Goal: Task Accomplishment & Management: Complete application form

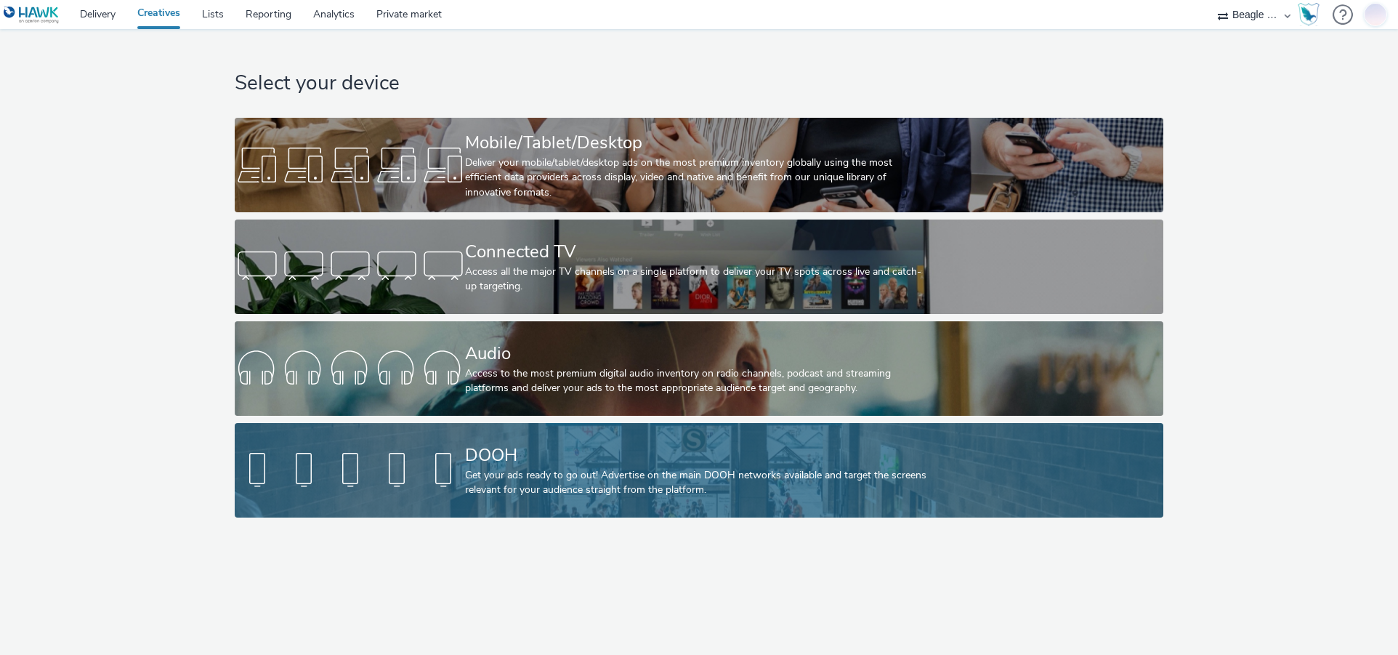
click at [596, 452] on div "DOOH" at bounding box center [695, 454] width 461 height 25
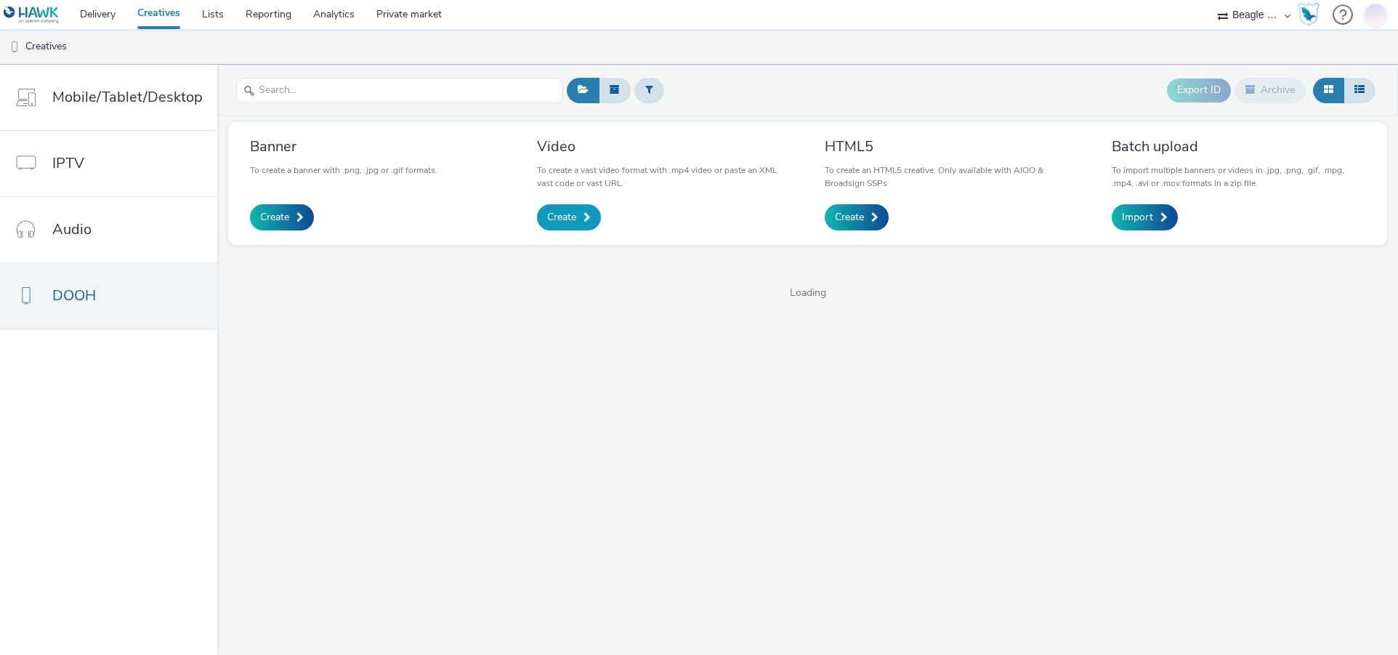
click at [572, 220] on span "Create" at bounding box center [561, 217] width 29 height 15
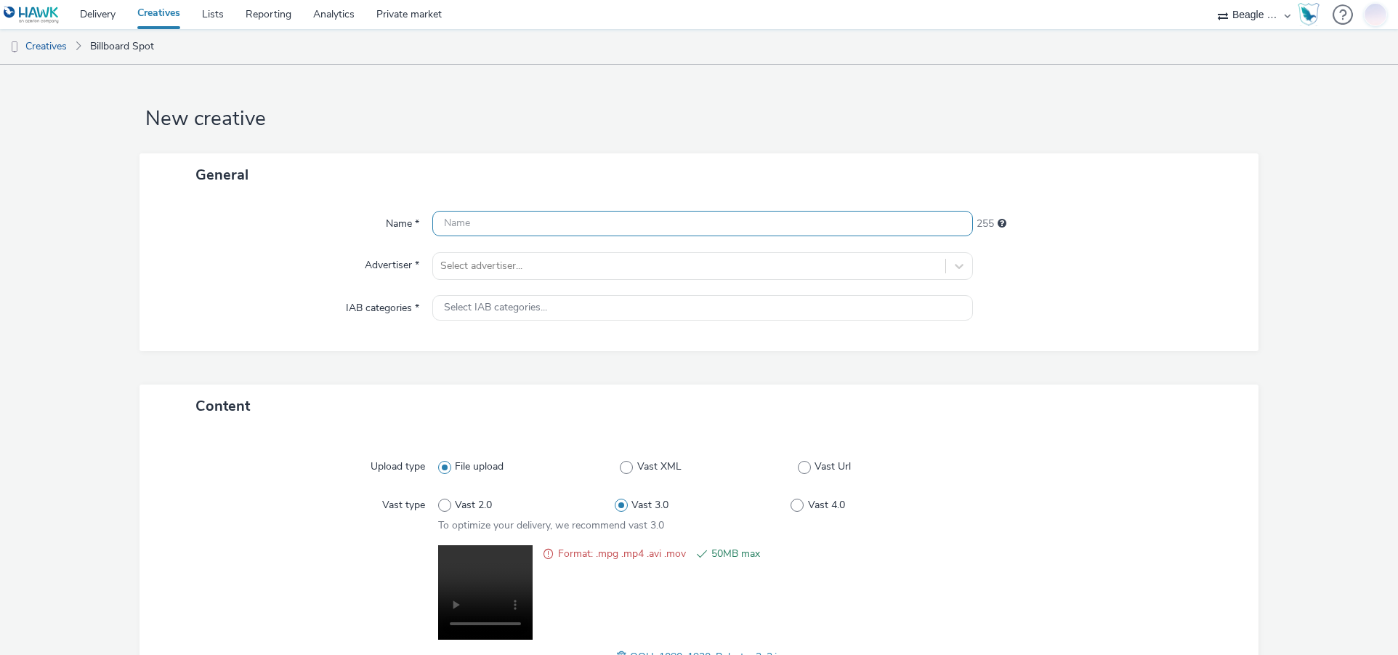
click at [453, 233] on input "text" at bounding box center [702, 223] width 541 height 25
paste input "OOH_1080x1920_Polestar 2_2"
type input "OOH_1080x1920_Polestar 2_2"
click at [462, 266] on div at bounding box center [689, 265] width 498 height 17
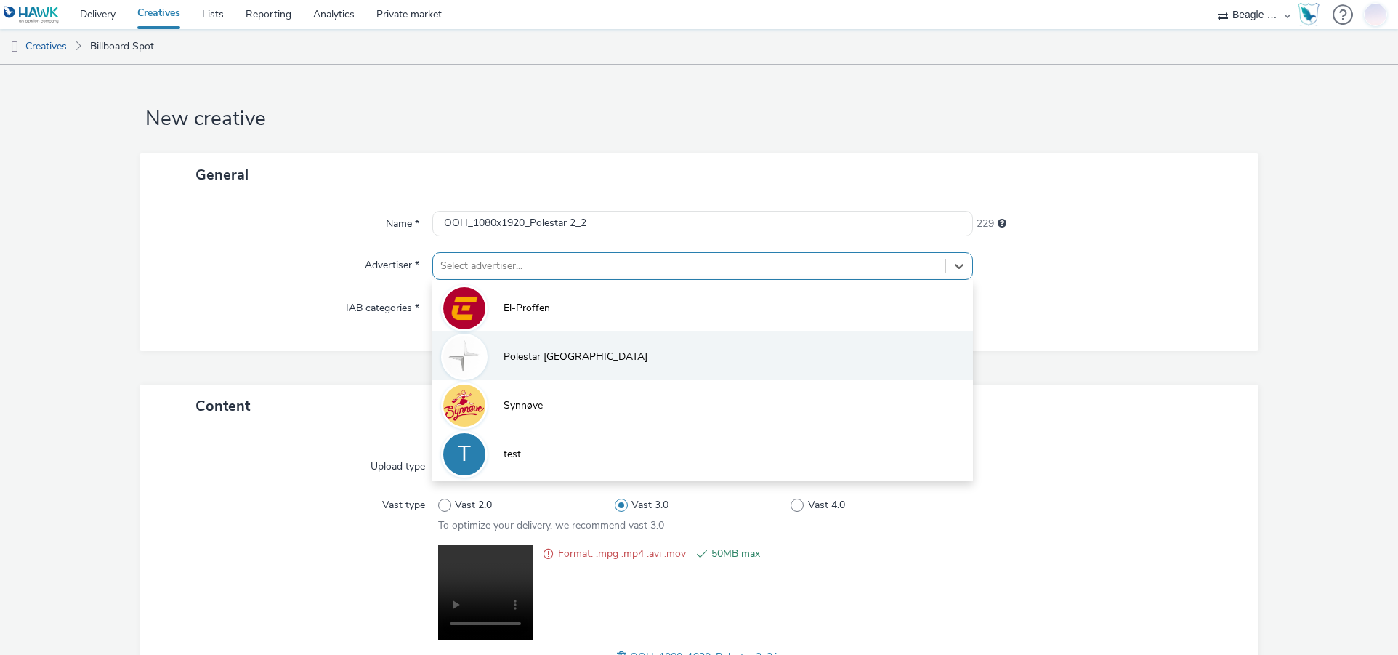
click at [511, 357] on span "Polestar [GEOGRAPHIC_DATA]" at bounding box center [575, 356] width 144 height 15
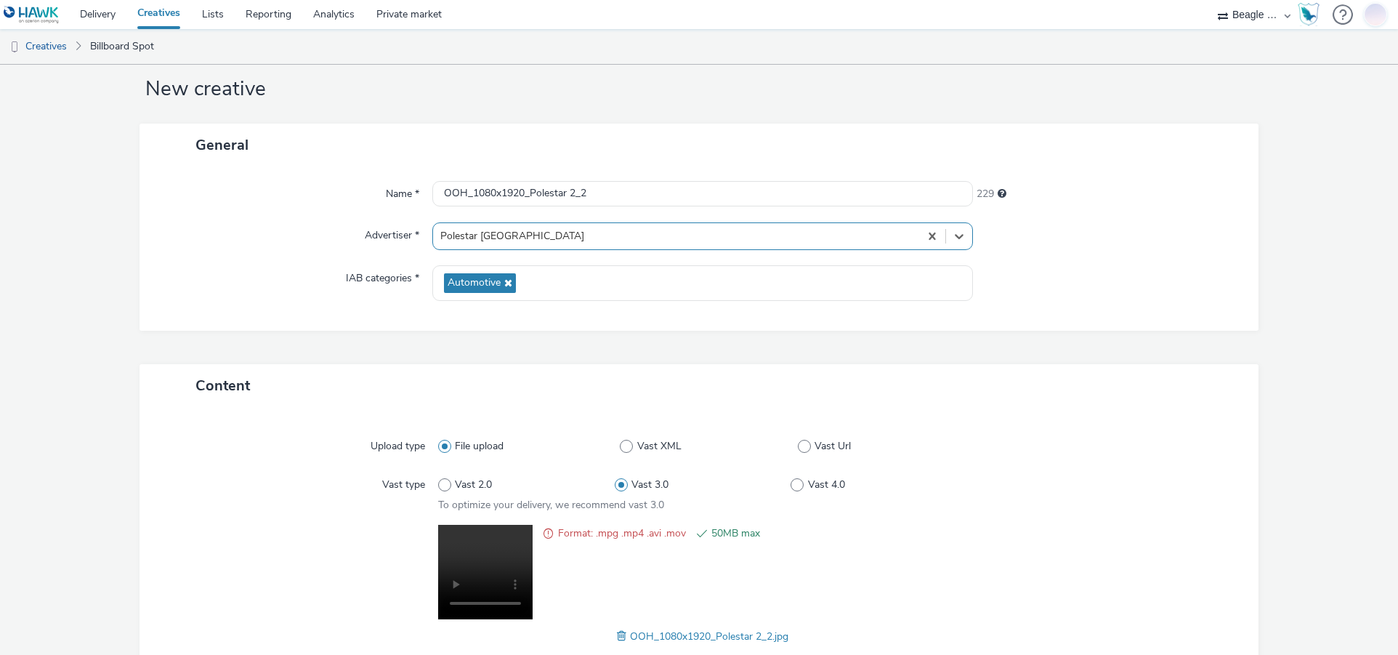
scroll to position [129, 0]
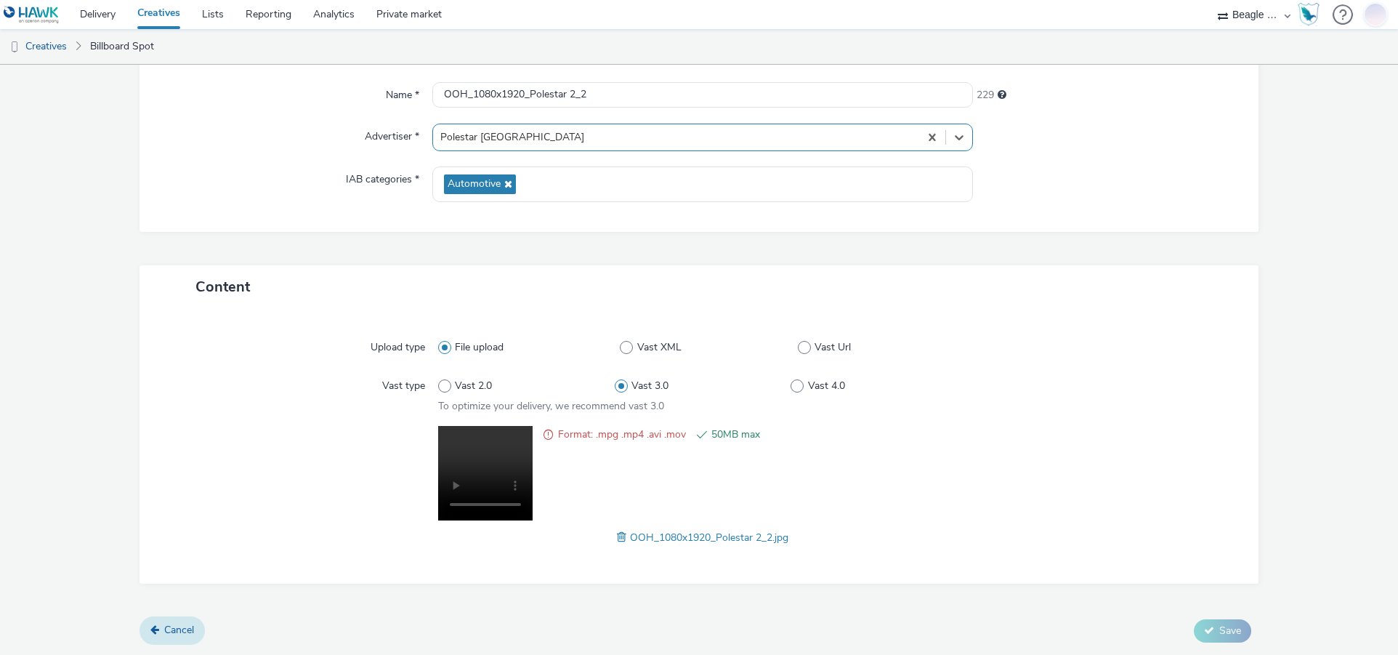
click at [182, 624] on span "Cancel" at bounding box center [179, 630] width 30 height 14
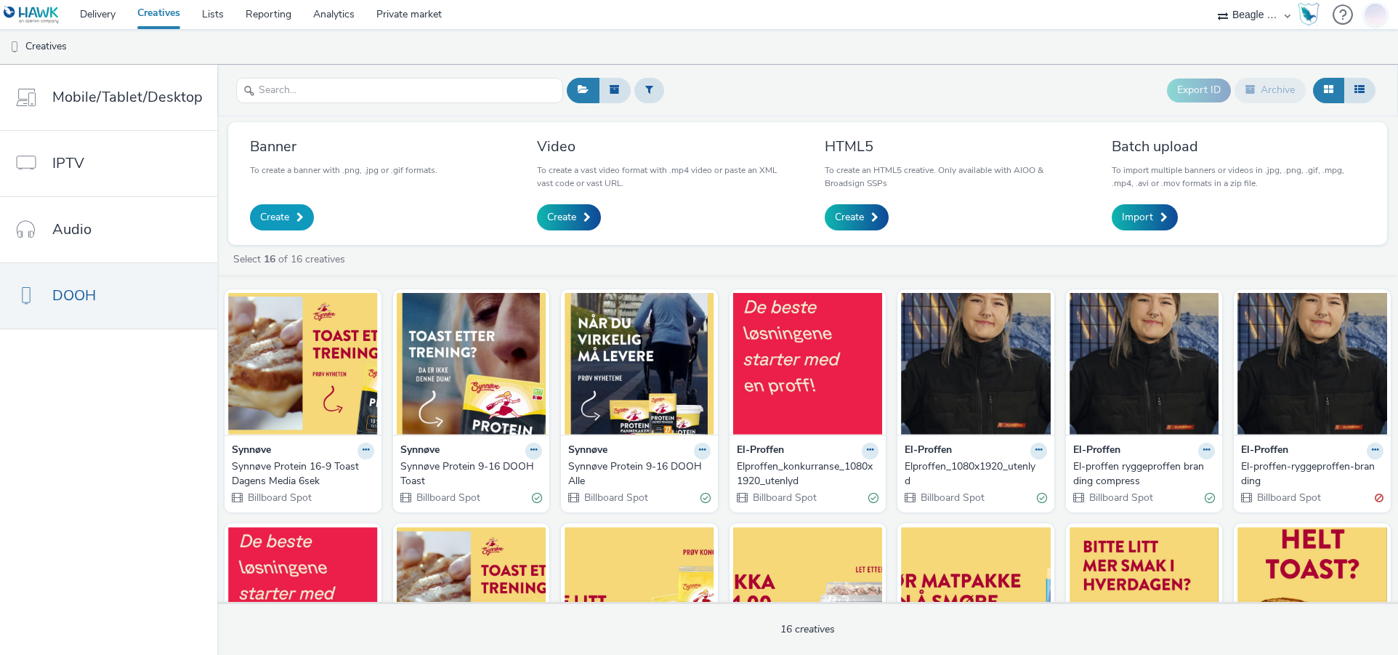
click at [296, 216] on span at bounding box center [299, 217] width 7 height 10
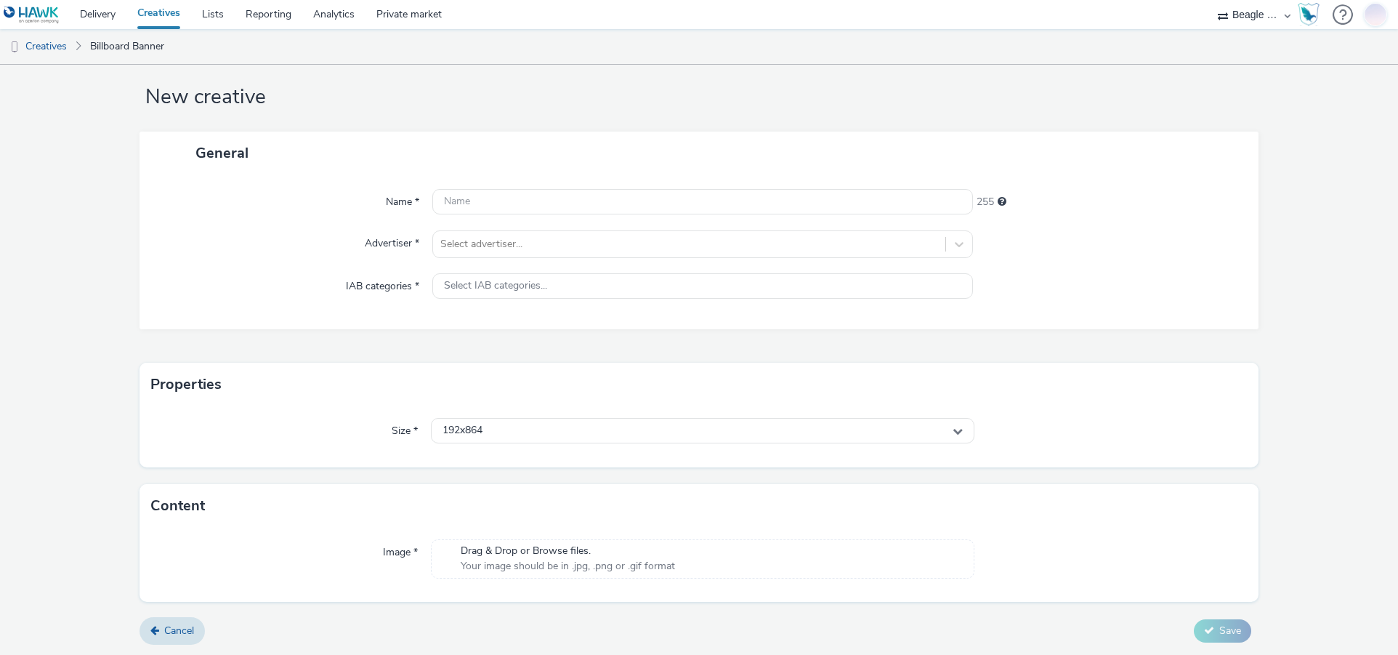
scroll to position [23, 0]
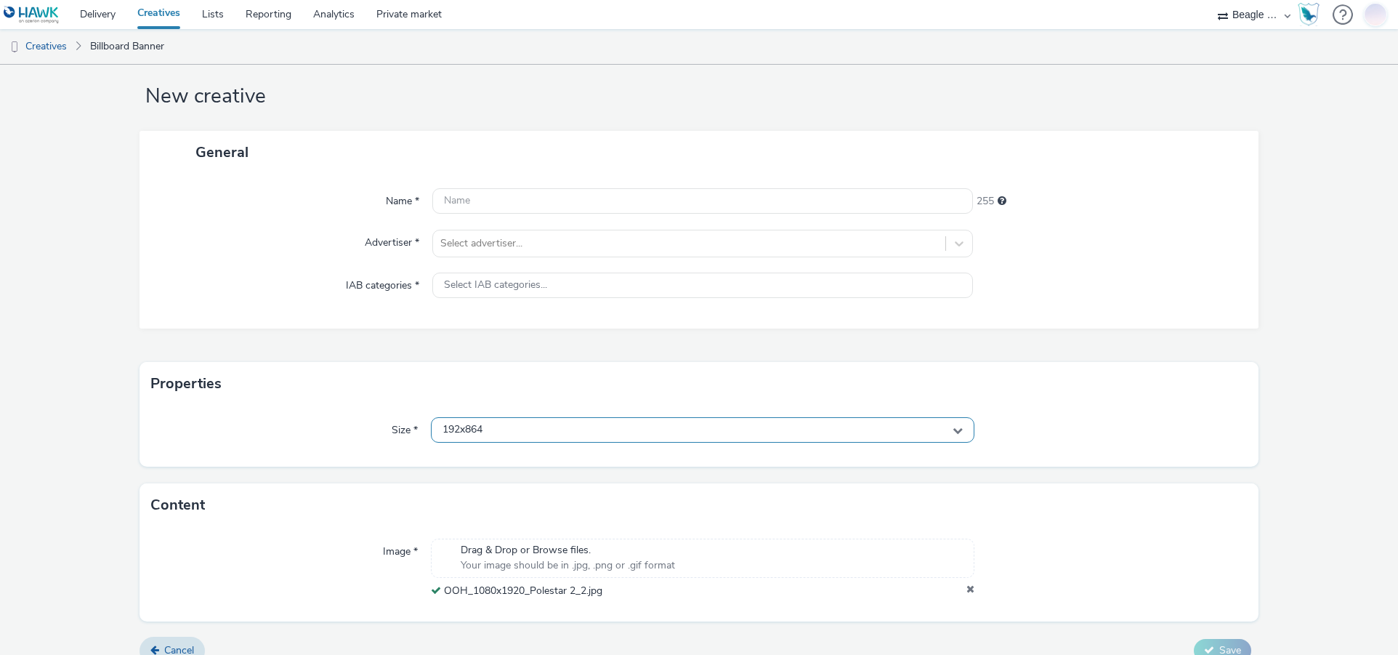
click at [953, 429] on icon at bounding box center [957, 430] width 10 height 10
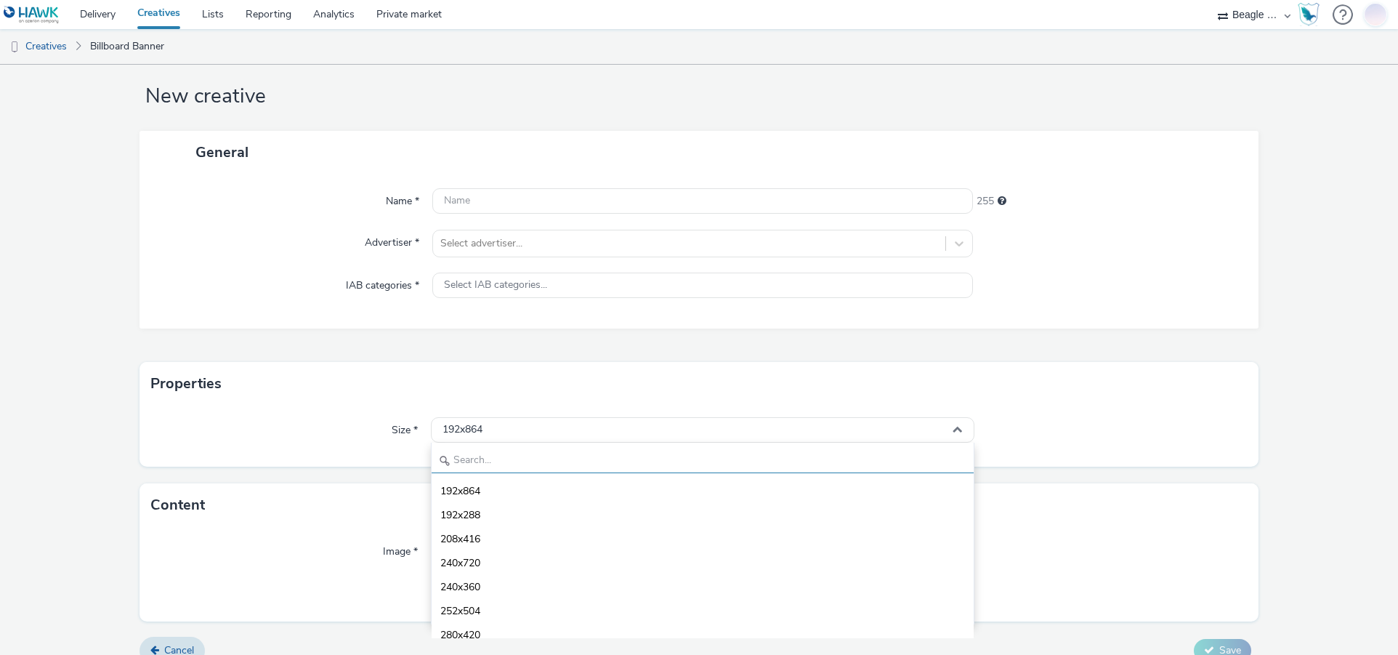
click at [509, 456] on input "text" at bounding box center [703, 460] width 543 height 25
click at [459, 464] on input "text" at bounding box center [703, 460] width 543 height 25
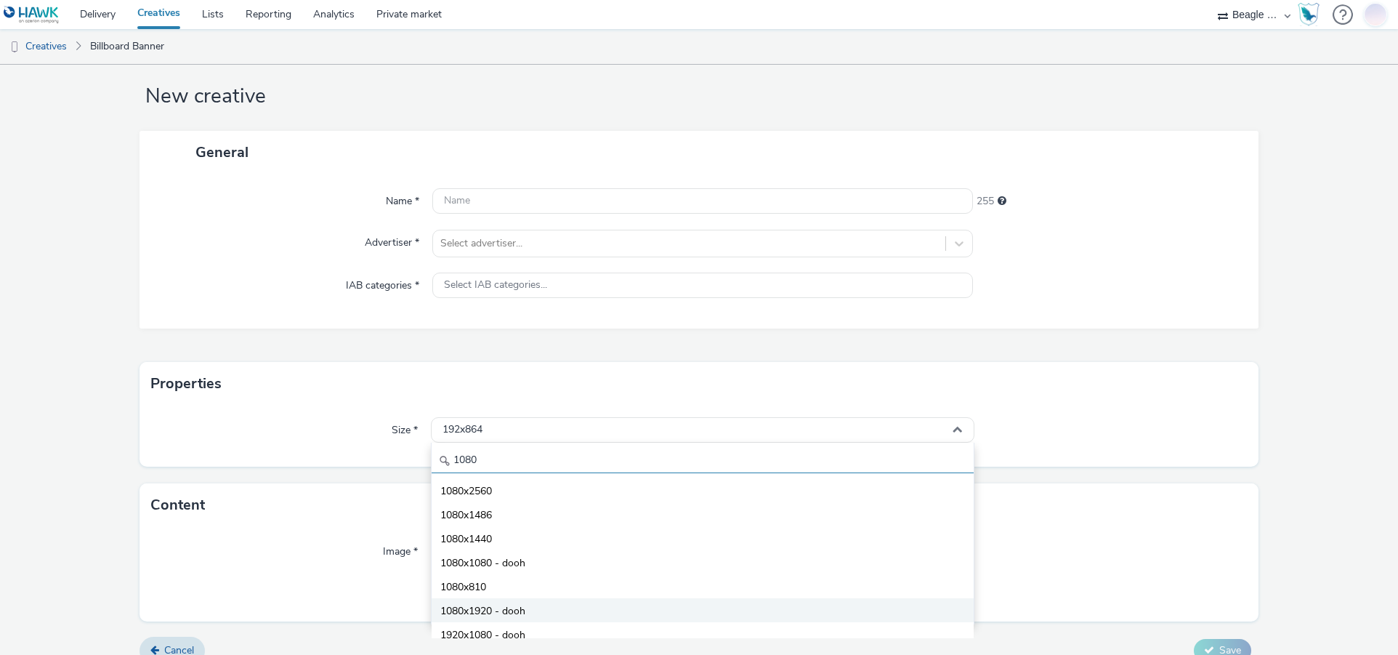
type input "1080"
click at [485, 612] on span "1080x1920 - dooh" at bounding box center [482, 611] width 85 height 15
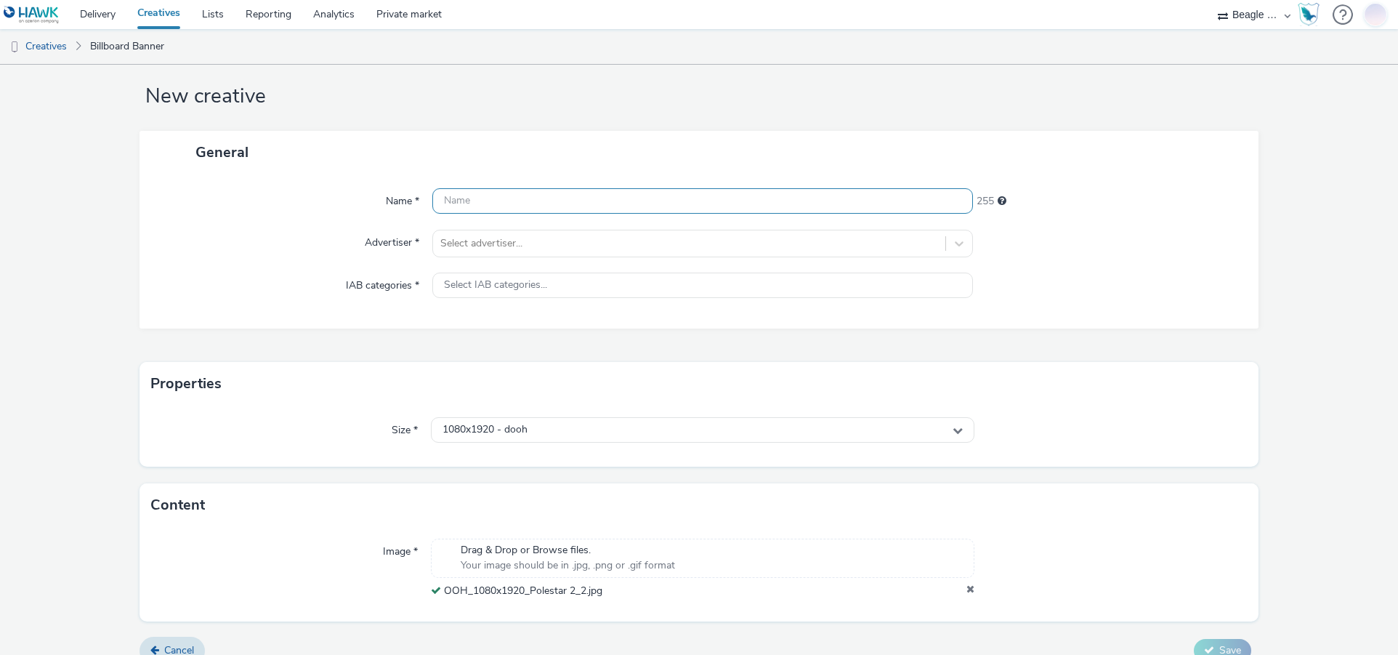
click at [469, 203] on input "text" at bounding box center [702, 200] width 541 height 25
paste input "OOH_1080x1920_Polestar 2_2"
type input "OOH_1080x1920_Polestar 2_2"
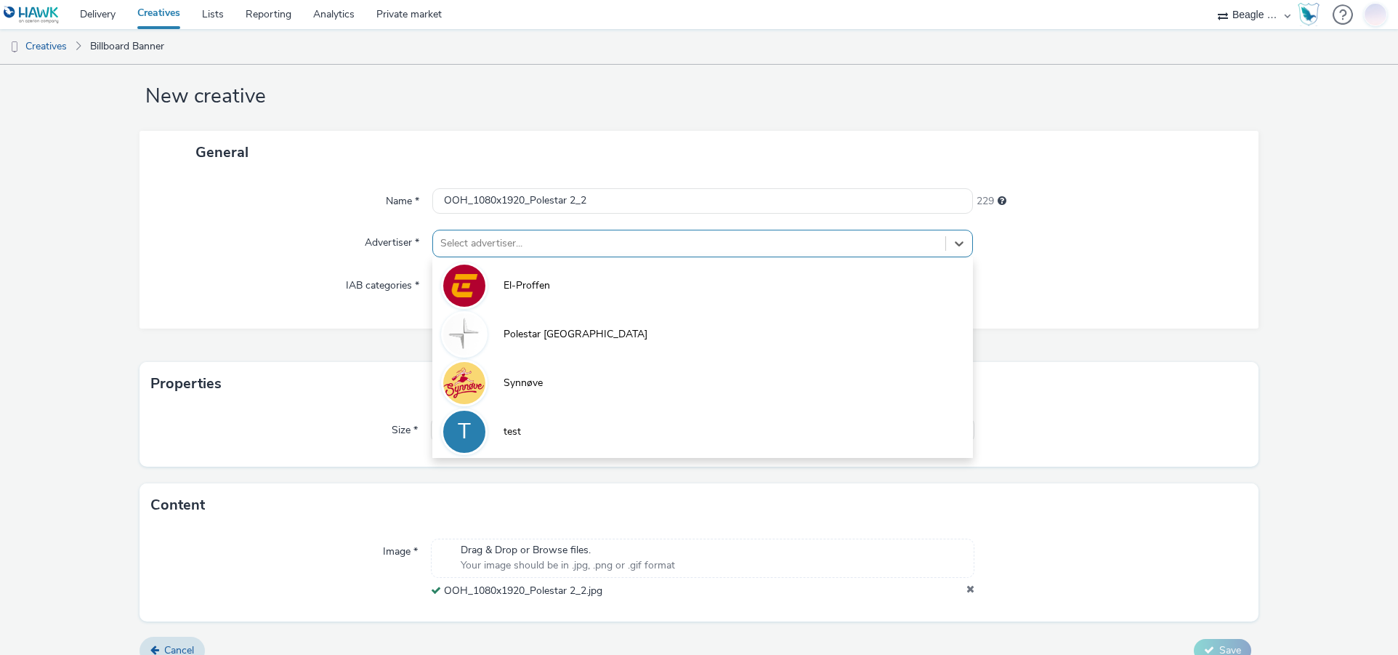
click at [476, 235] on div at bounding box center [689, 243] width 498 height 17
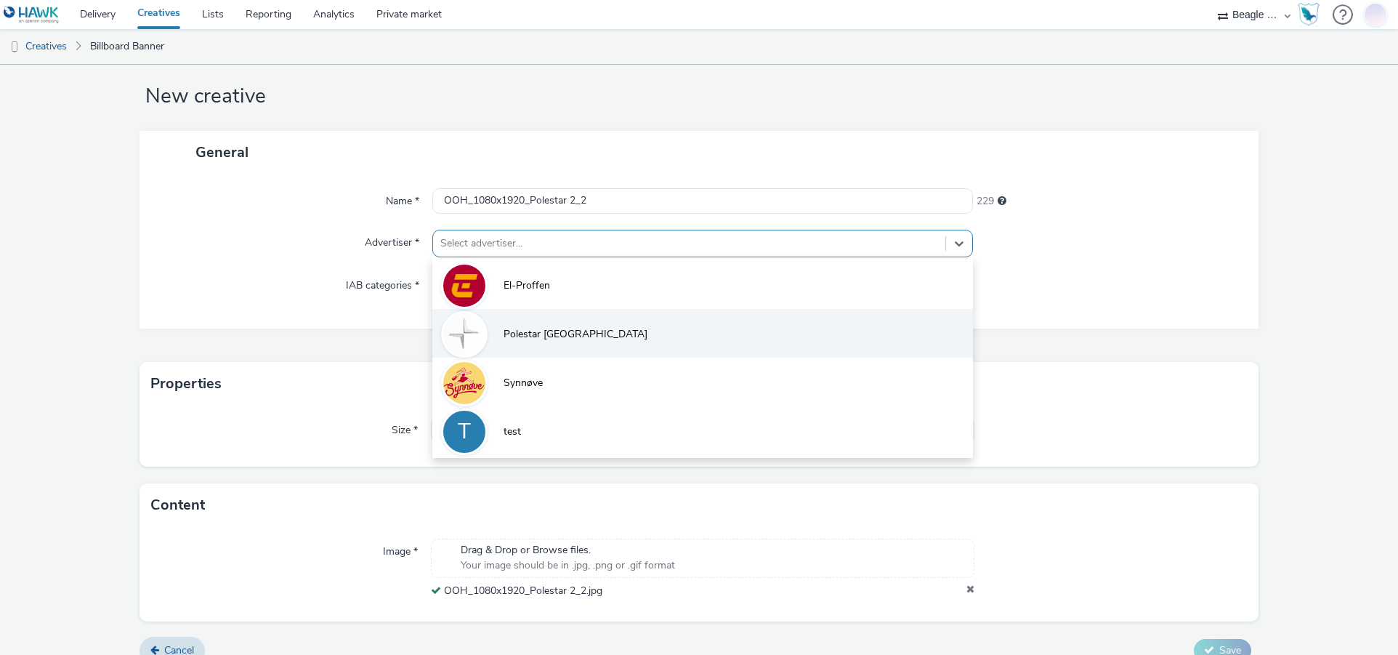
click at [480, 324] on div at bounding box center [464, 334] width 46 height 46
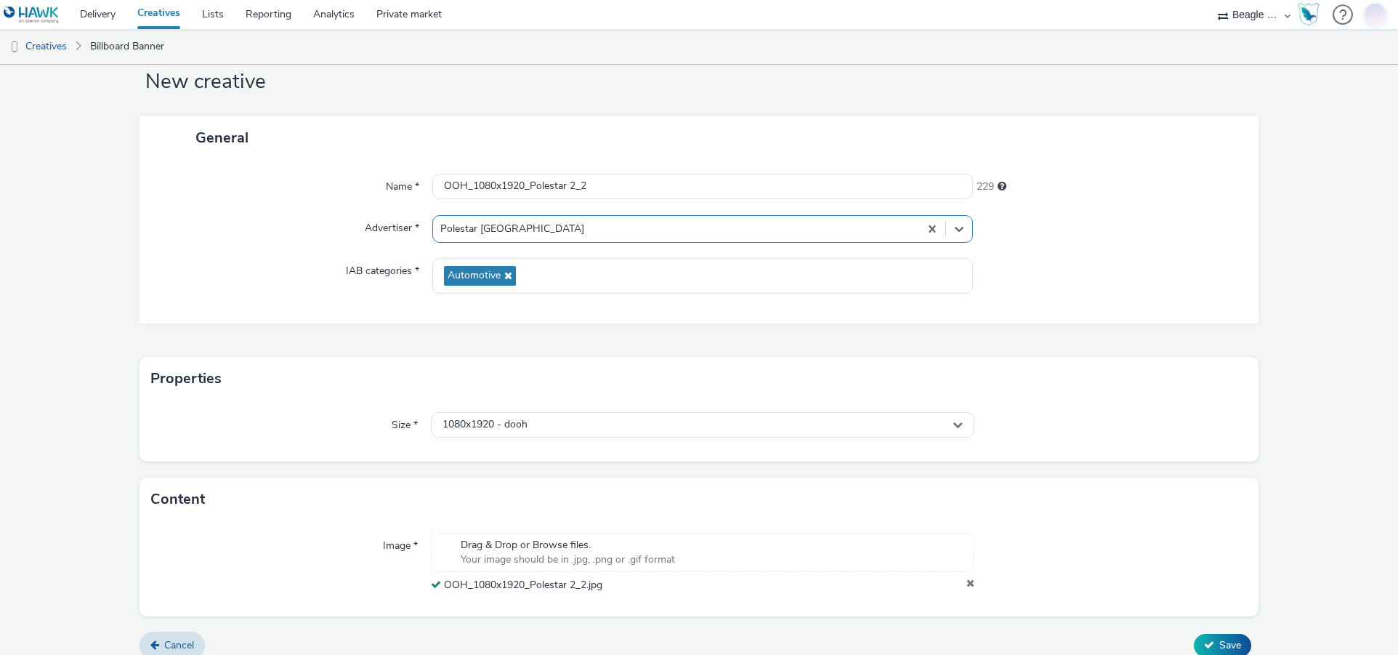
scroll to position [52, 0]
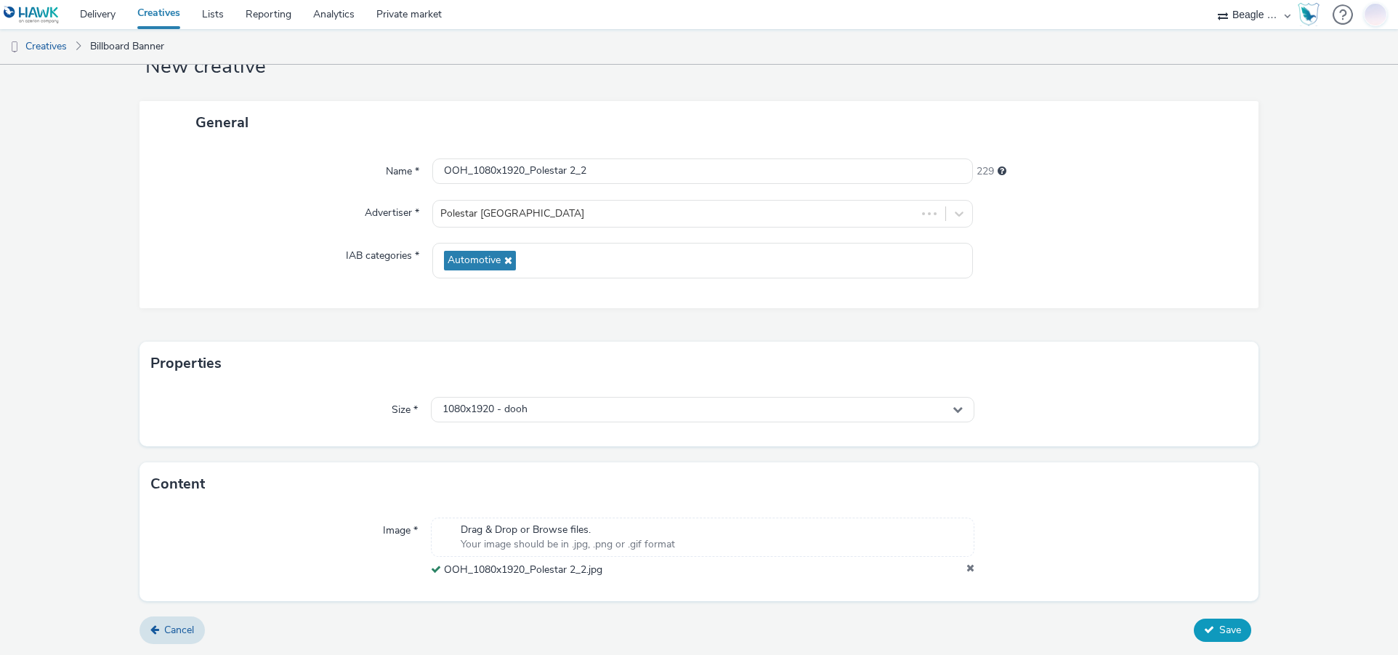
click at [1219, 625] on span "Save" at bounding box center [1230, 630] width 22 height 14
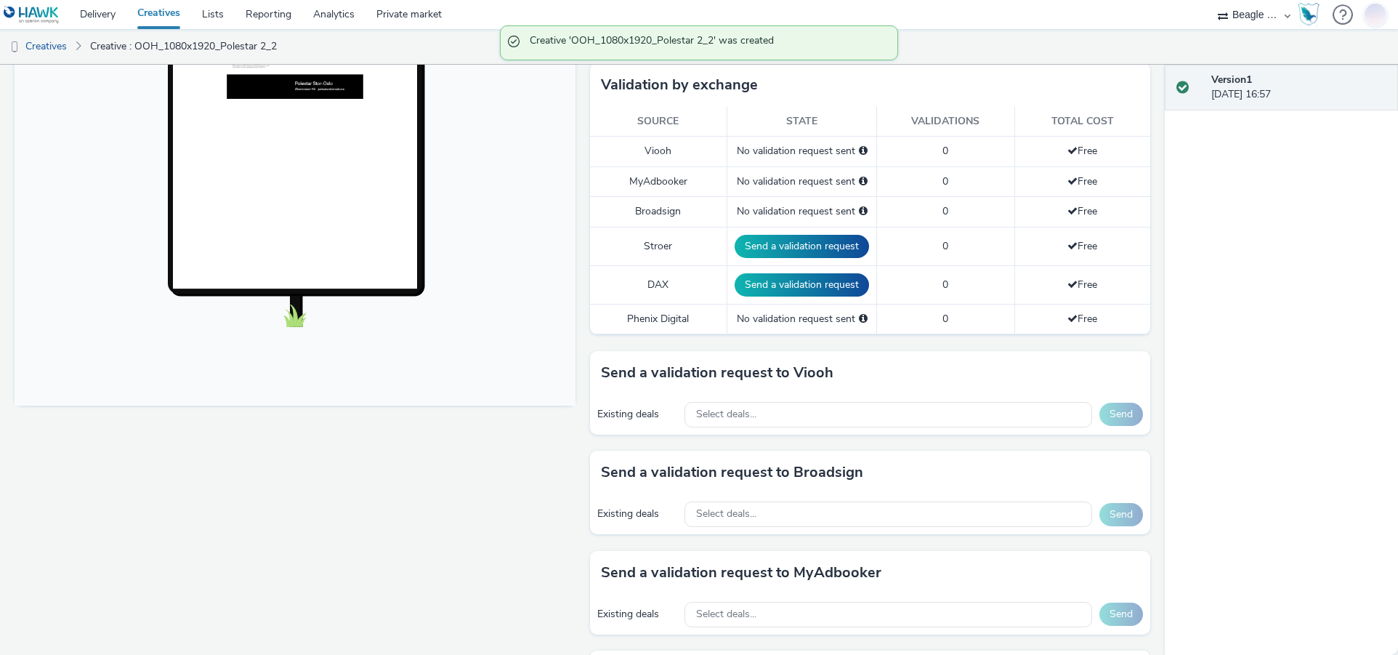
scroll to position [363, 0]
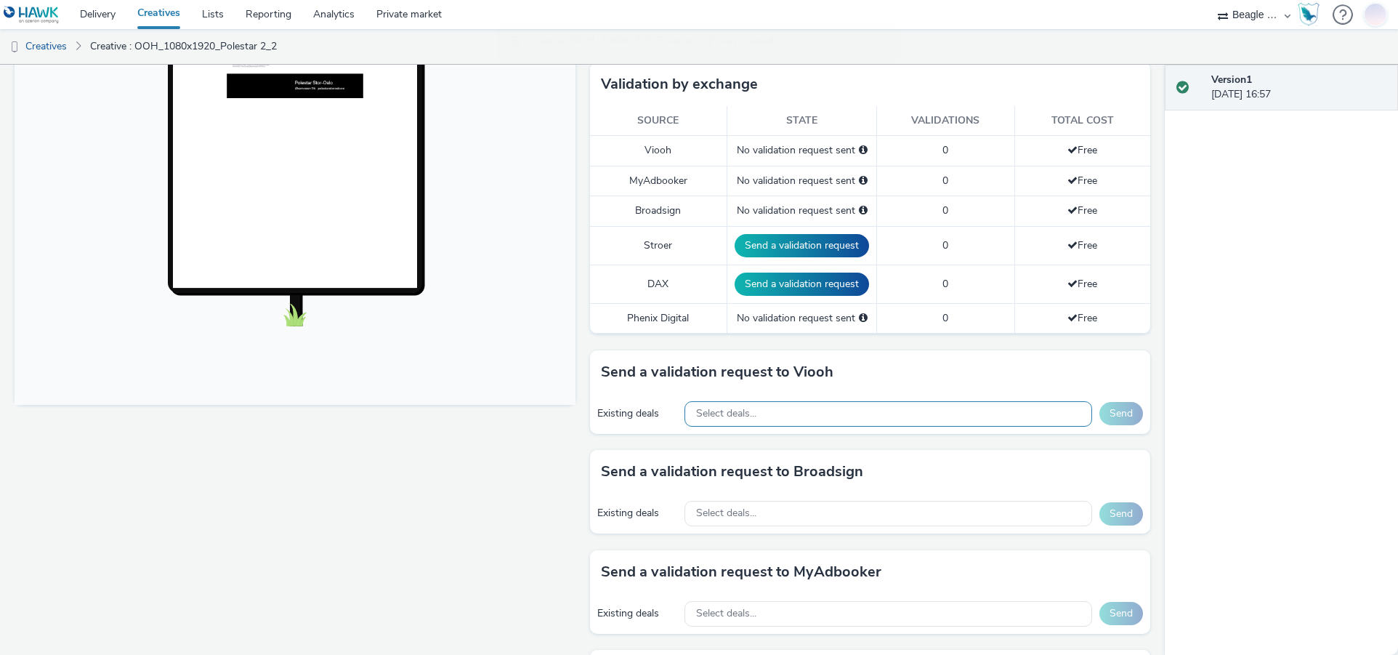
click at [756, 419] on div "Select deals..." at bounding box center [888, 413] width 408 height 25
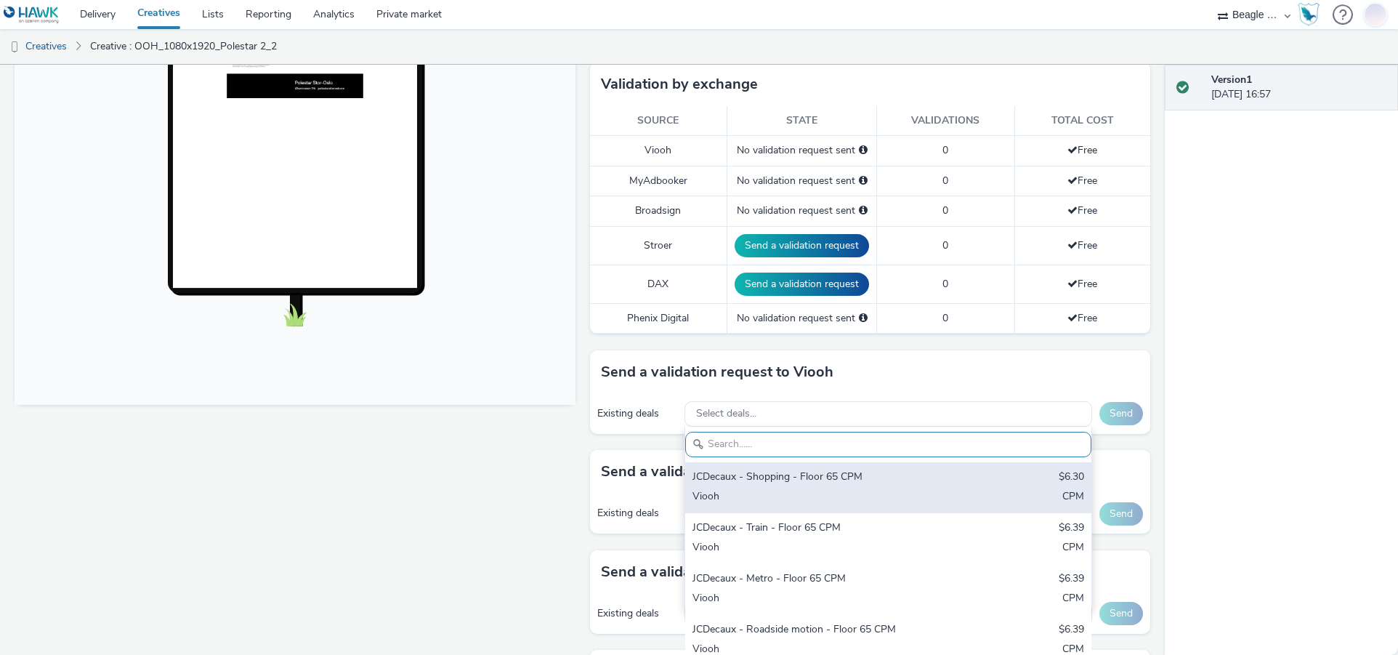
click at [764, 476] on div "JCDecaux - Shopping - Floor 65 CPM" at bounding box center [821, 477] width 259 height 17
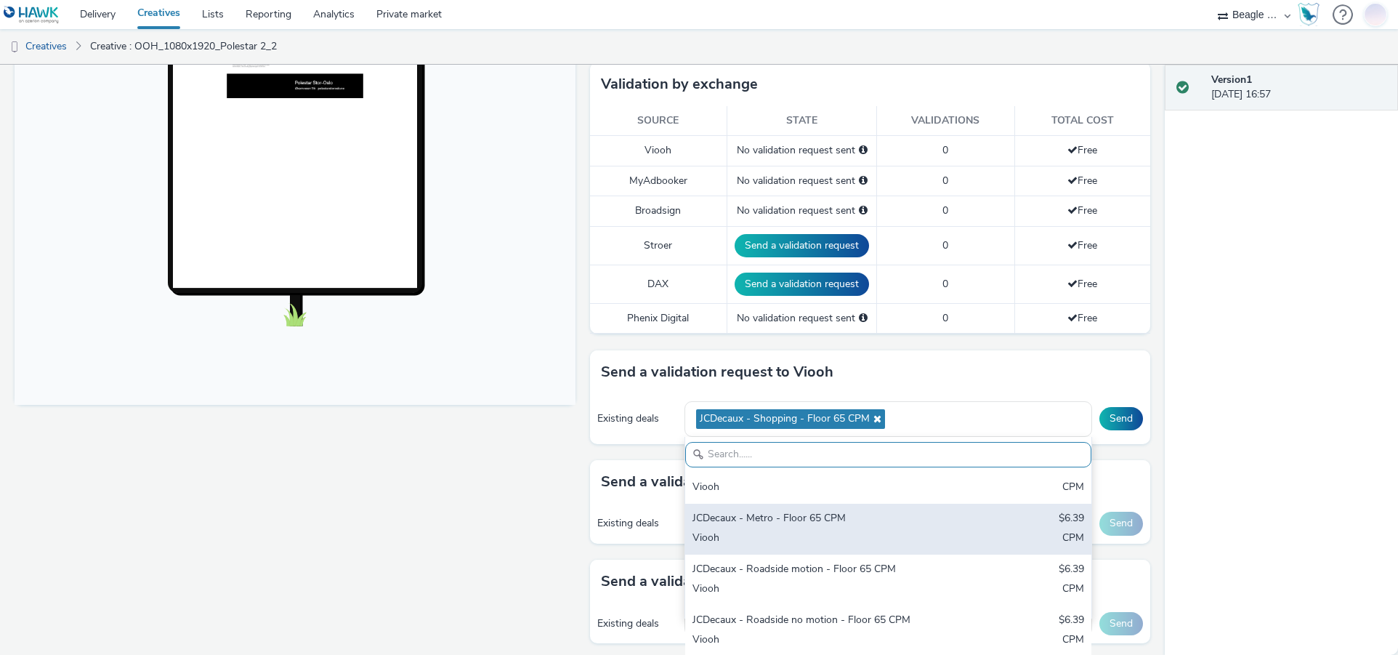
scroll to position [72, 0]
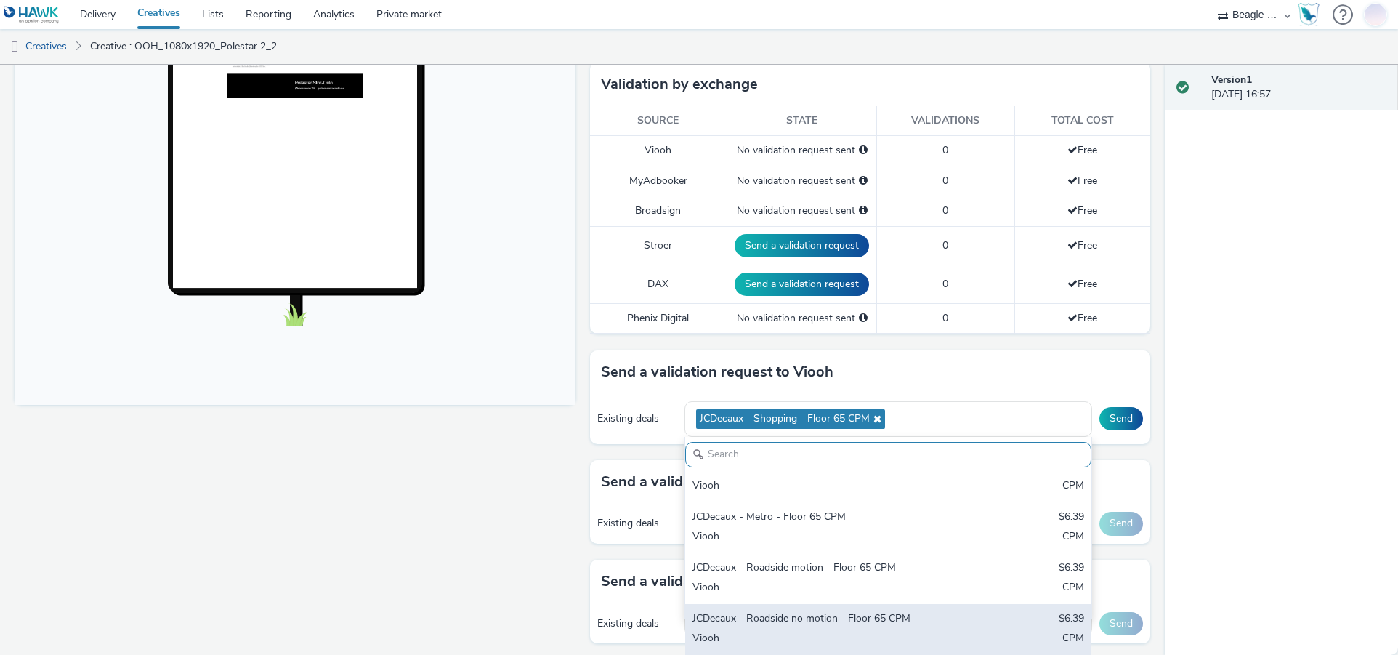
click at [790, 612] on div "JCDecaux - Roadside no motion - Floor 65 CPM" at bounding box center [821, 619] width 259 height 17
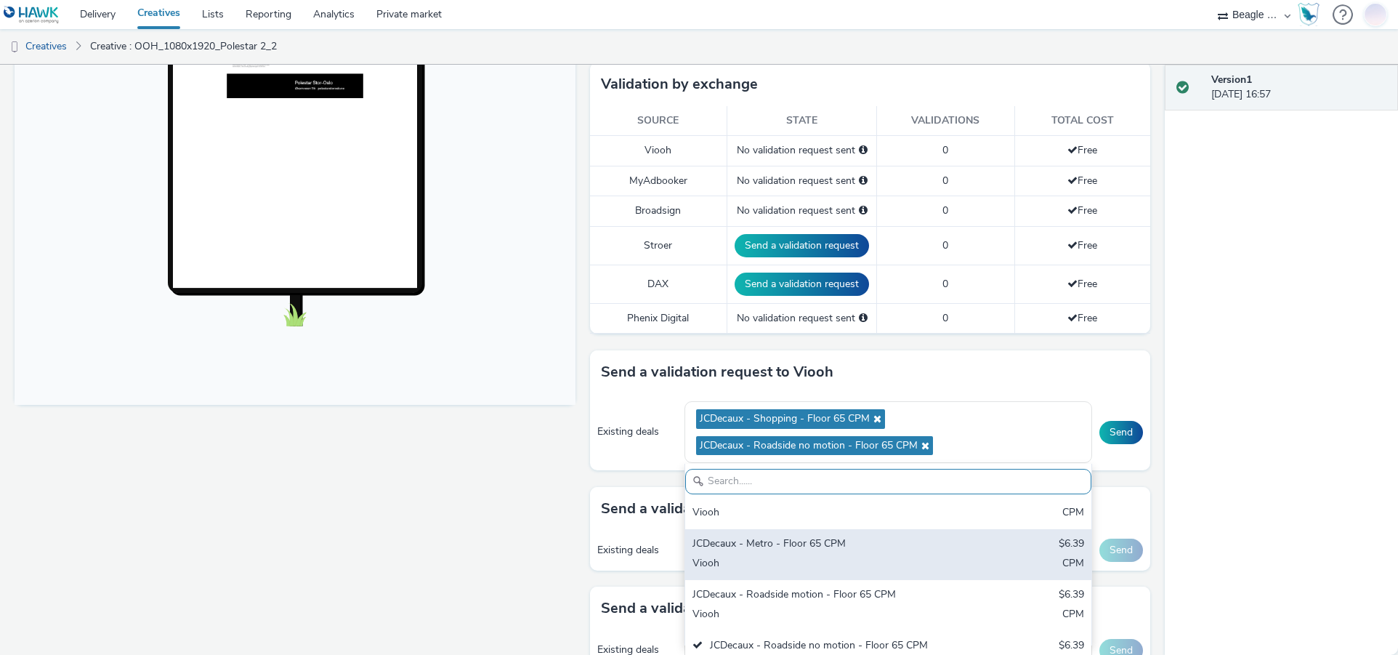
click at [792, 548] on div "JCDecaux - Metro - Floor 65 CPM" at bounding box center [821, 544] width 259 height 17
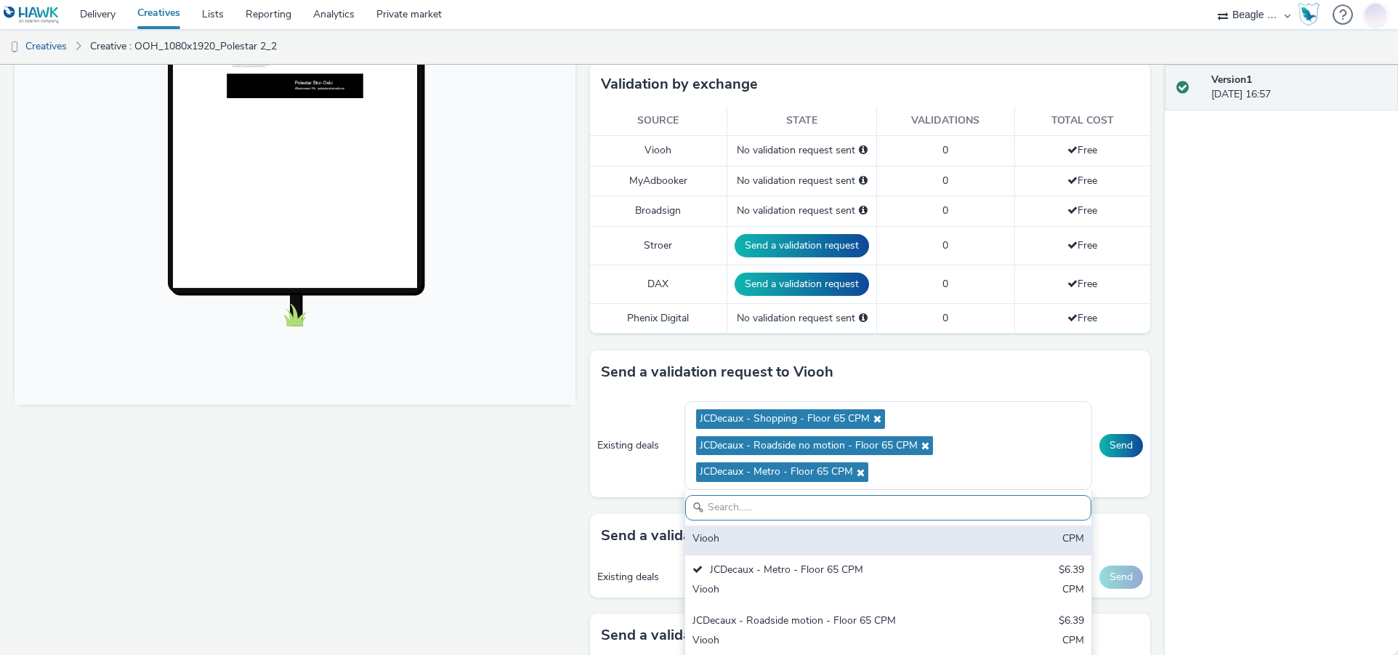
scroll to position [73, 0]
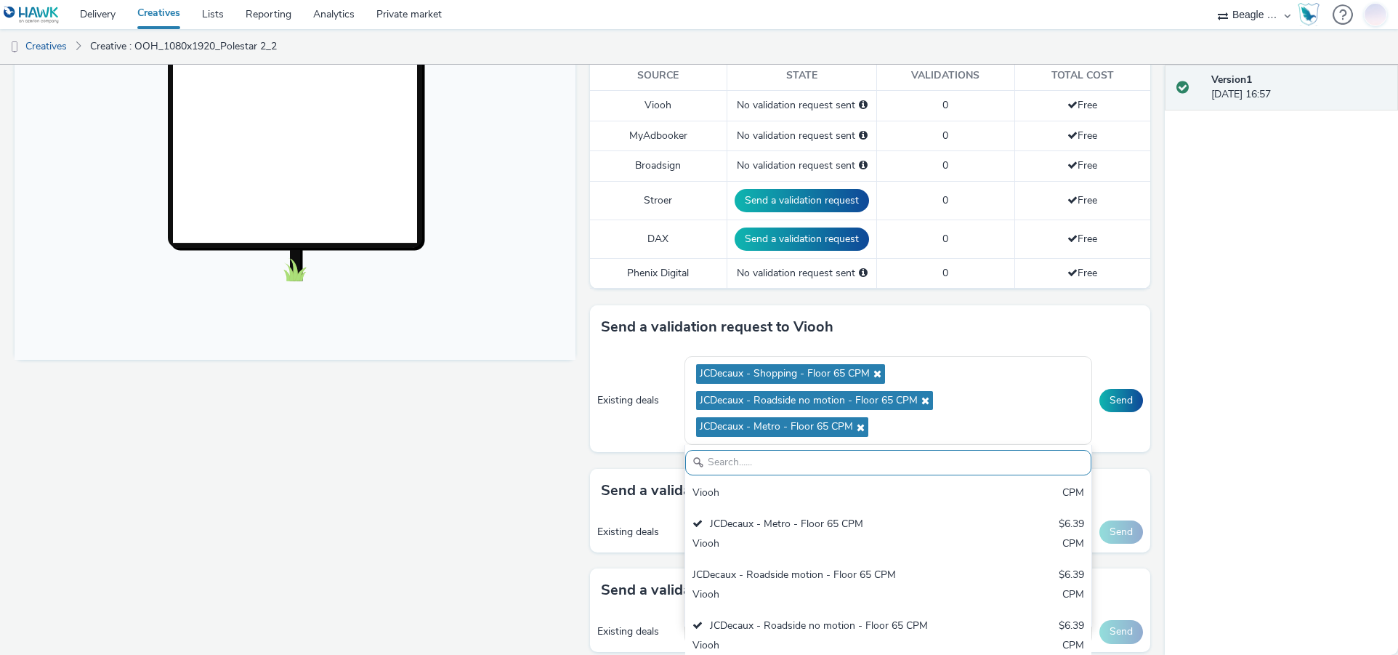
click at [634, 358] on div "Existing deals JCDecaux - Shopping - Floor 65 CPM JCDecaux - Roadside no motion…" at bounding box center [870, 400] width 561 height 103
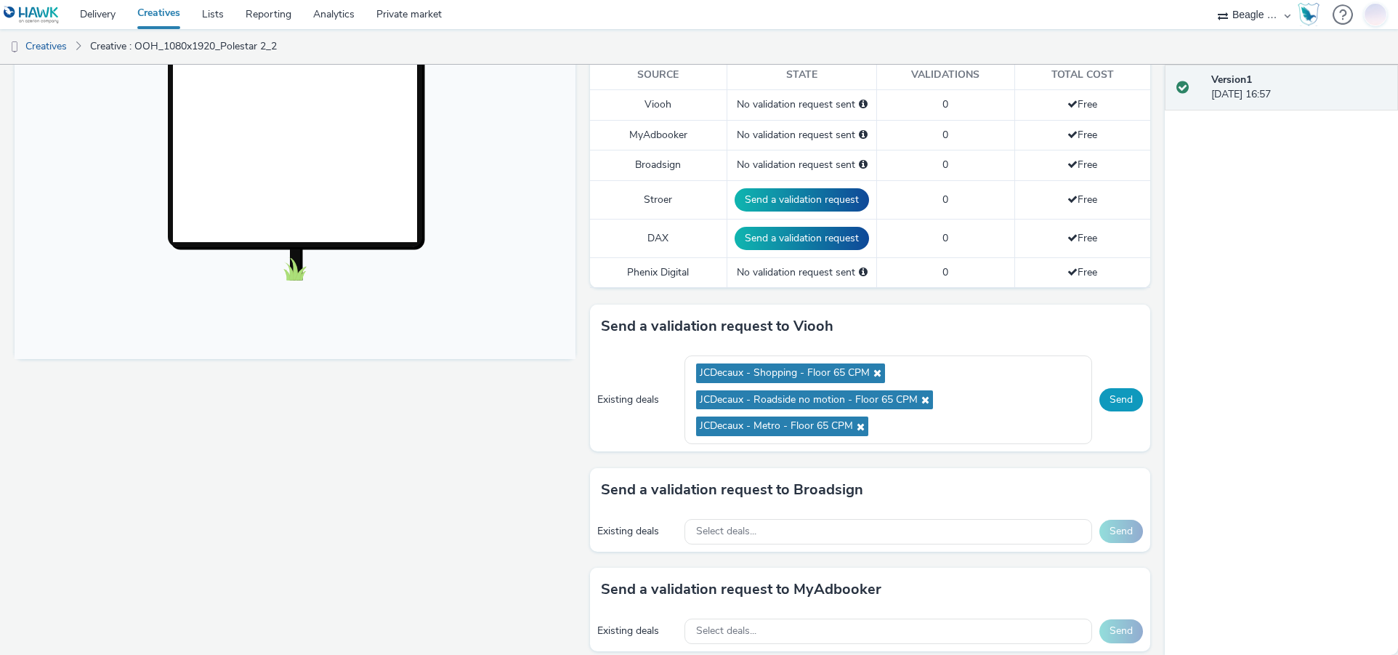
click at [1117, 398] on button "Send" at bounding box center [1121, 399] width 44 height 23
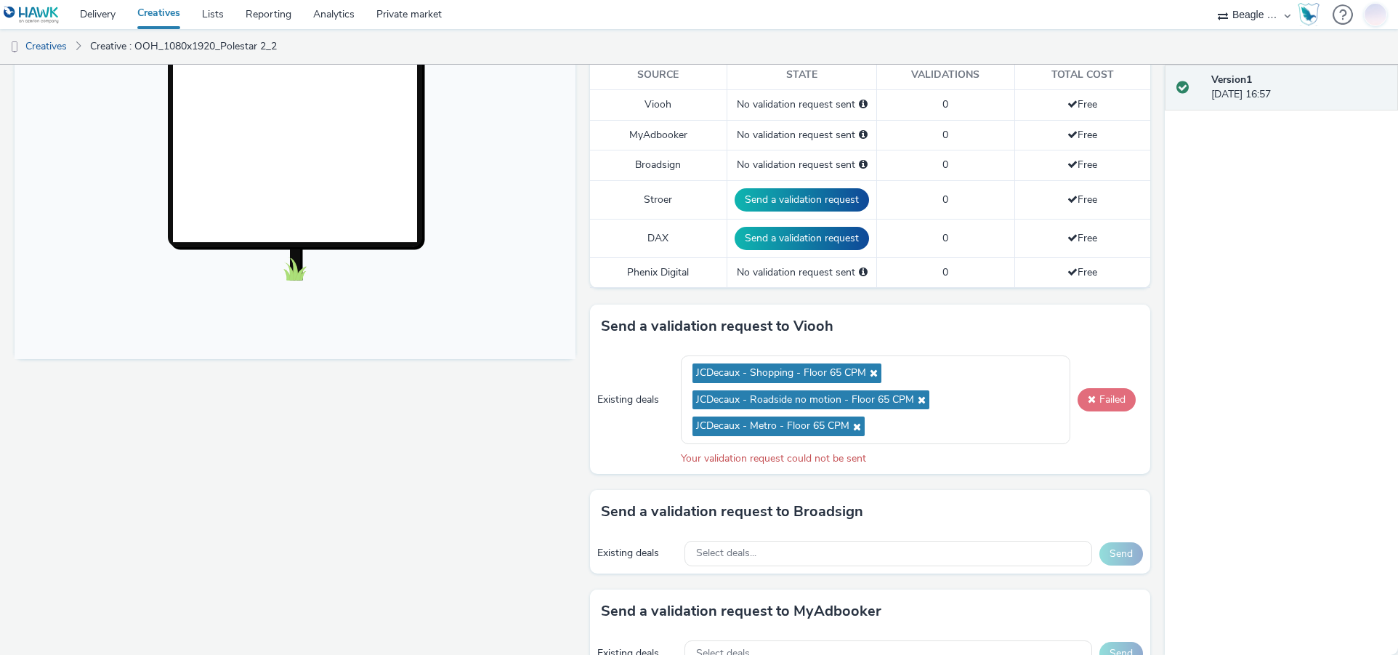
click at [1106, 399] on button "Failed" at bounding box center [1106, 399] width 58 height 23
click at [1098, 405] on button "Failed" at bounding box center [1106, 399] width 58 height 23
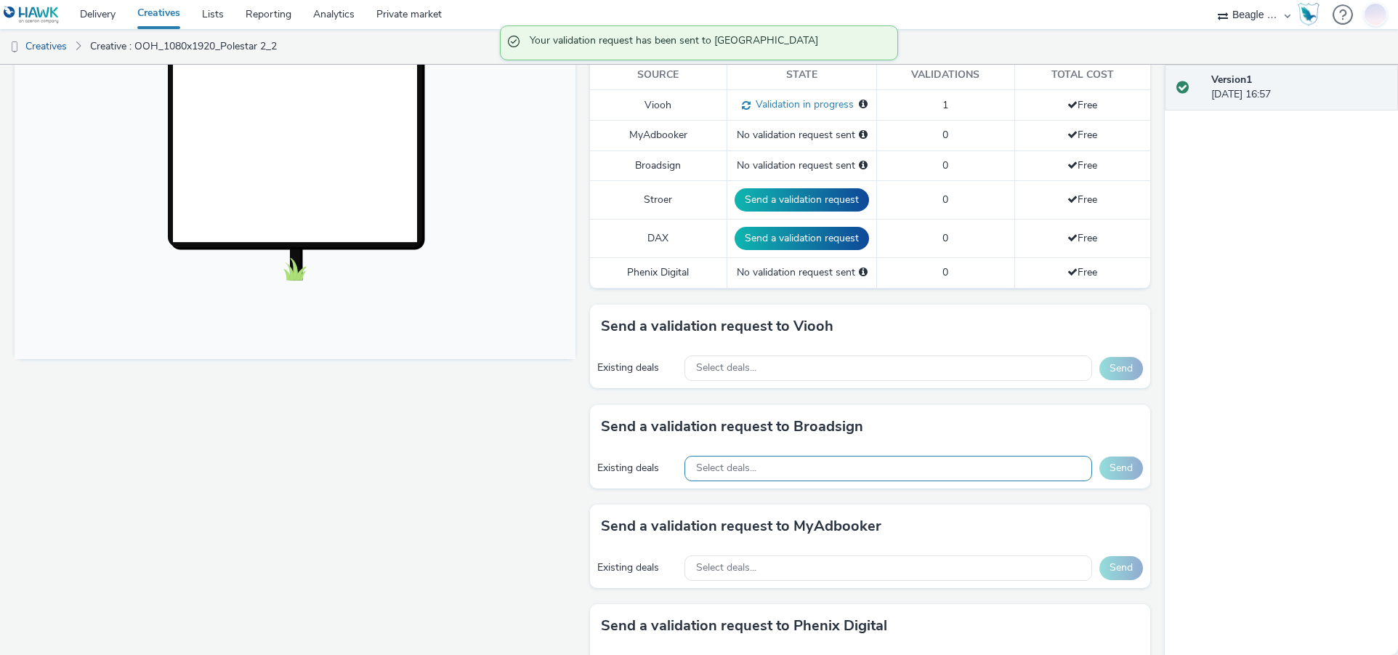
click at [766, 469] on div "Select deals..." at bounding box center [888, 468] width 408 height 25
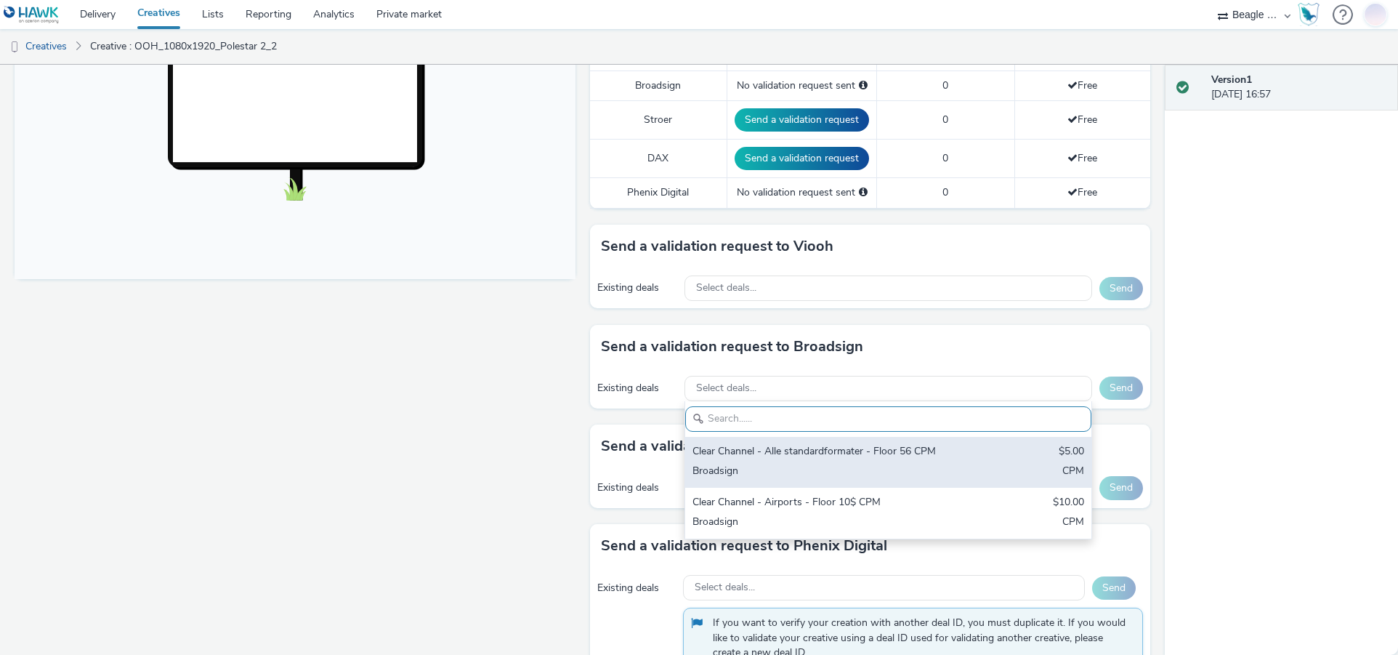
scroll to position [542, 0]
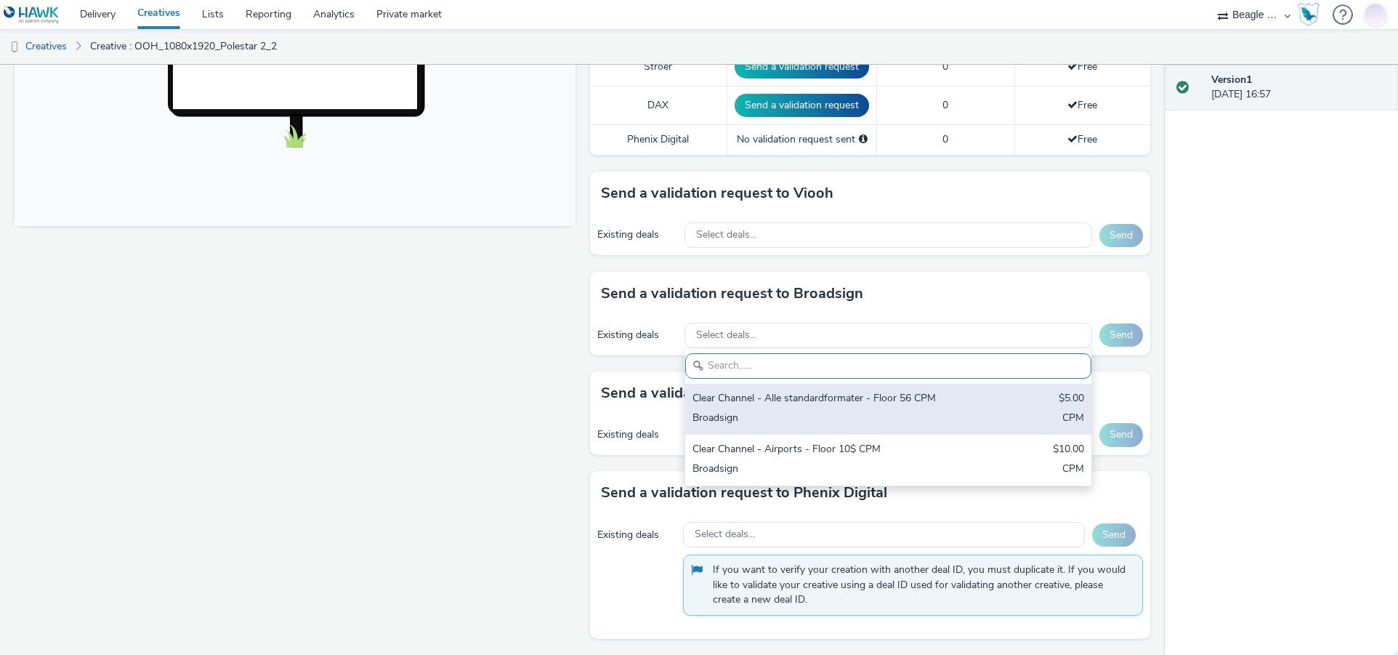
click at [816, 404] on div "Clear Channel - Alle standardformater - Floor 56 CPM" at bounding box center [821, 399] width 259 height 17
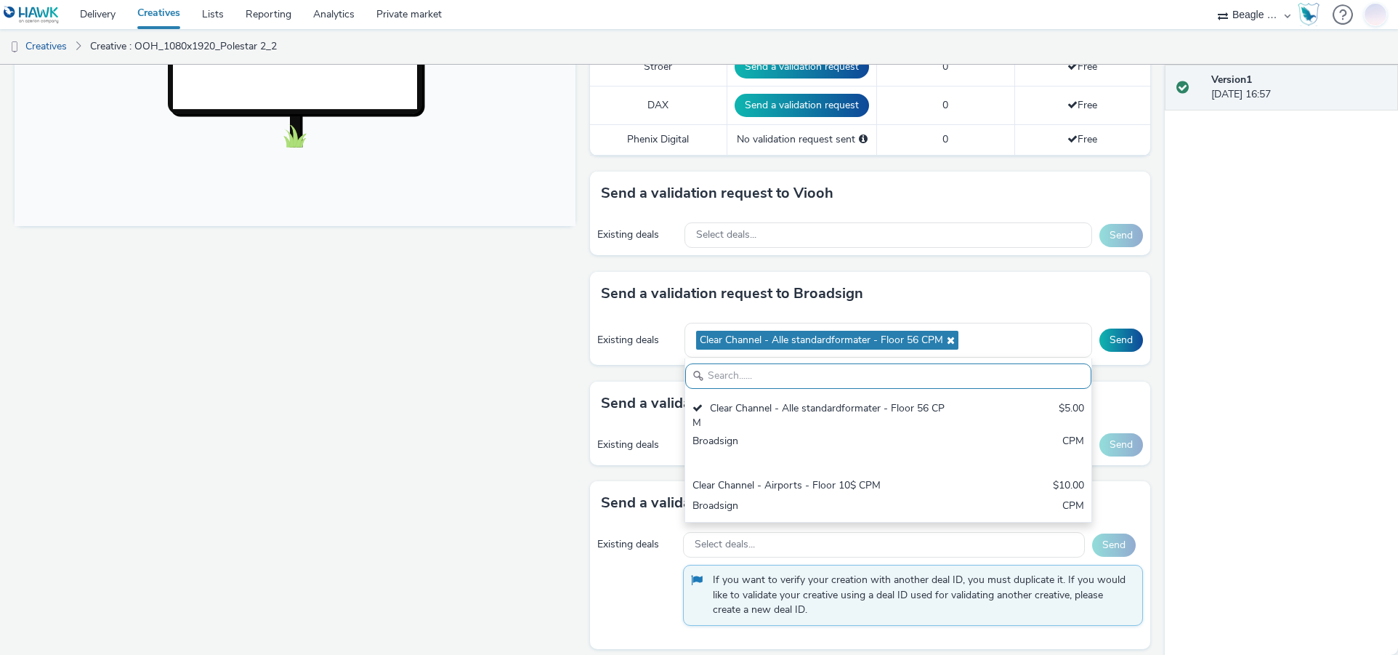
click at [986, 272] on div "Send a validation request to Broadsign" at bounding box center [870, 294] width 561 height 44
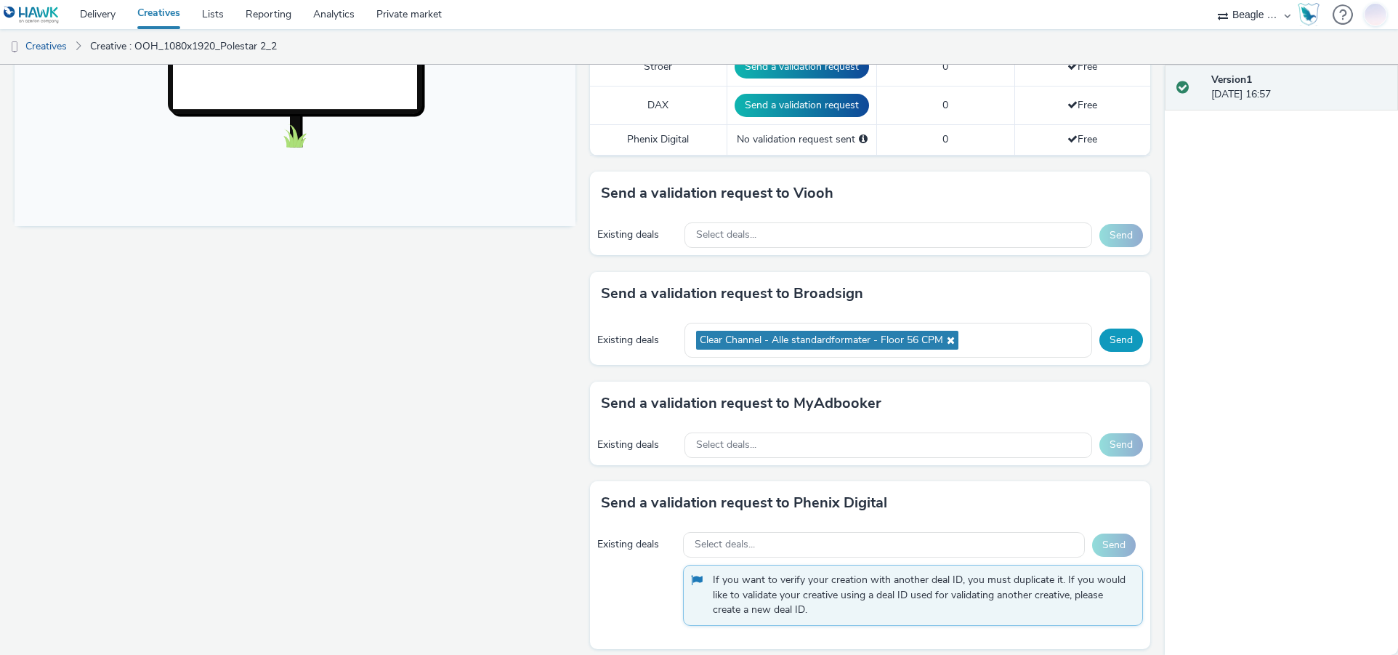
click at [1110, 336] on button "Send" at bounding box center [1121, 339] width 44 height 23
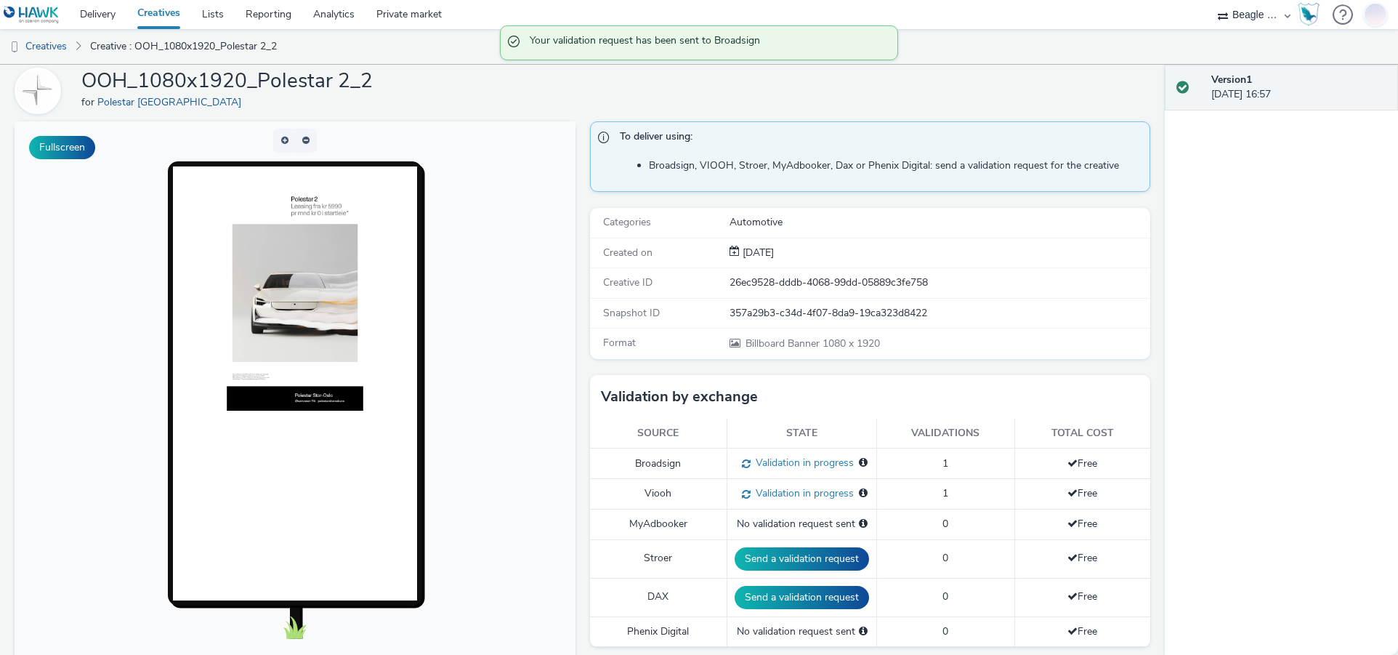
scroll to position [0, 0]
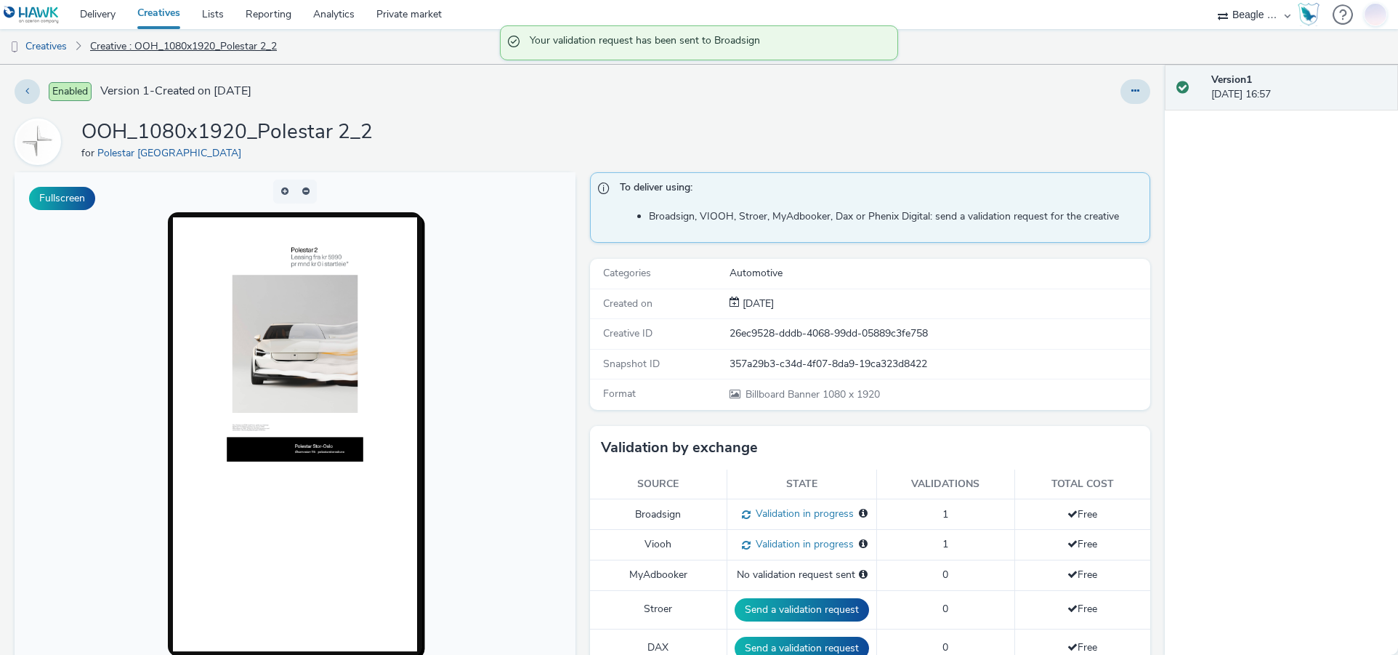
click at [160, 44] on link "Creative : OOH_1080x1920_Polestar 2_2" at bounding box center [183, 46] width 201 height 35
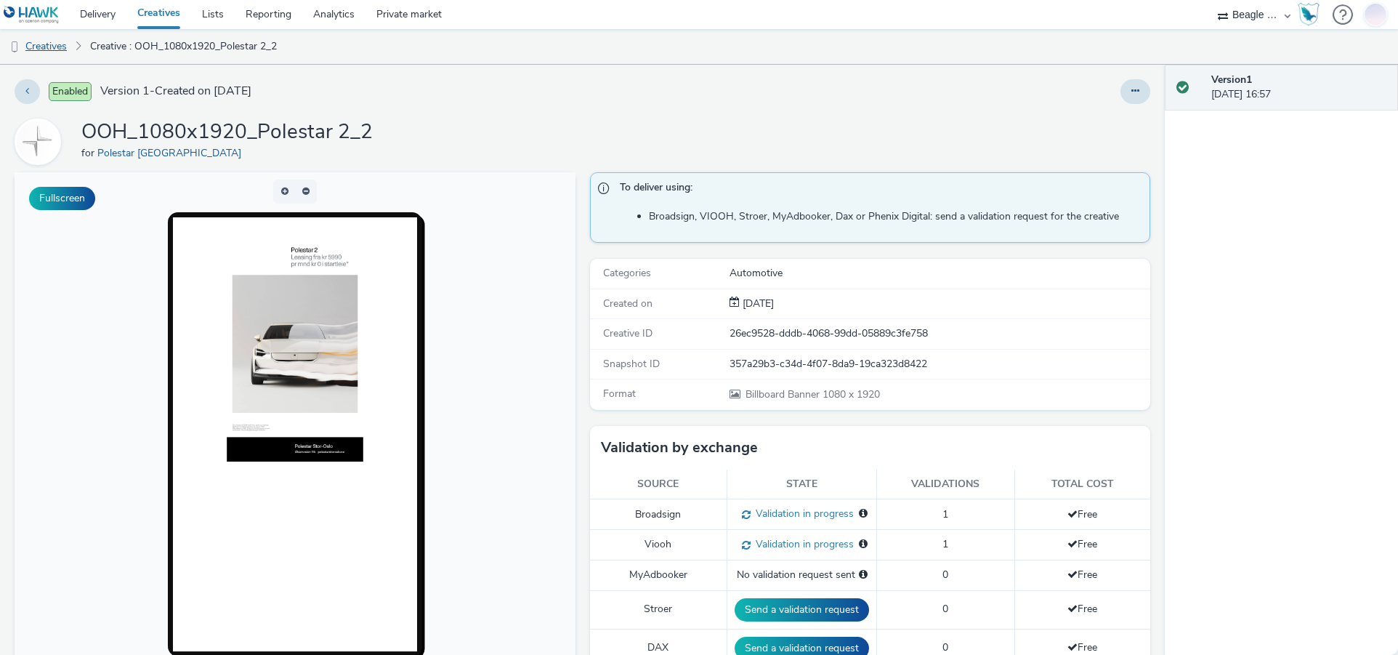
click at [64, 40] on link "Creatives" at bounding box center [37, 46] width 74 height 35
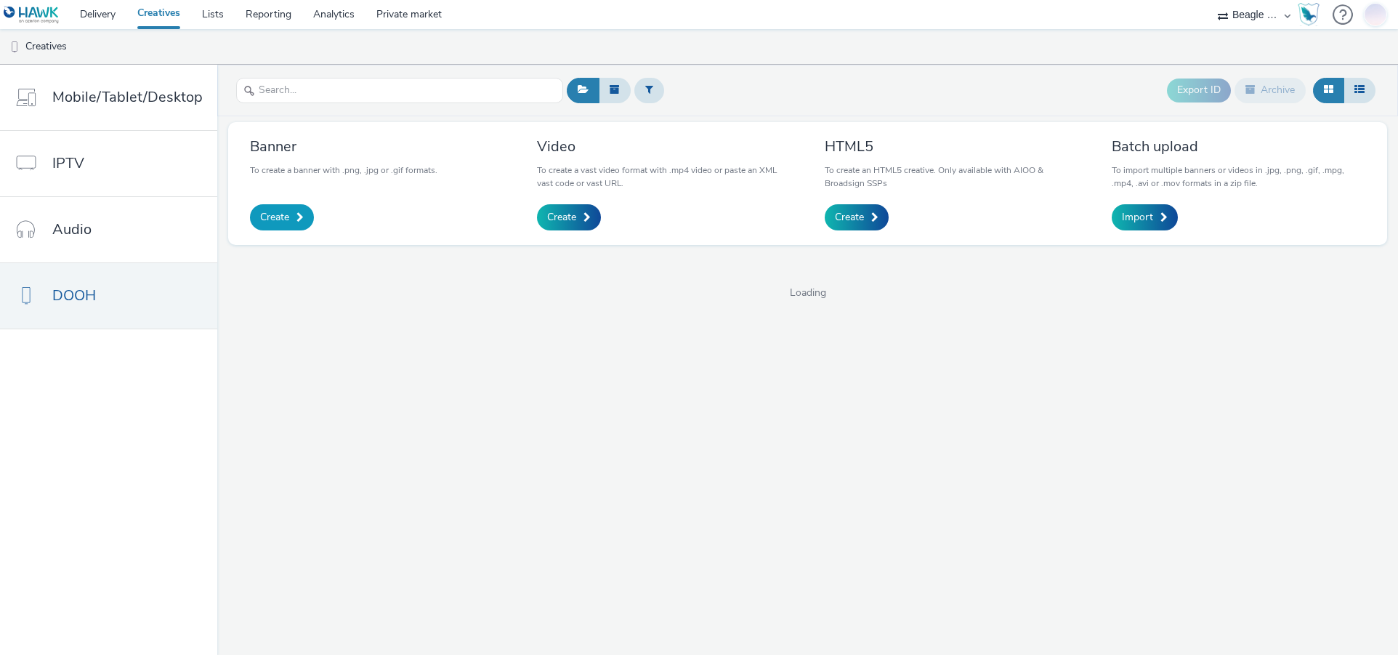
click at [309, 215] on link "Create" at bounding box center [282, 217] width 64 height 26
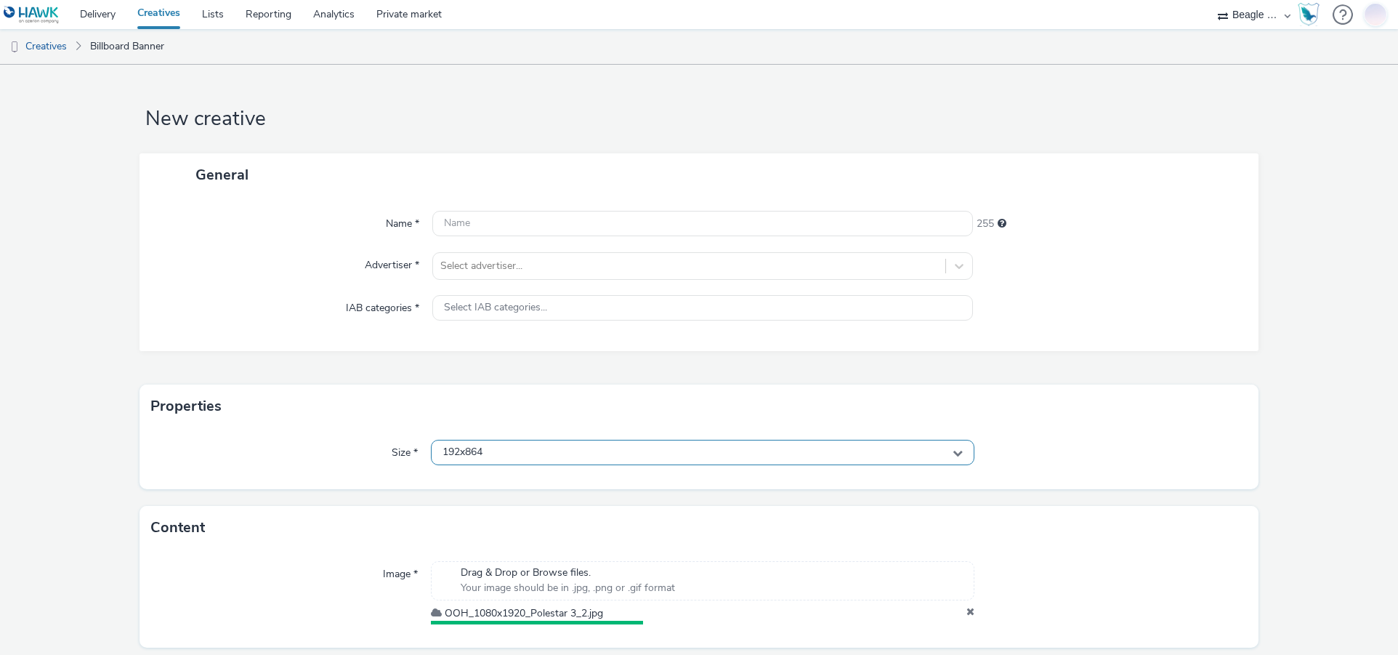
click at [517, 450] on div "192x864" at bounding box center [703, 452] width 544 height 25
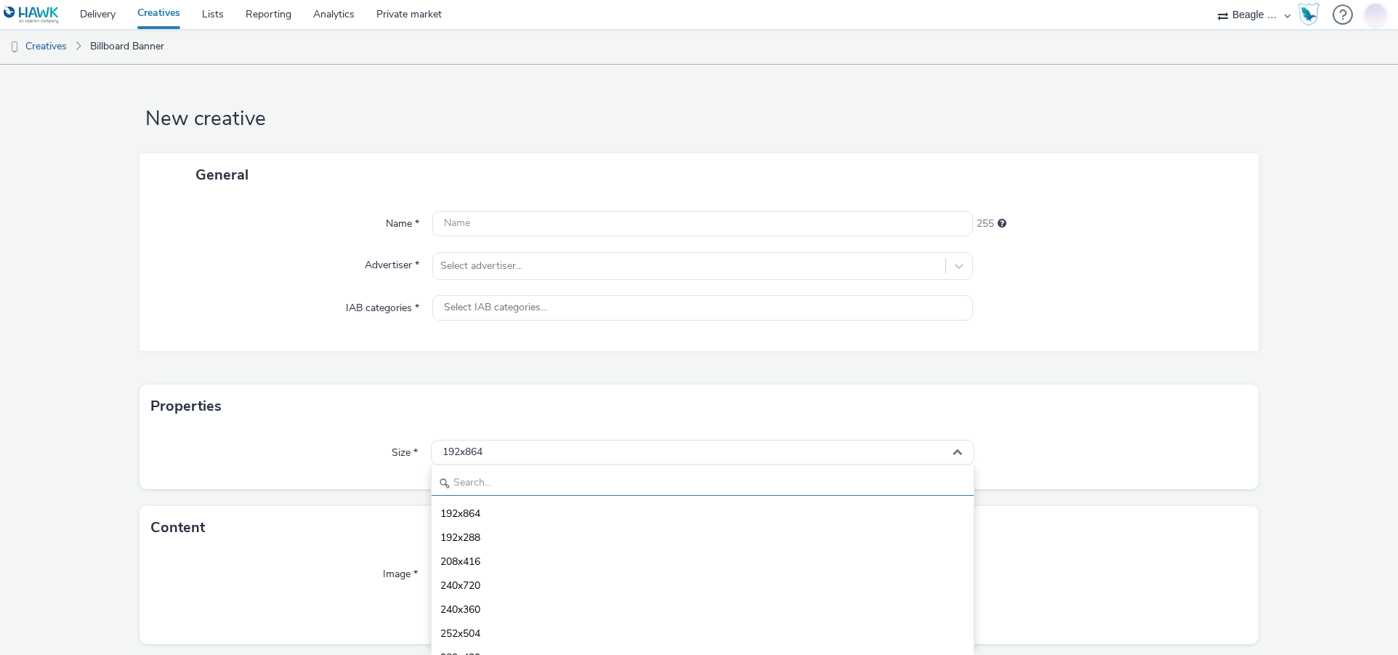
click at [498, 480] on input "text" at bounding box center [703, 482] width 543 height 25
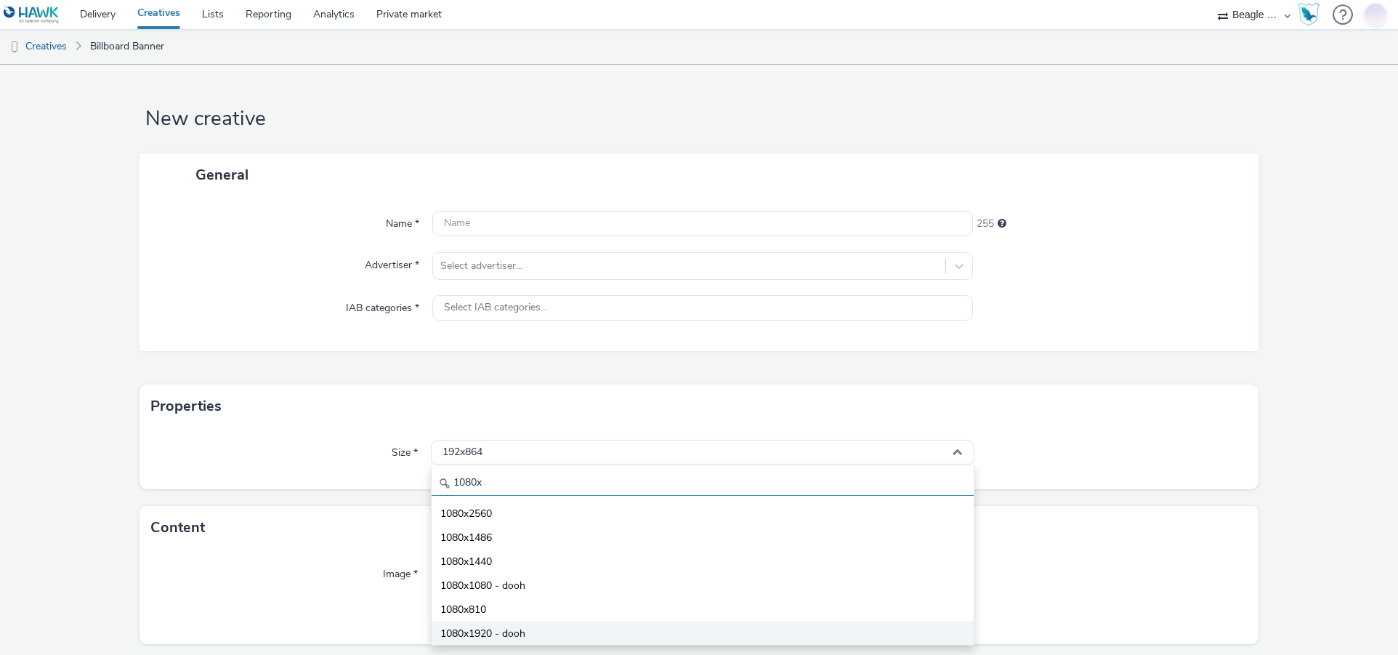
type input "1080x"
click at [487, 631] on span "1080x1920 - dooh" at bounding box center [482, 633] width 85 height 15
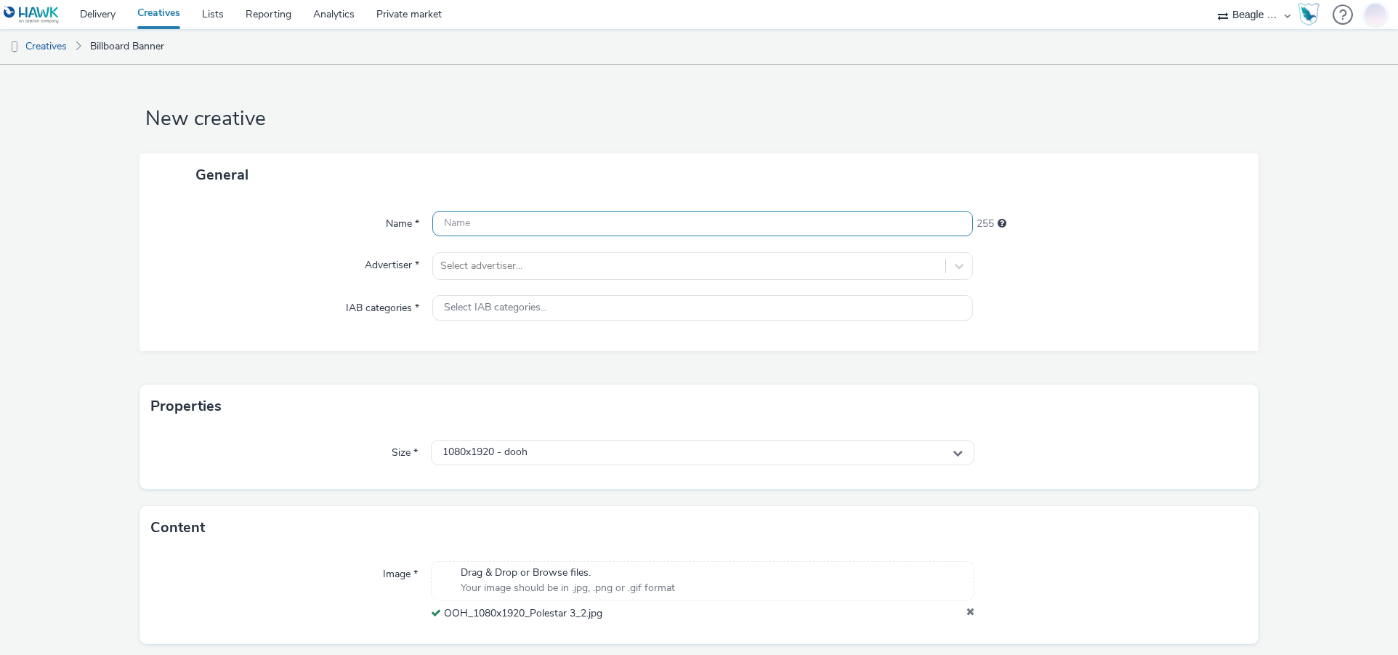
click at [469, 227] on input "text" at bounding box center [702, 223] width 541 height 25
paste input "OOH_1080x1920_Polestar 2_2"
click at [570, 225] on input "OOH_1080x1920_Polestar 2_2" at bounding box center [702, 223] width 541 height 25
type input "OOH_1080x1920_Polestar 3_2"
click at [478, 274] on div at bounding box center [689, 265] width 498 height 17
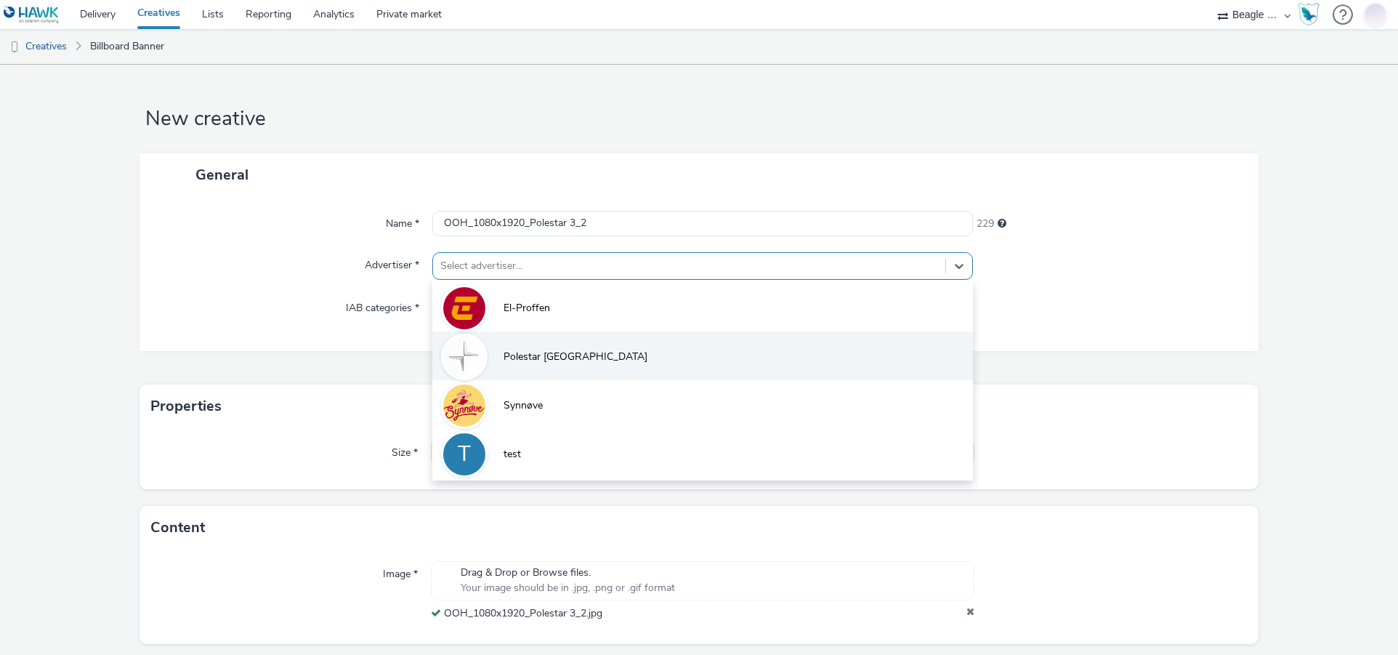
click at [506, 362] on span "Polestar [GEOGRAPHIC_DATA]" at bounding box center [575, 356] width 144 height 15
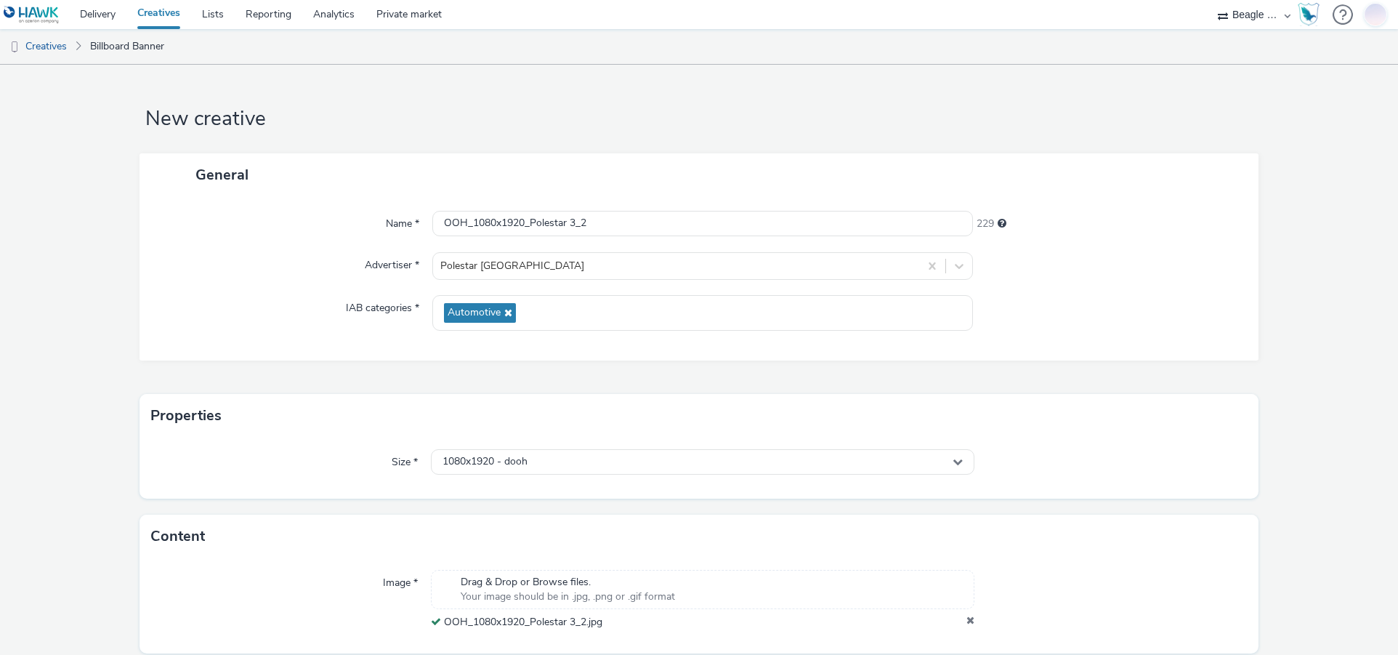
click at [301, 291] on div "Name * OOH_1080x1920_Polestar 3_2 229 Advertiser * Polestar Stor Oslo IAB categ…" at bounding box center [698, 278] width 1118 height 164
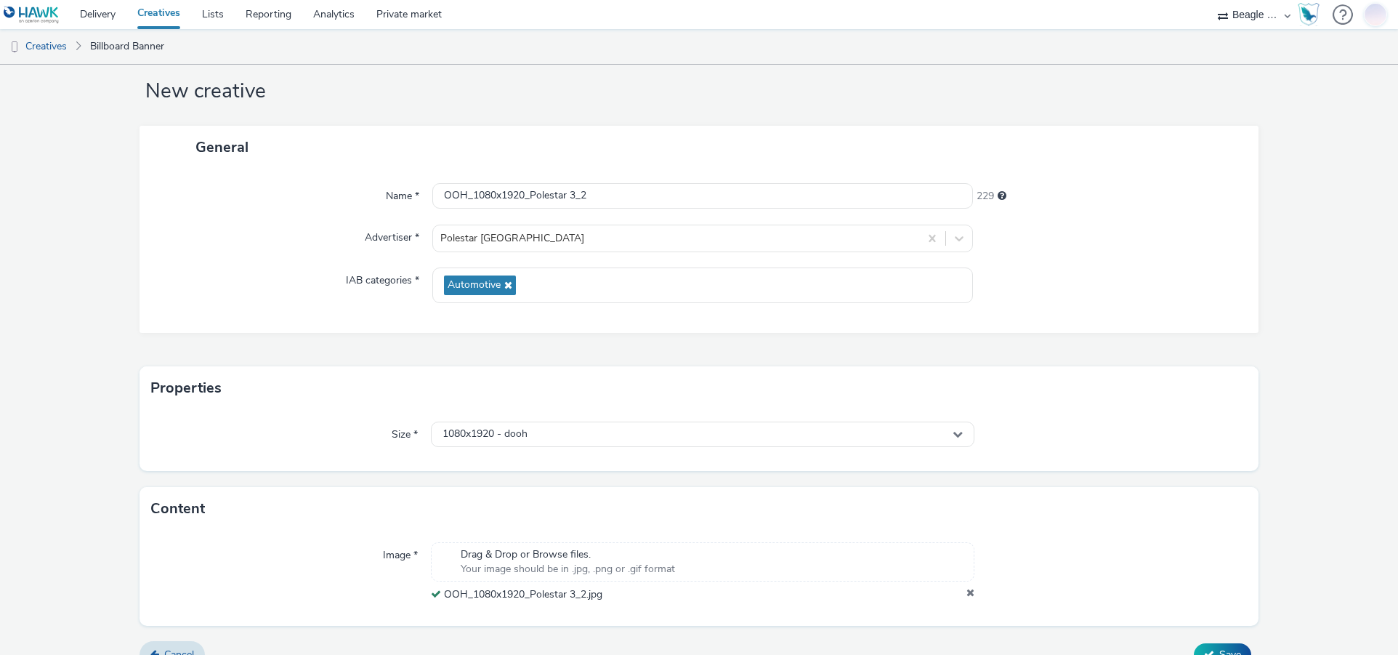
scroll to position [52, 0]
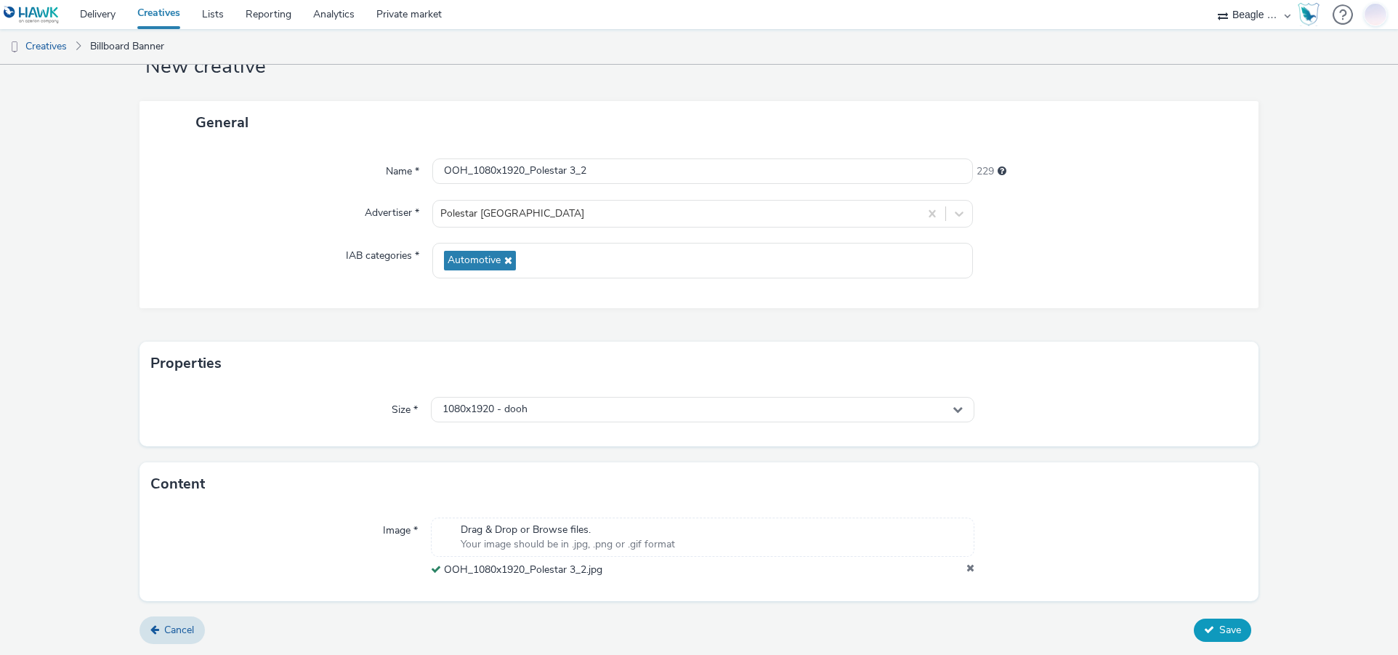
click at [1219, 635] on span "Save" at bounding box center [1230, 630] width 22 height 14
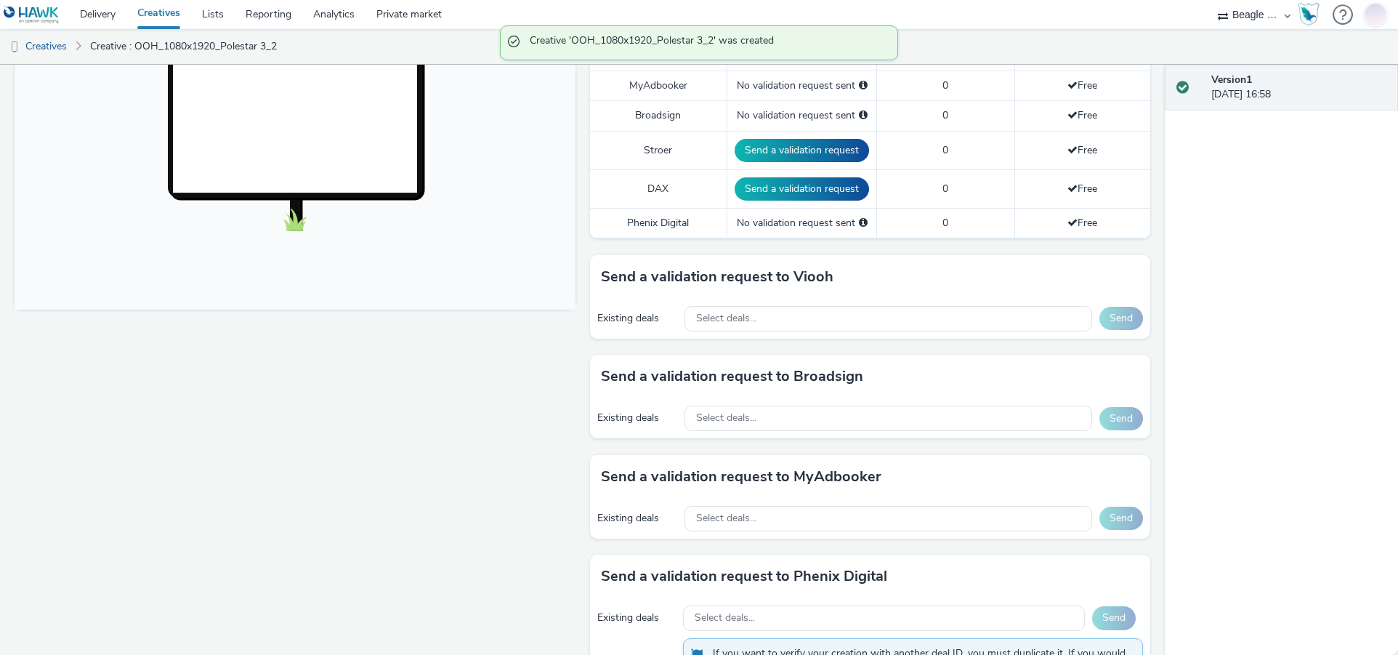
scroll to position [542, 0]
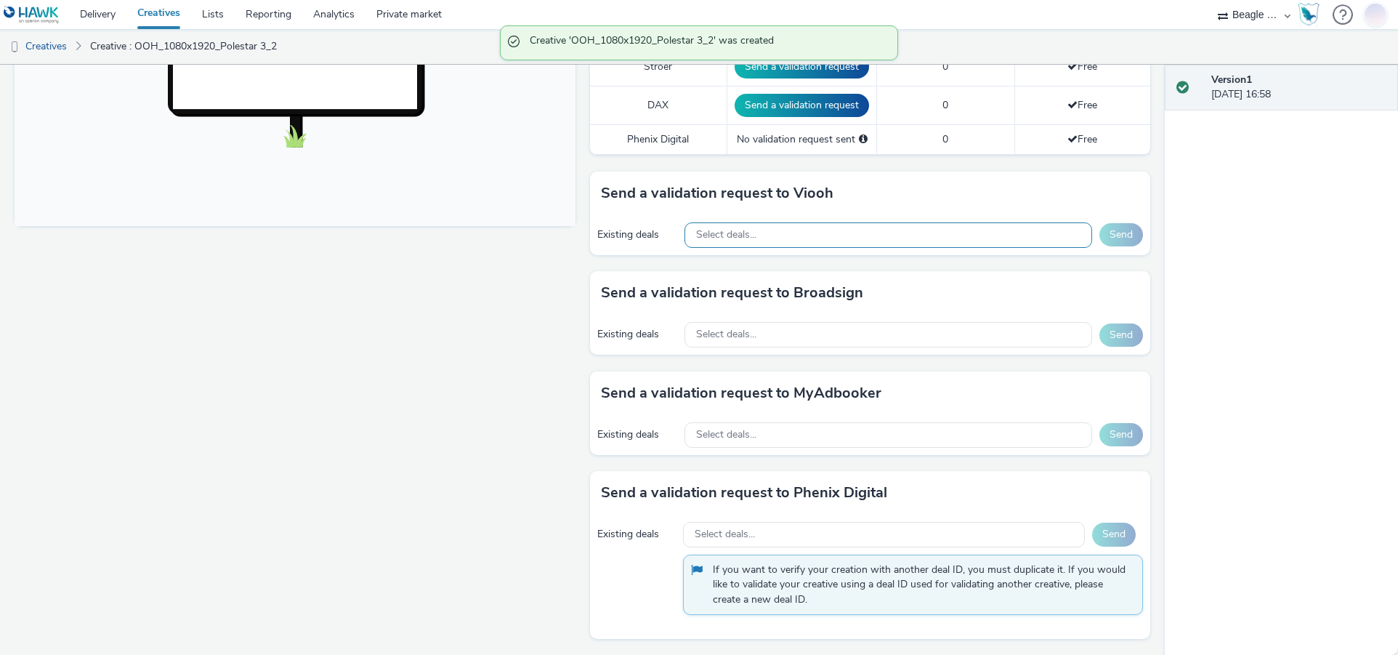
click at [777, 234] on div "Select deals..." at bounding box center [888, 234] width 408 height 25
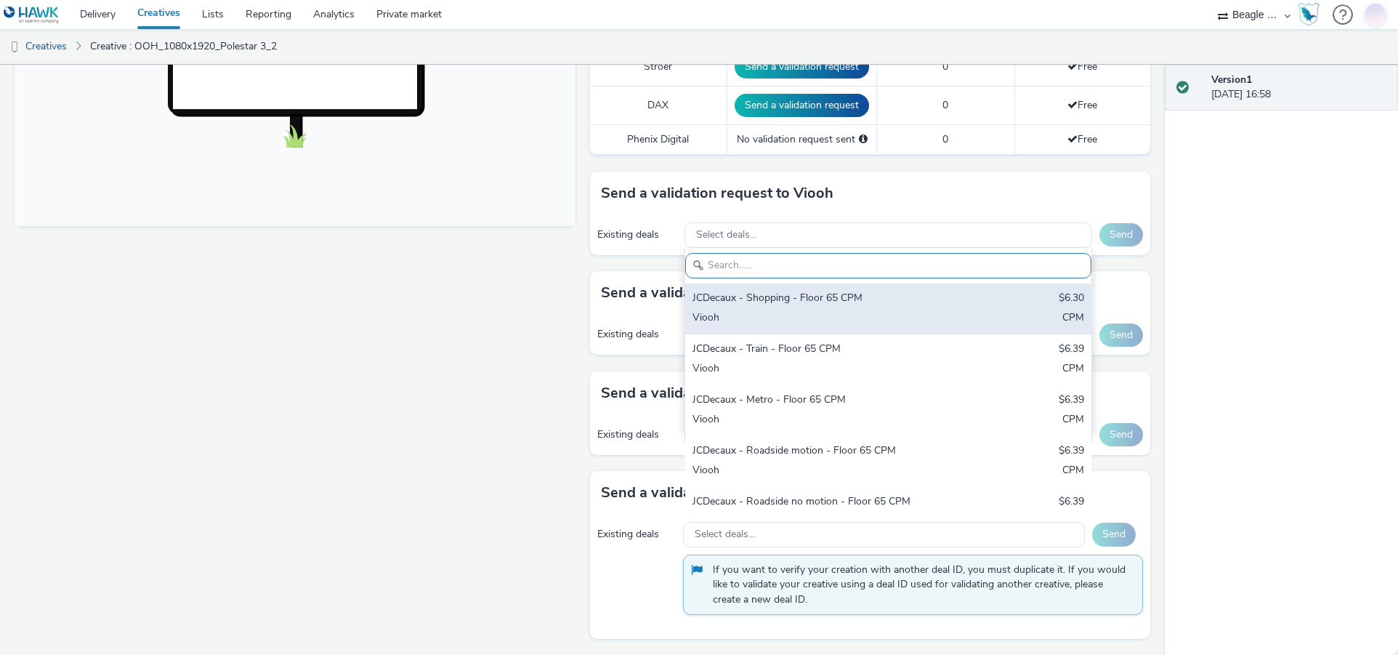
click at [769, 303] on div "JCDecaux - Shopping - Floor 65 CPM" at bounding box center [821, 299] width 259 height 17
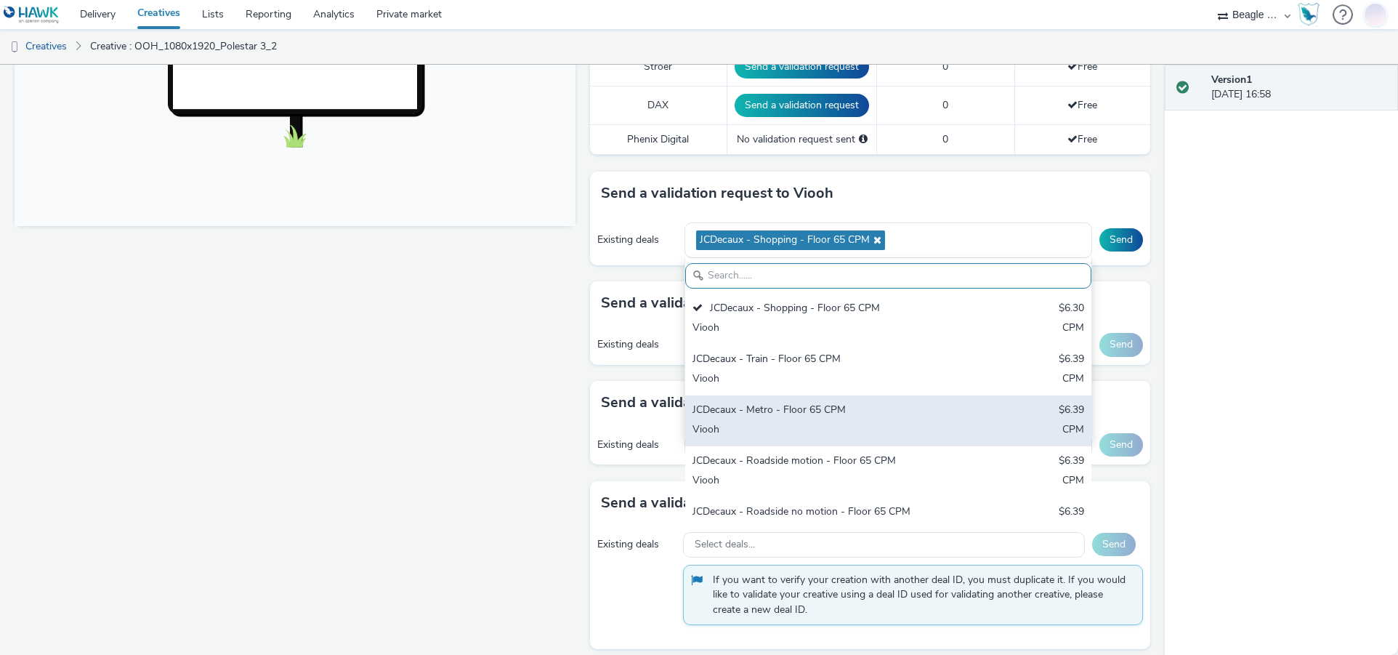
click at [783, 406] on div "JCDecaux - Metro - Floor 65 CPM" at bounding box center [821, 410] width 259 height 17
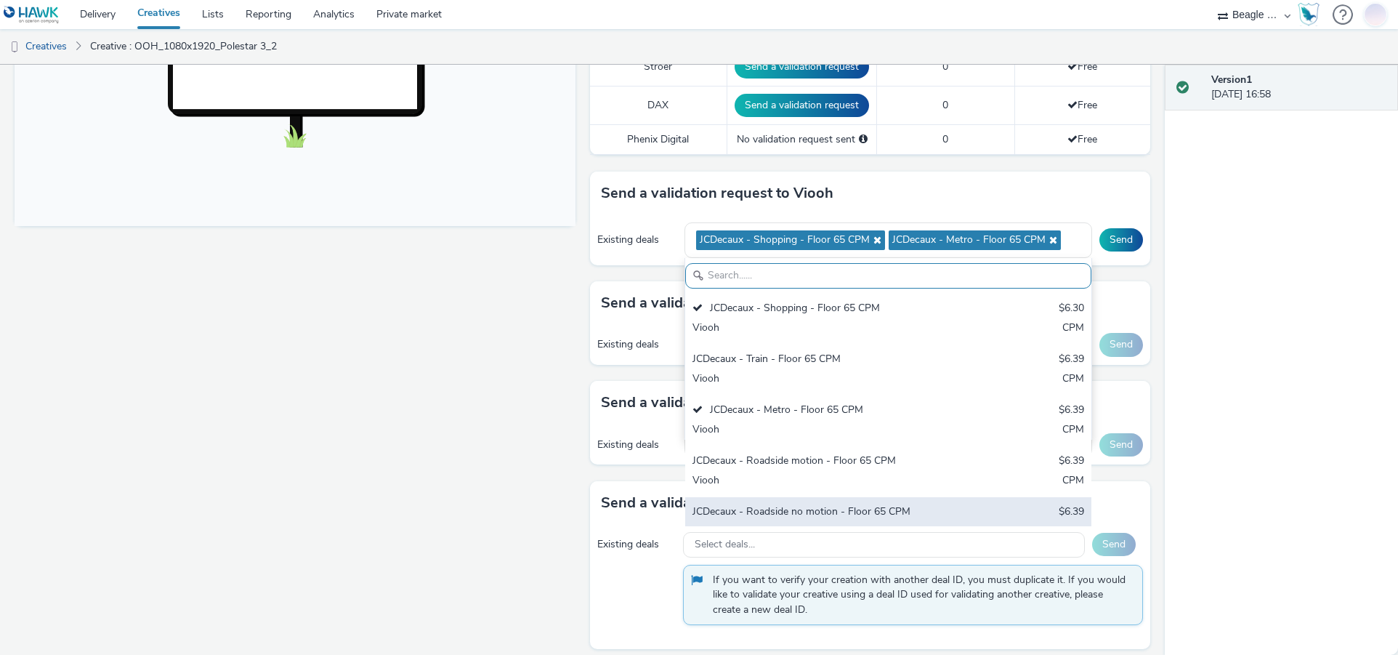
click at [780, 506] on div "JCDecaux - Roadside no motion - Floor 65 CPM" at bounding box center [821, 512] width 259 height 17
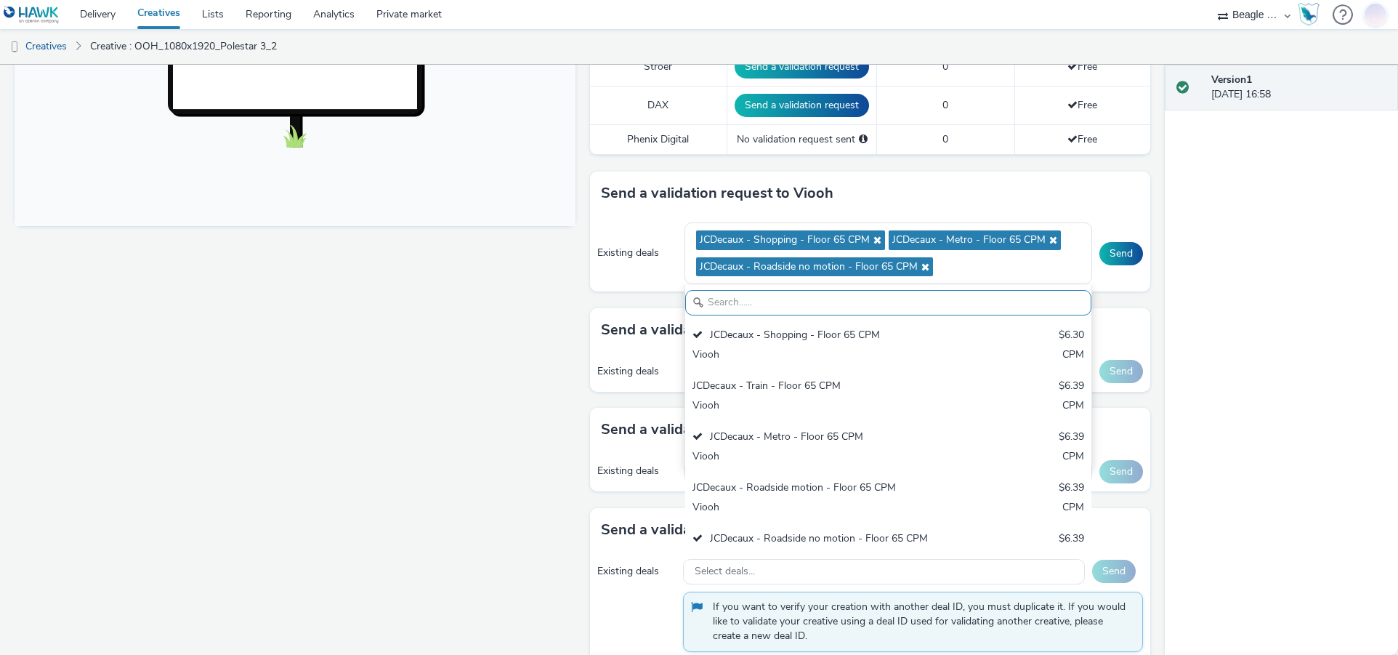
click at [1115, 211] on div "Send a validation request to Viooh" at bounding box center [870, 193] width 561 height 44
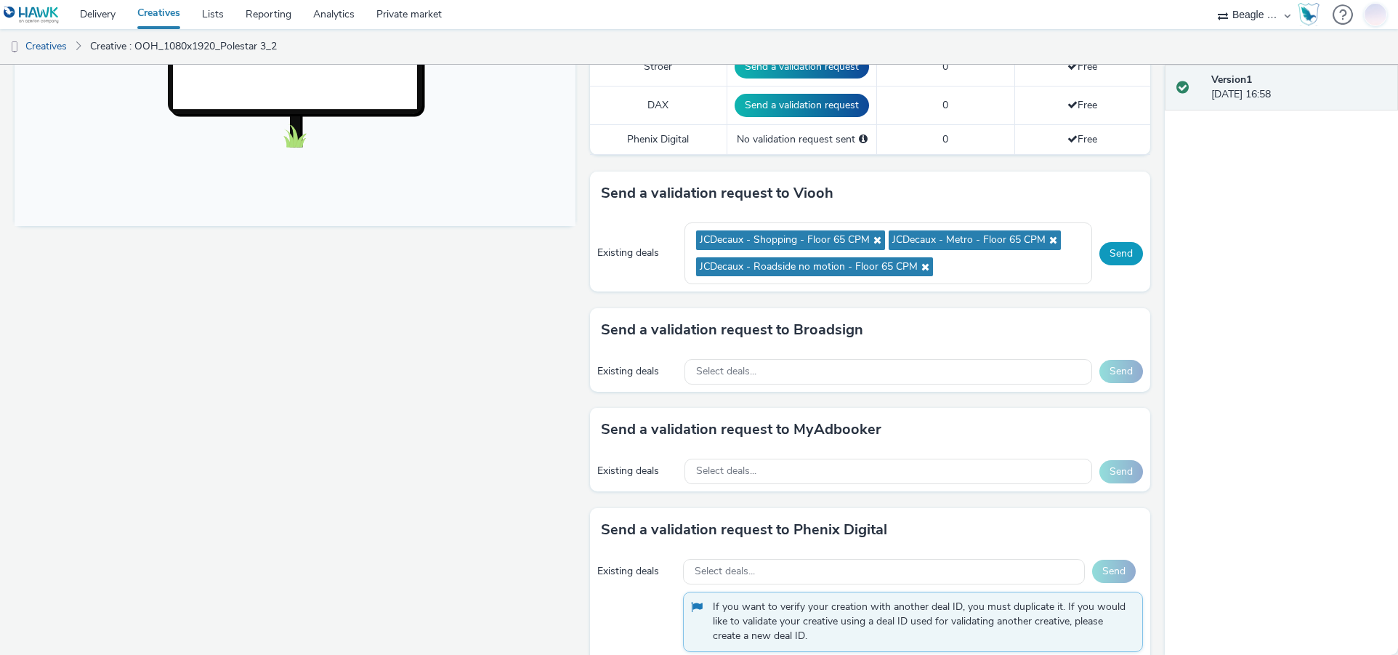
click at [1109, 256] on button "Send" at bounding box center [1121, 253] width 44 height 23
click at [753, 373] on div "Select deals..." at bounding box center [888, 371] width 408 height 25
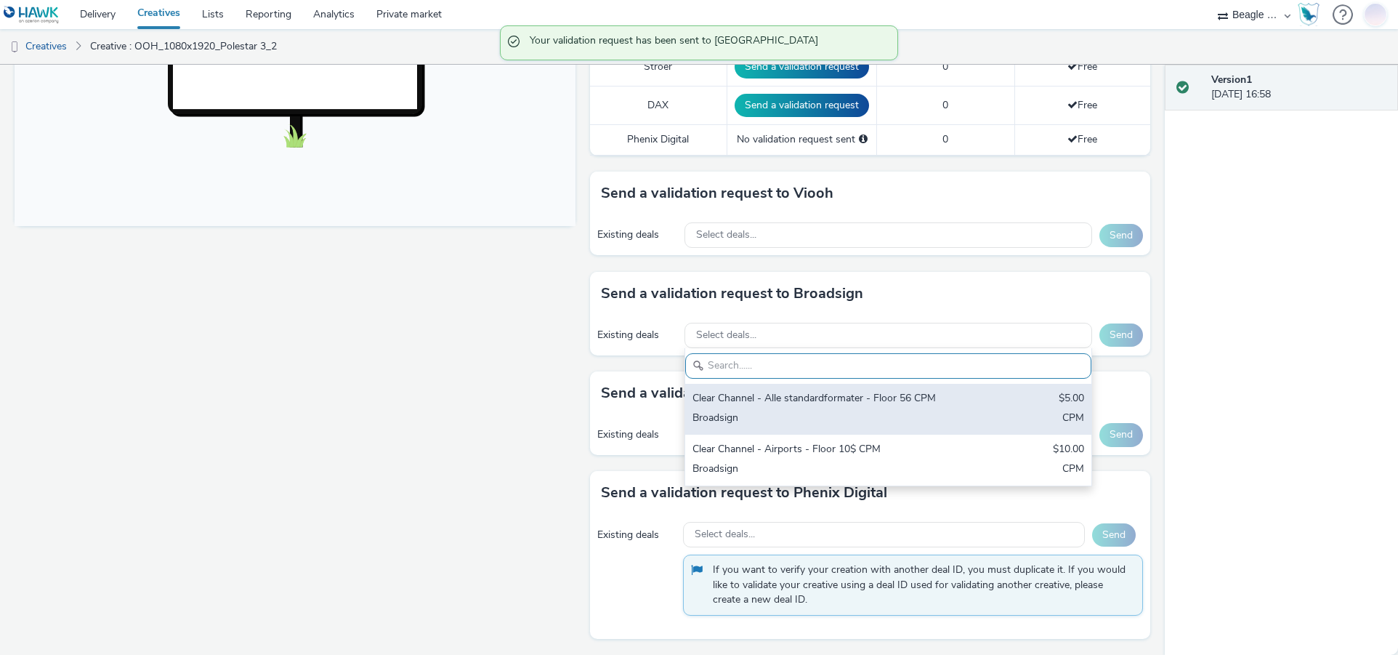
click at [754, 400] on div "Clear Channel - Alle standardformater - Floor 56 CPM" at bounding box center [821, 399] width 259 height 17
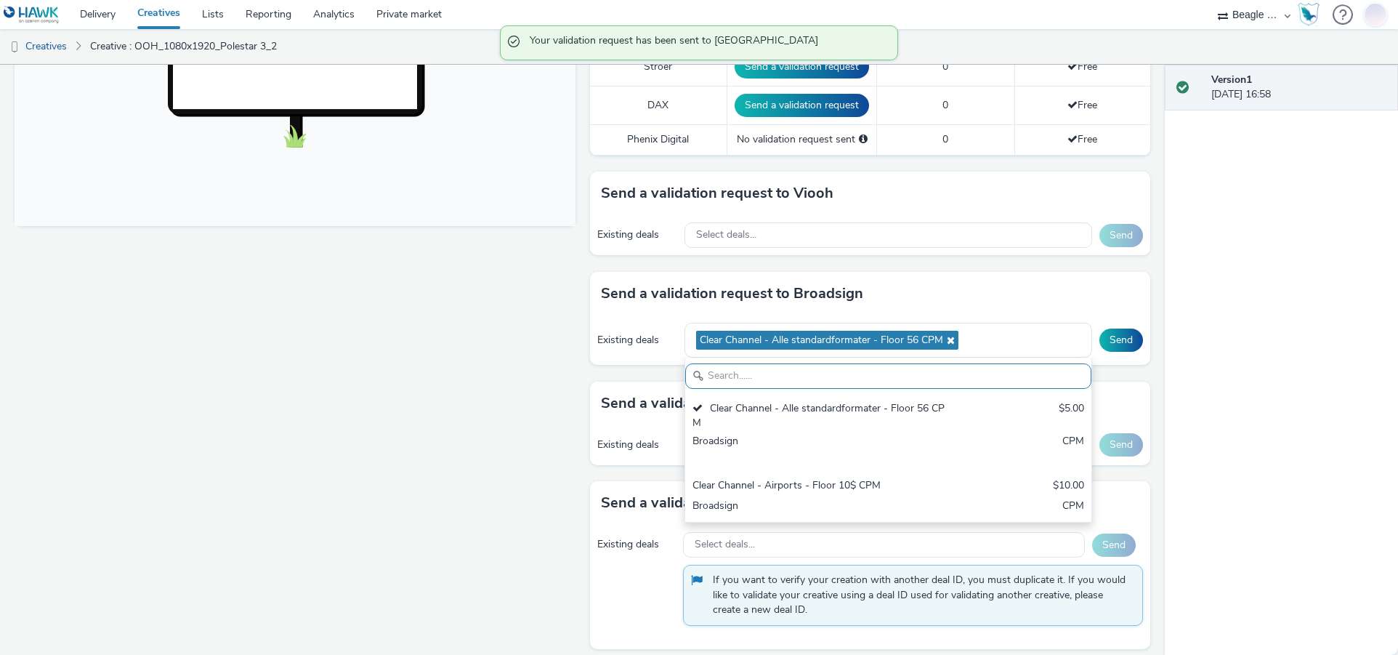
click at [1002, 317] on div "Existing deals Clear Channel - Alle standardformater - Floor 56 CPM Clear Chann…" at bounding box center [870, 340] width 561 height 50
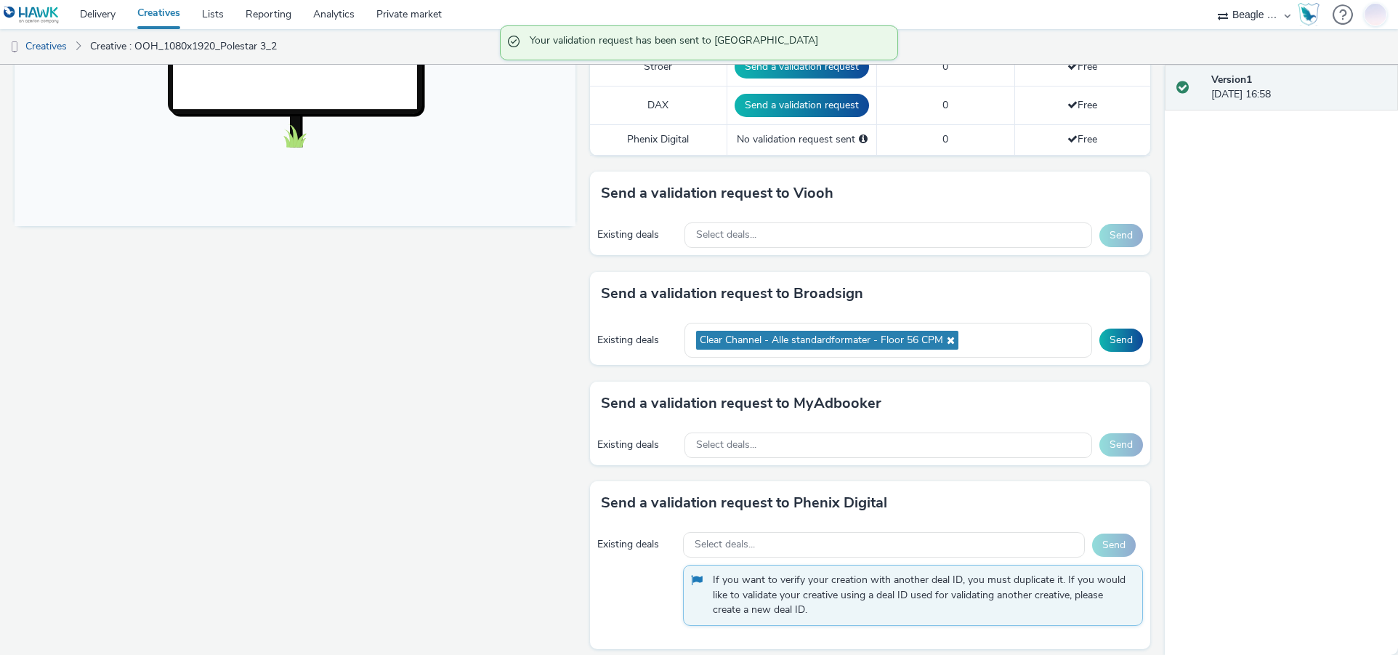
click at [1133, 336] on div "Existing deals Clear Channel - Alle standardformater - Floor 56 CPM Send" at bounding box center [870, 340] width 561 height 50
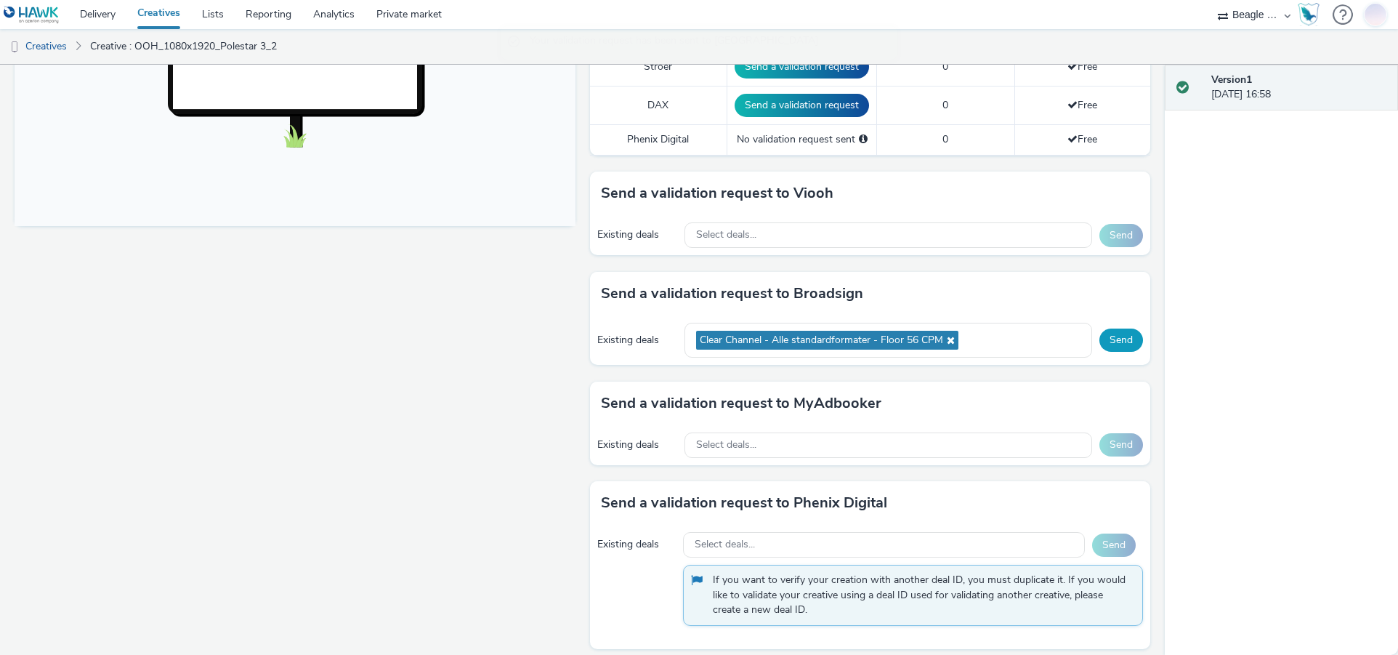
click at [1115, 344] on button "Send" at bounding box center [1121, 339] width 44 height 23
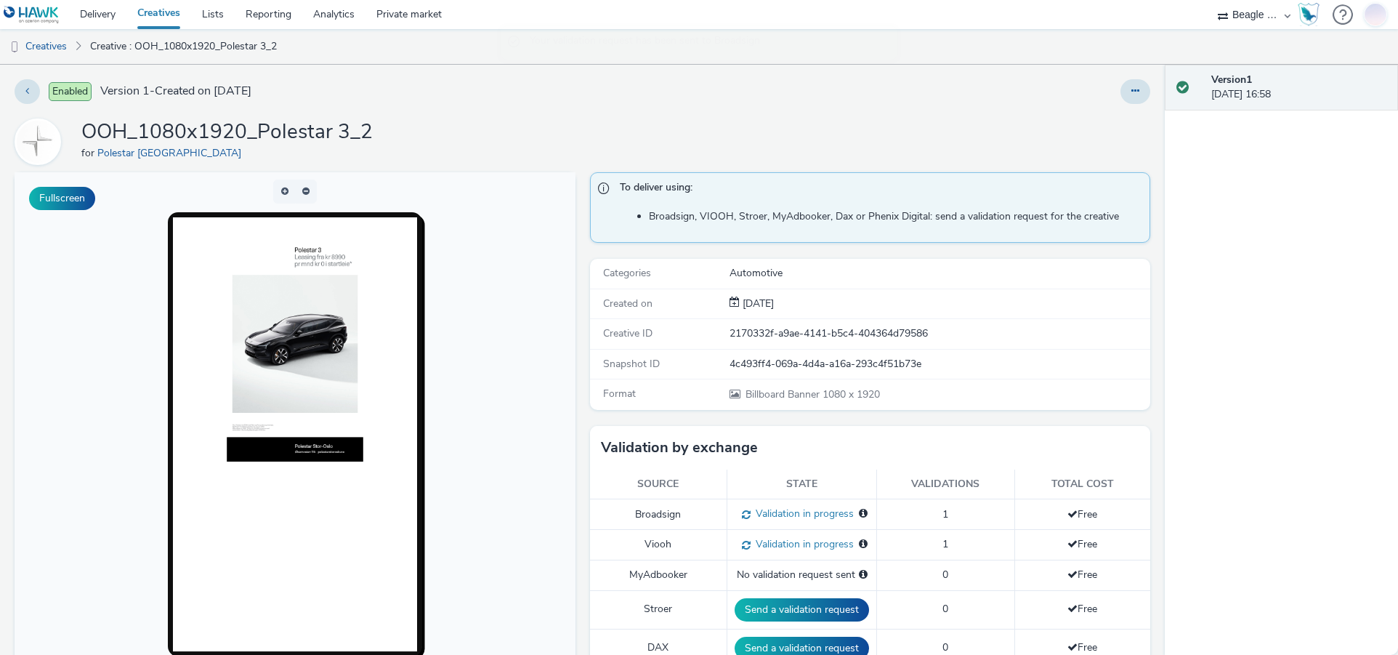
drag, startPoint x: 65, startPoint y: 41, endPoint x: 110, endPoint y: 50, distance: 46.6
click at [65, 41] on link "Creatives" at bounding box center [37, 46] width 74 height 35
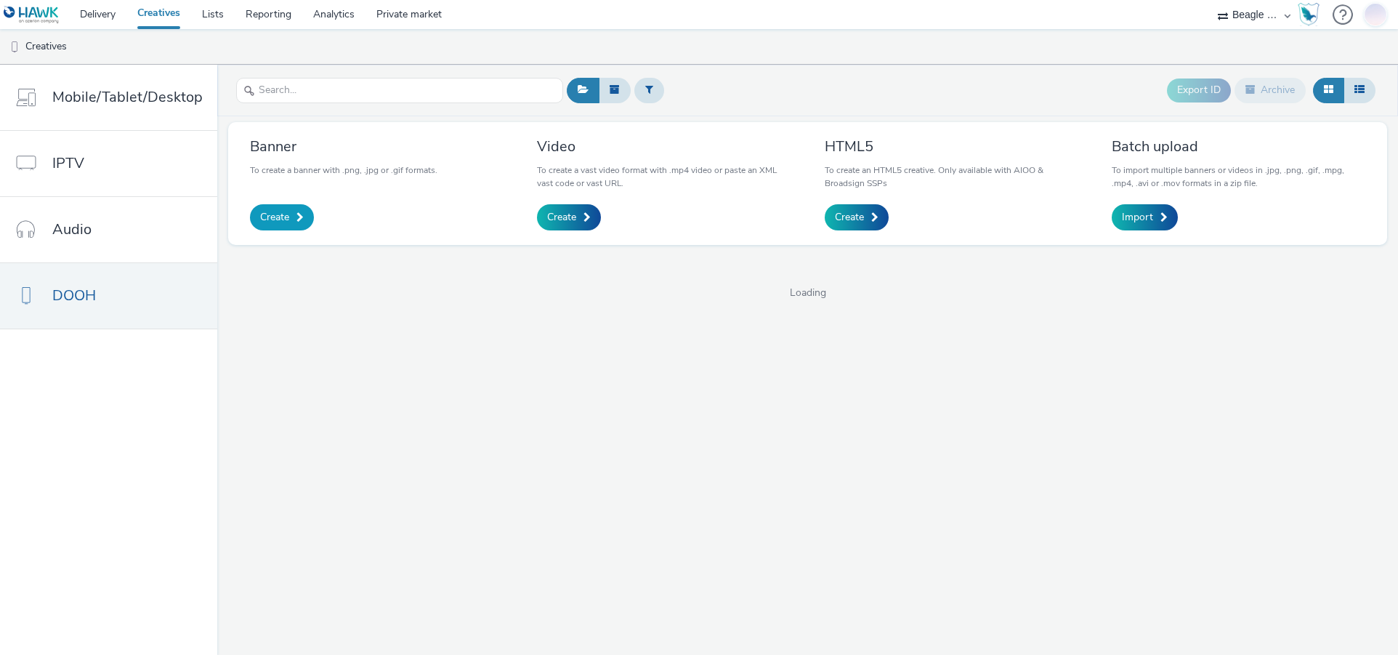
click at [301, 223] on link "Create" at bounding box center [282, 217] width 64 height 26
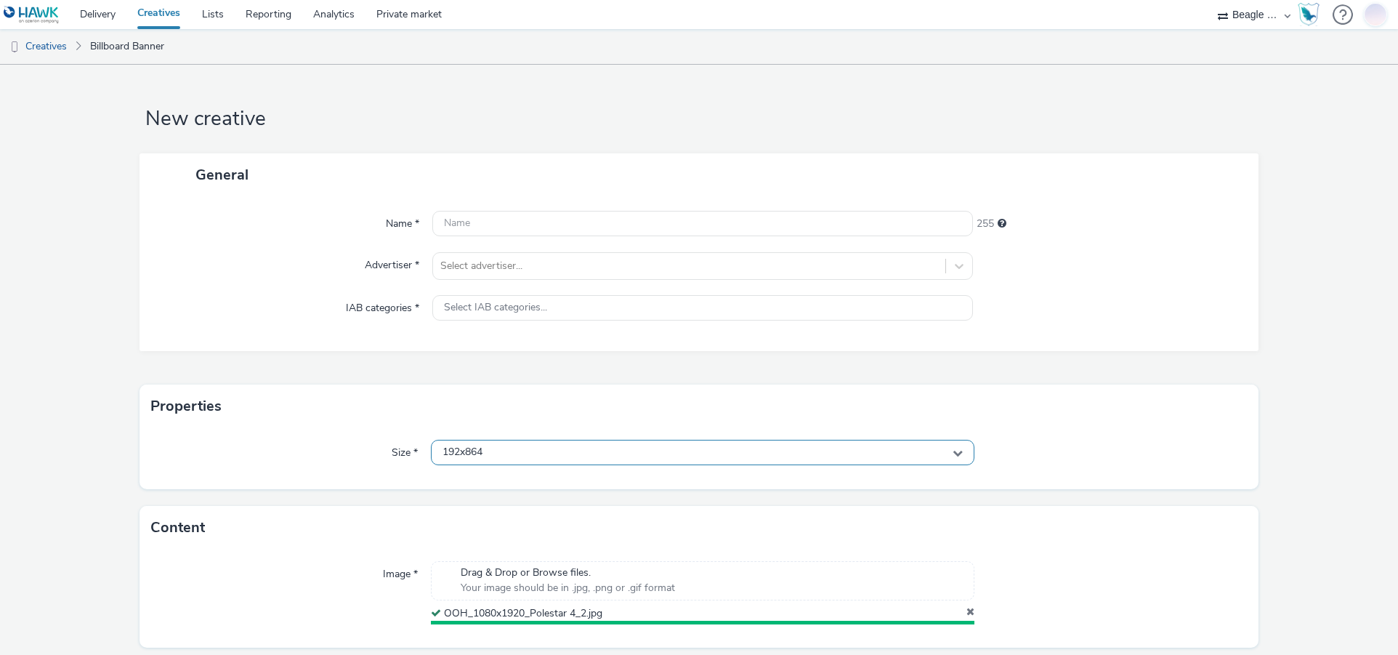
click at [491, 453] on div "192x864" at bounding box center [703, 452] width 544 height 25
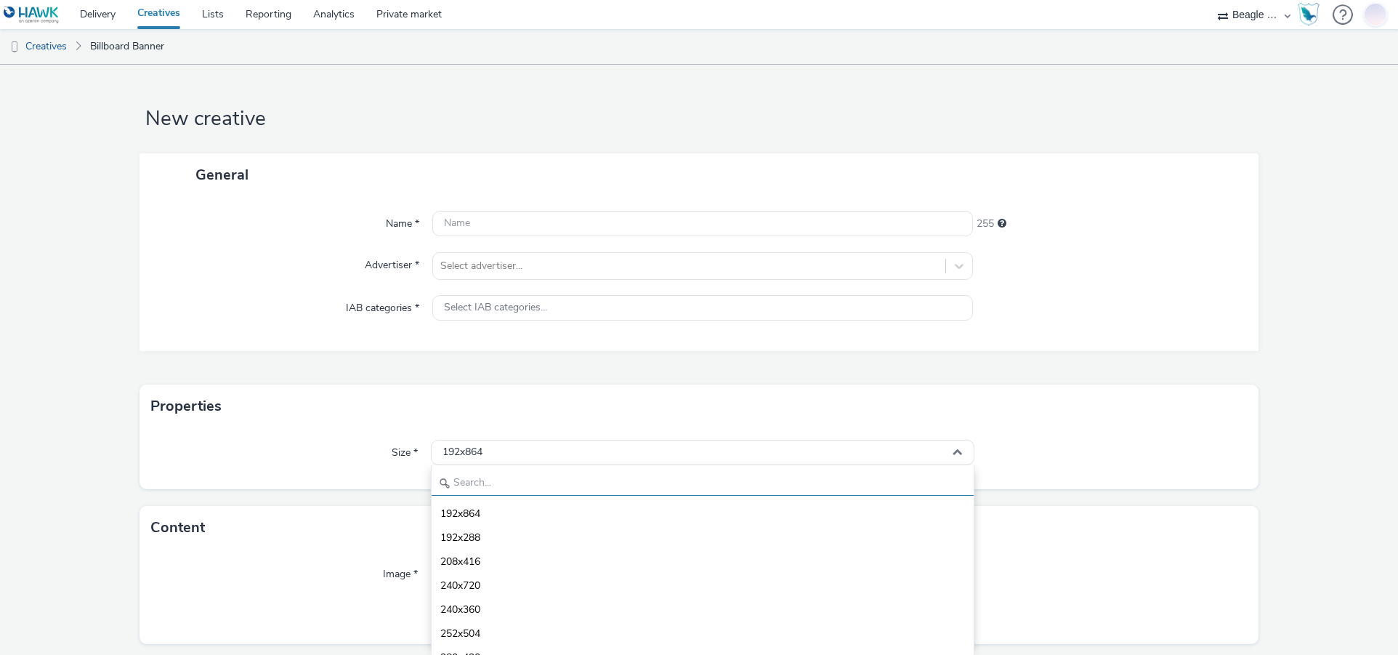
click at [482, 477] on input "text" at bounding box center [703, 482] width 543 height 25
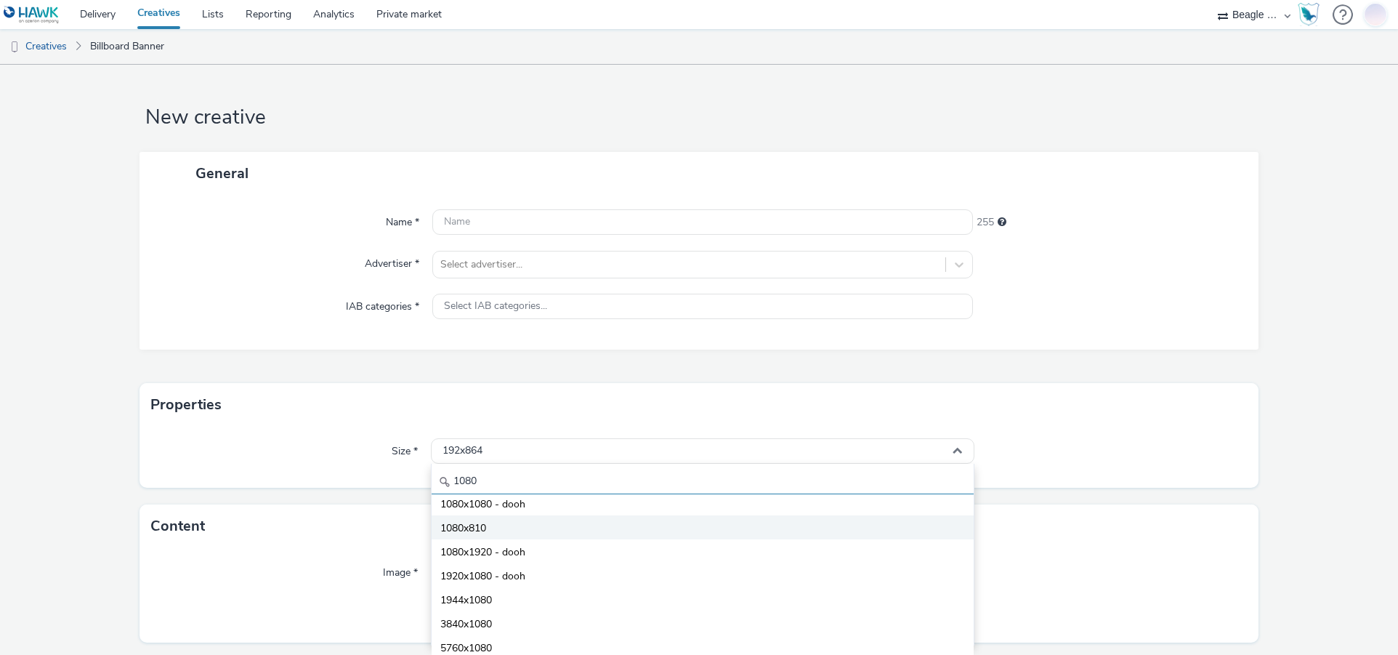
scroll to position [2, 0]
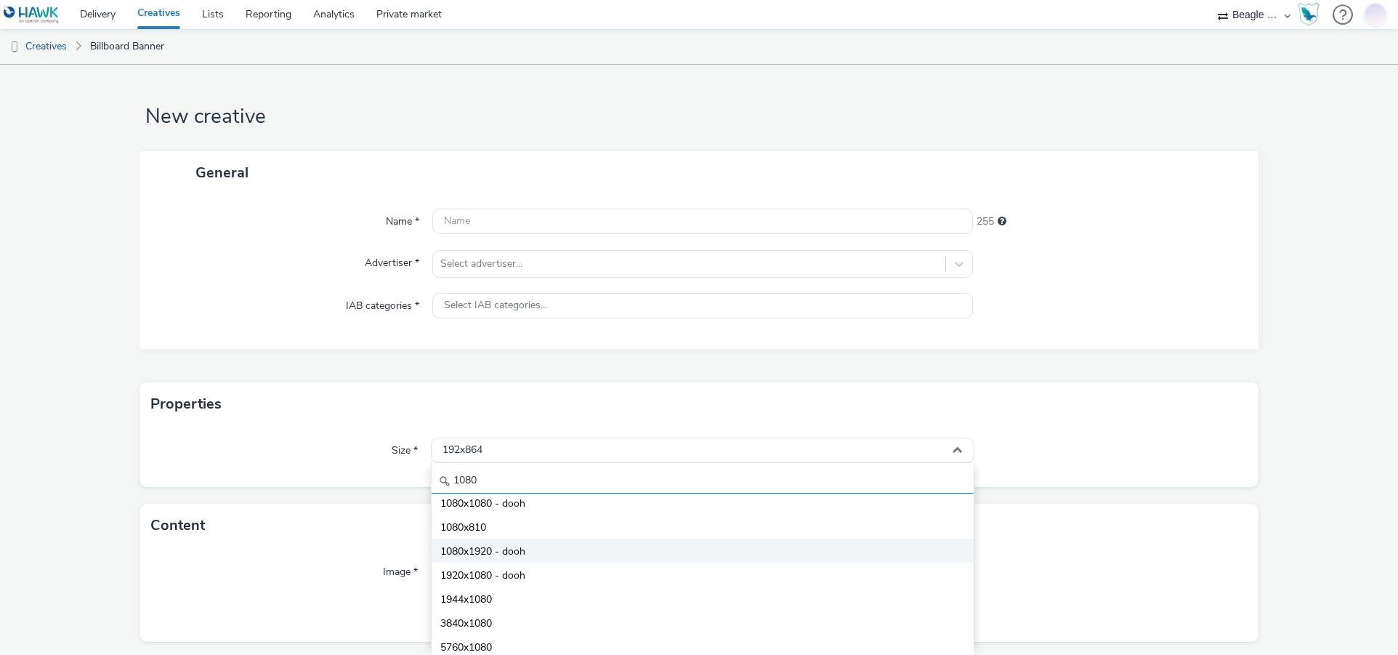
type input "1080"
click at [529, 555] on li "1080x1920 - dooh" at bounding box center [703, 550] width 543 height 24
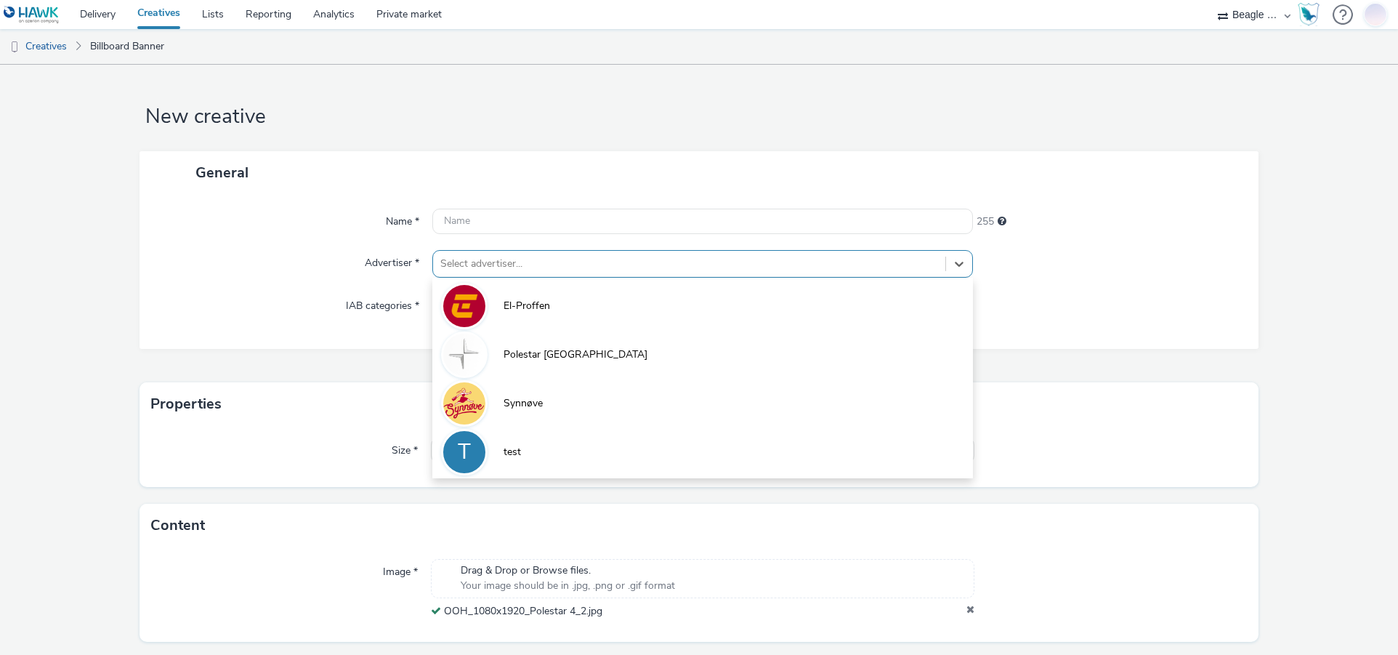
click at [472, 266] on div at bounding box center [689, 263] width 498 height 17
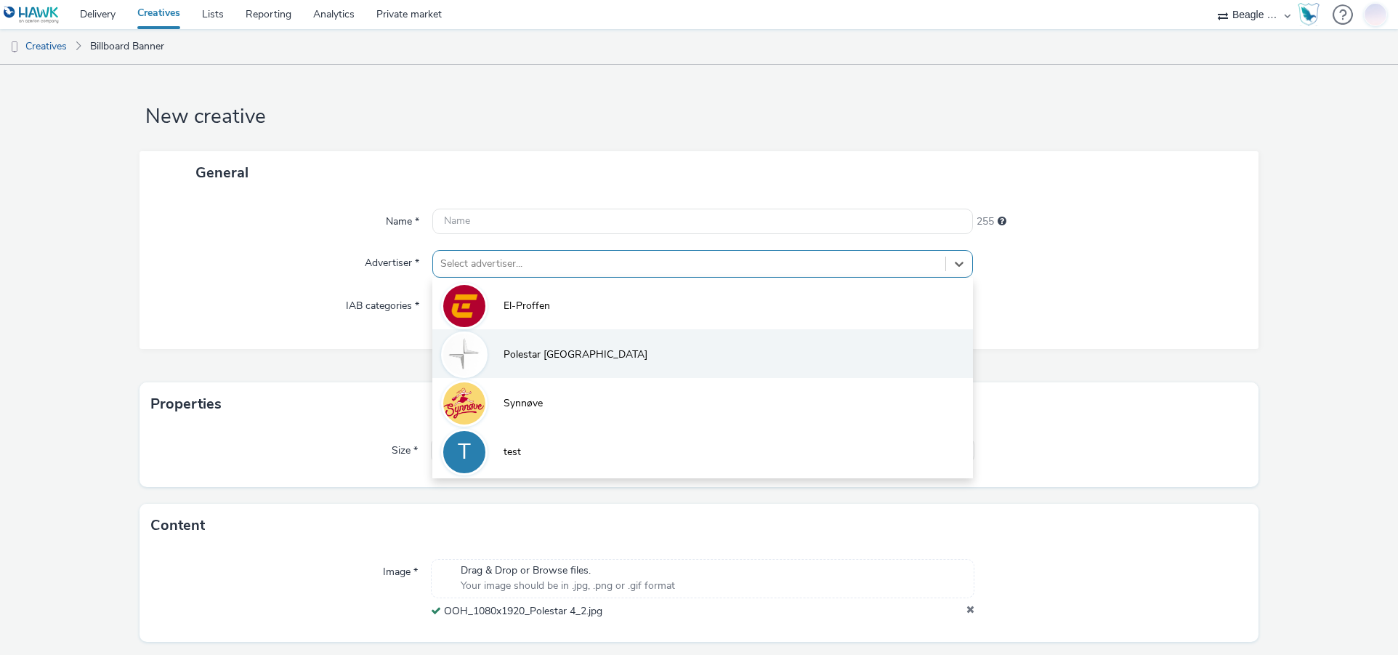
click at [498, 355] on li "Polestar [GEOGRAPHIC_DATA]" at bounding box center [702, 353] width 541 height 49
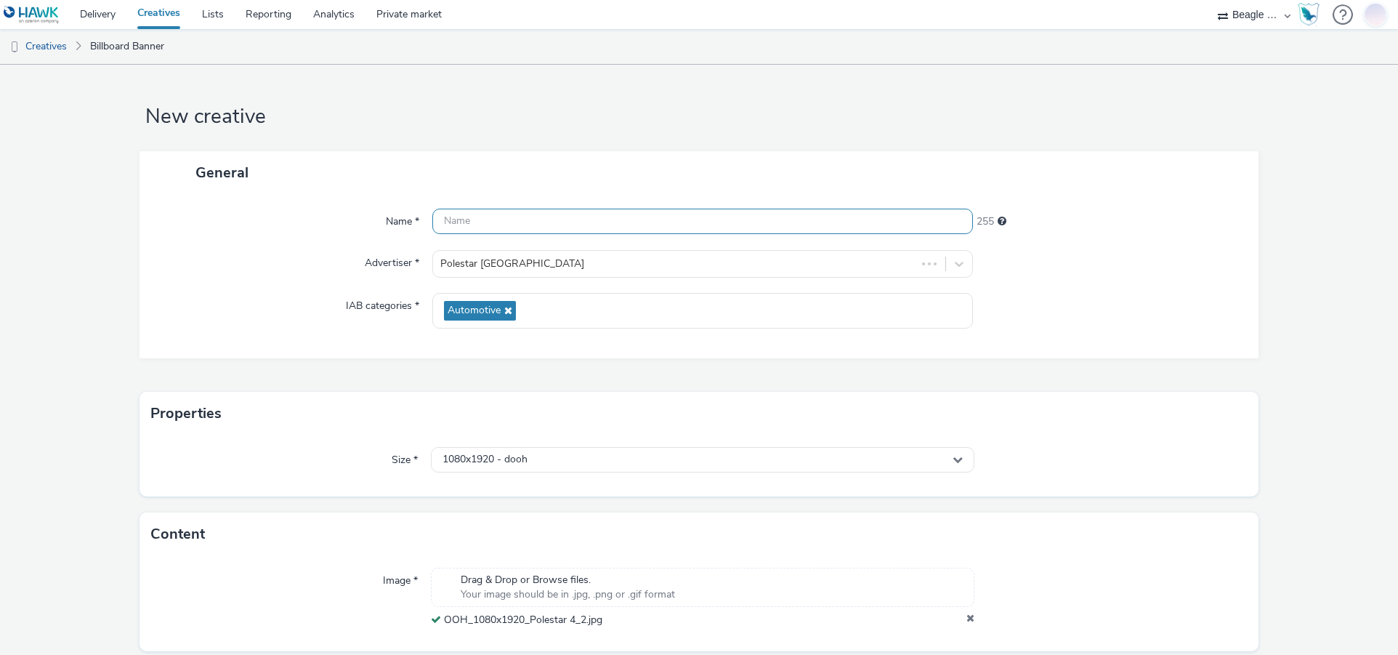
click at [482, 218] on input "text" at bounding box center [702, 221] width 541 height 25
paste input "OOH_1080x1920_Polestar 4_2"
type input "OOH_1080x1920_Polestar 4_2"
click at [286, 246] on div "Name * OOH_1080x1920_Polestar 4_2 229 Advertiser * Polestar Stor Oslo IAB categ…" at bounding box center [698, 276] width 1118 height 164
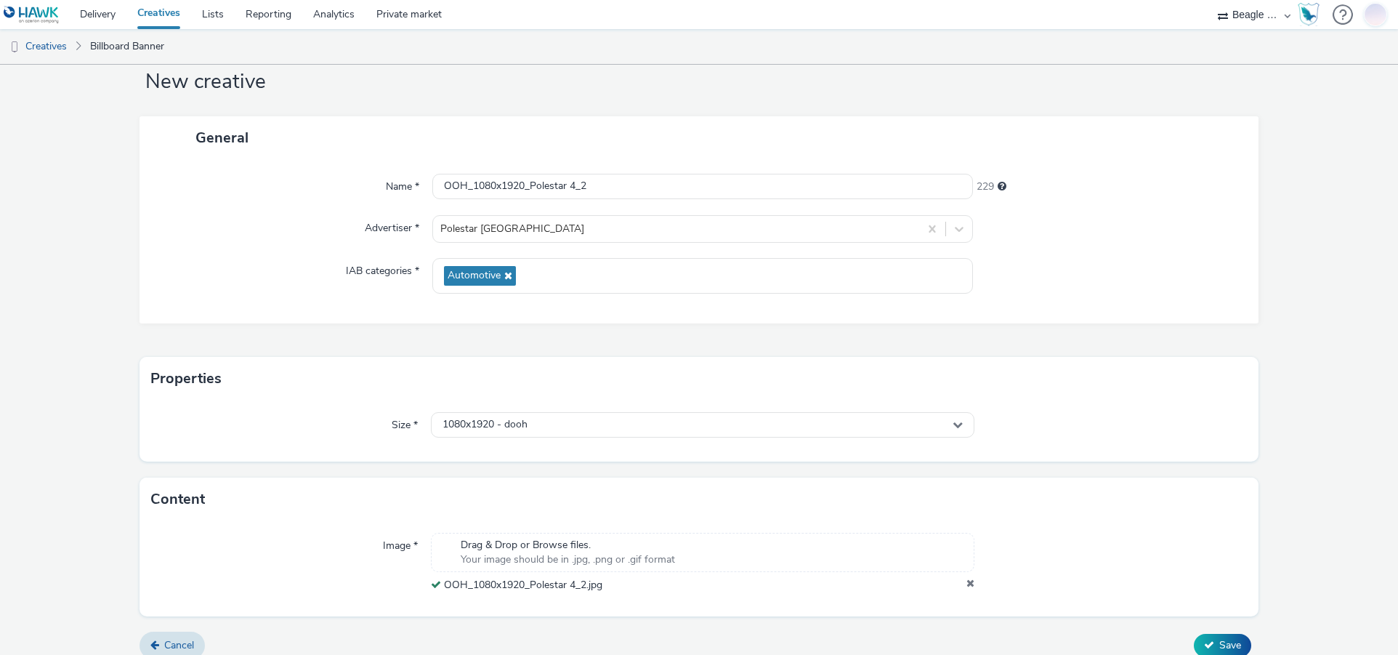
scroll to position [52, 0]
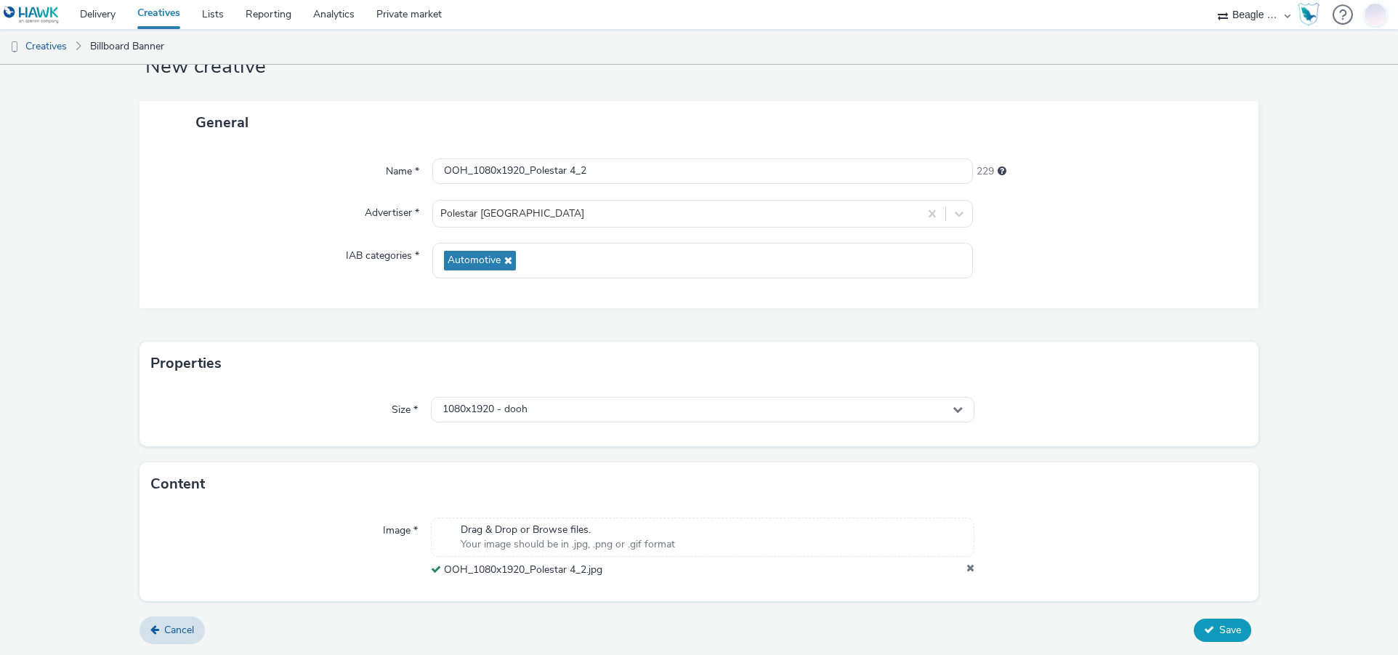
click at [1226, 634] on span "Save" at bounding box center [1230, 630] width 22 height 14
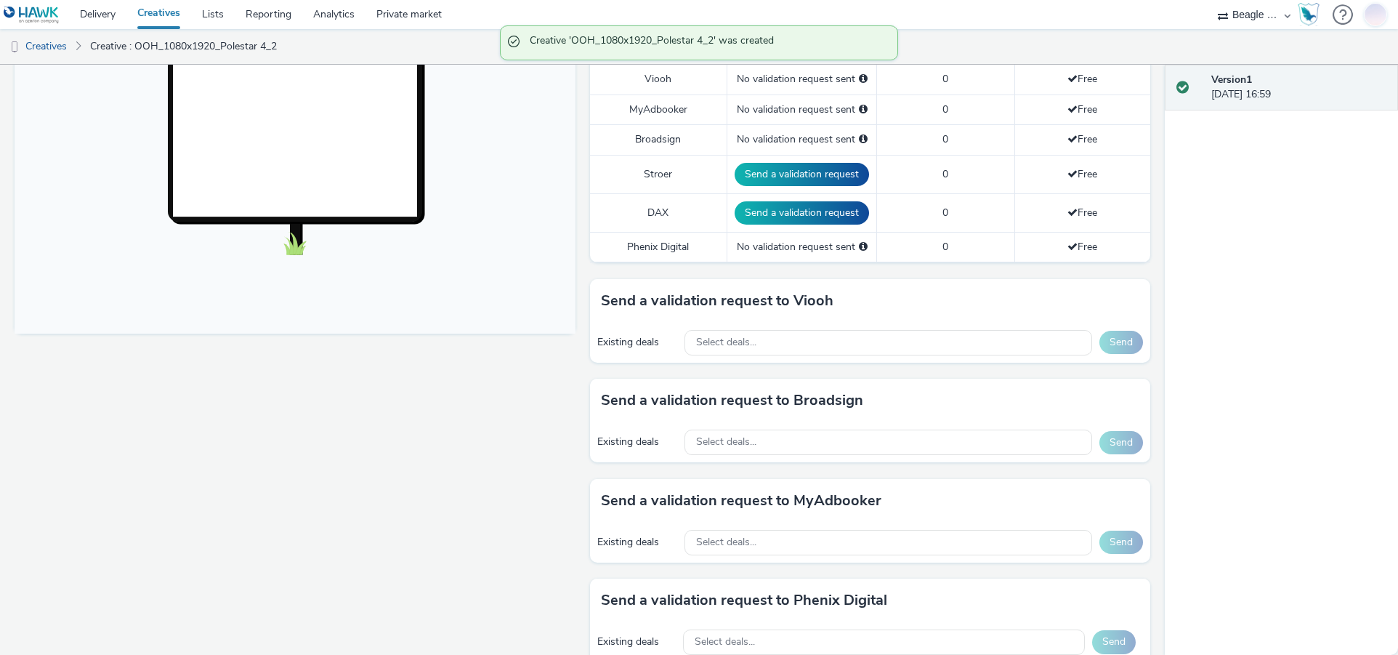
scroll to position [436, 0]
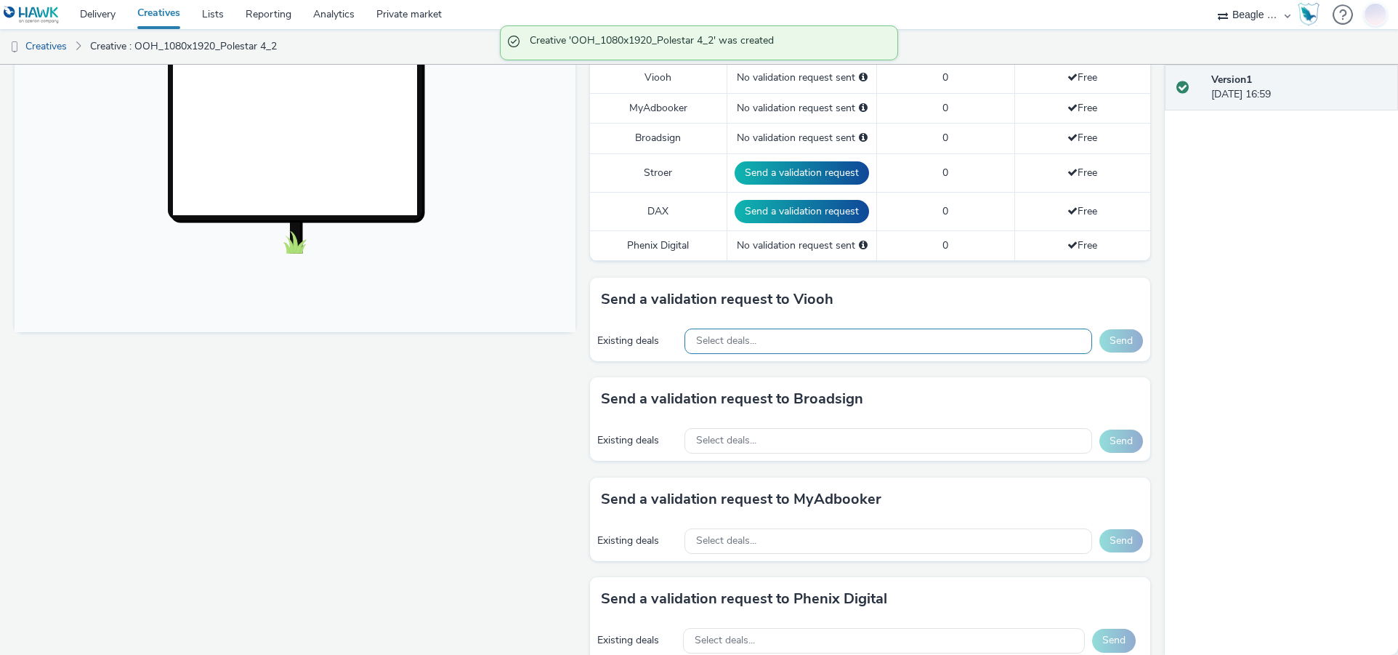
click at [764, 335] on div "Select deals..." at bounding box center [888, 340] width 408 height 25
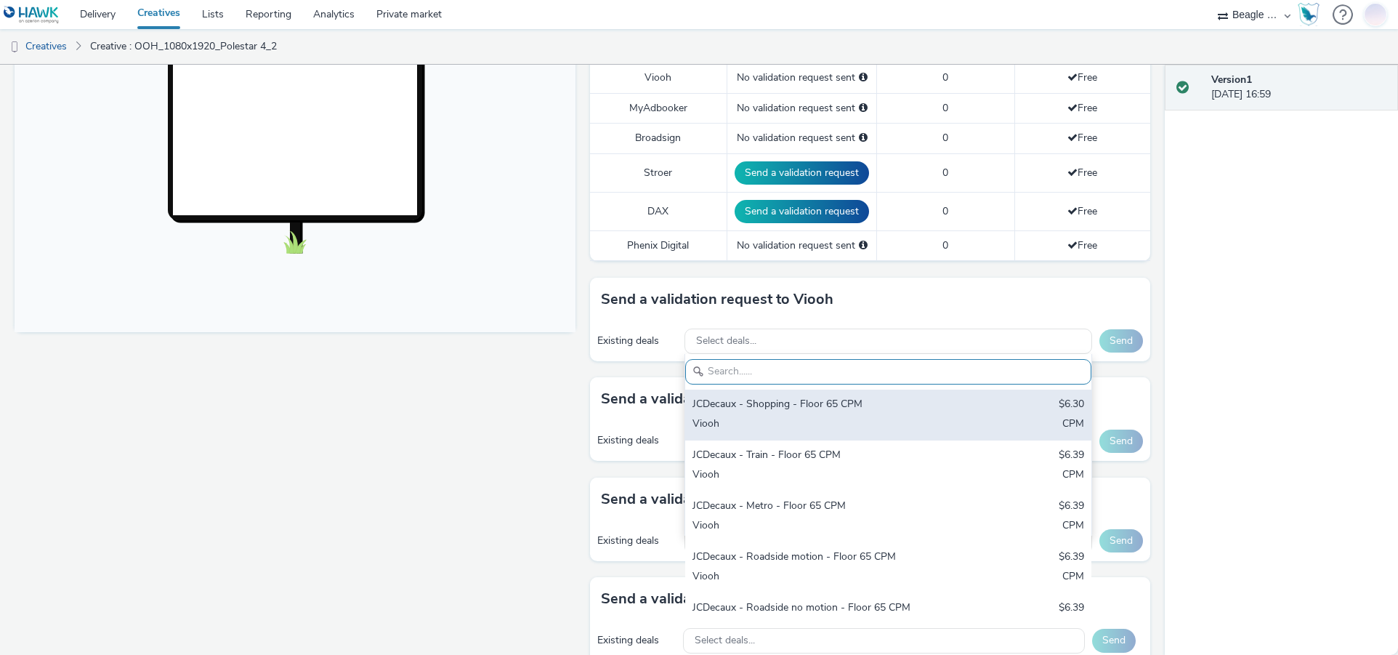
click at [771, 410] on div "JCDecaux - Shopping - Floor 65 CPM" at bounding box center [821, 405] width 259 height 17
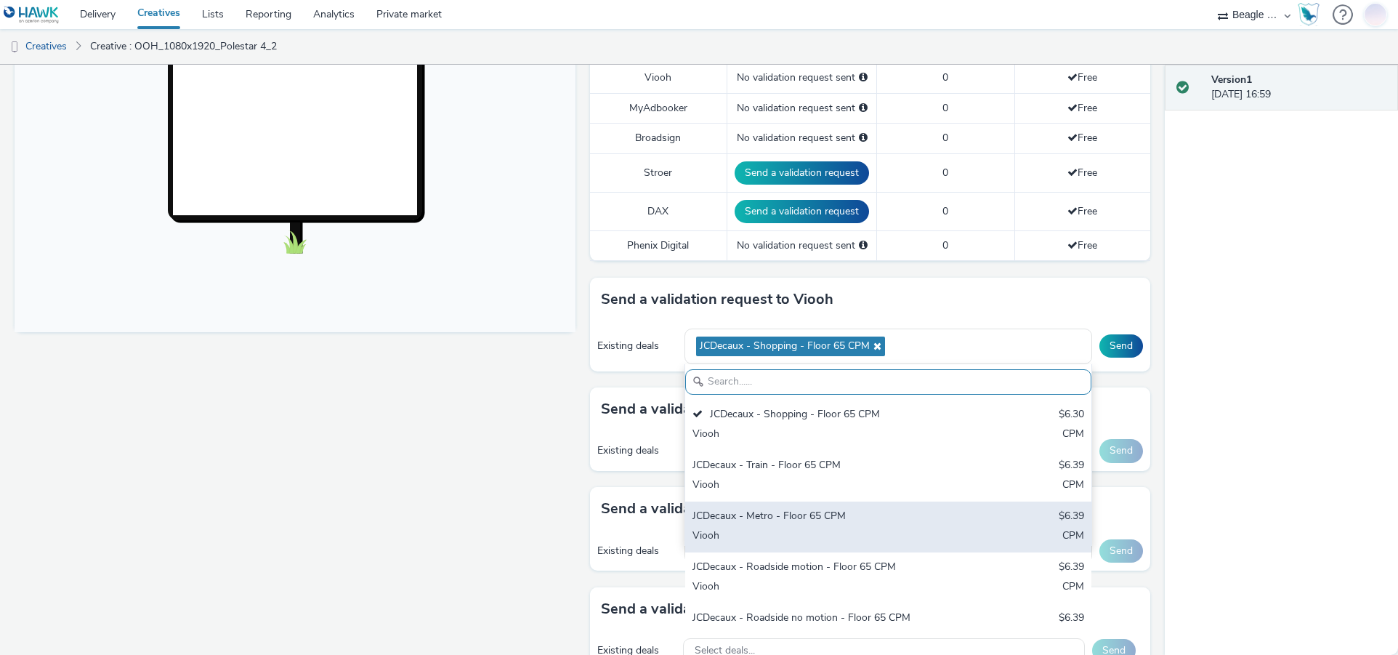
click at [768, 511] on div "JCDecaux - Metro - Floor 65 CPM" at bounding box center [821, 517] width 259 height 17
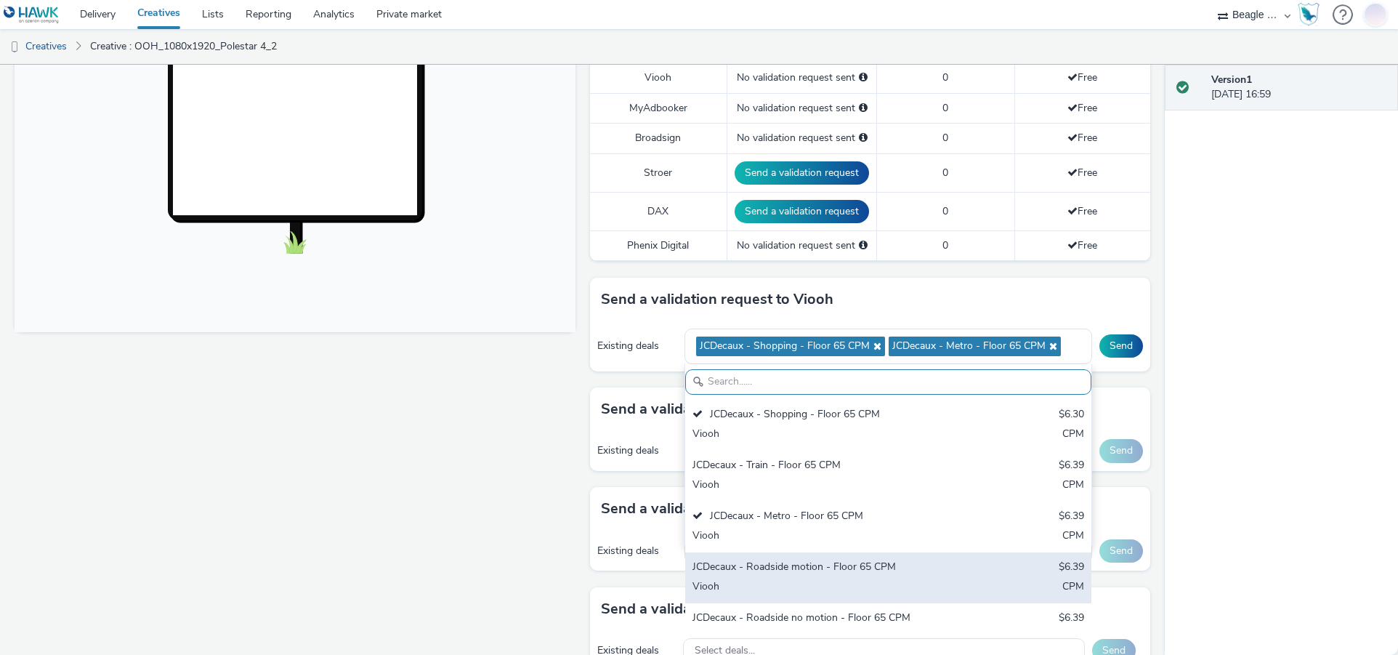
click at [789, 601] on div "JCDecaux - Roadside motion - Floor 65 CPM $6.39 Viooh CPM" at bounding box center [888, 577] width 406 height 51
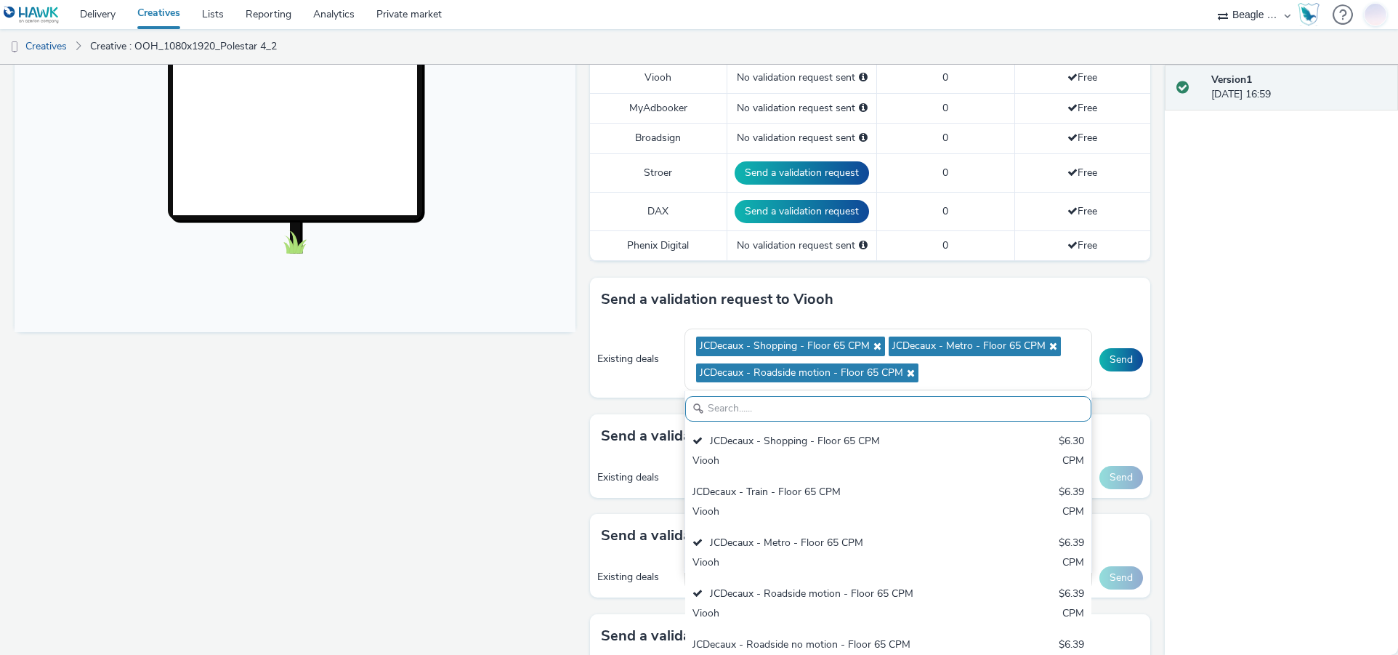
click at [1028, 296] on div "Send a validation request to Viooh" at bounding box center [870, 300] width 561 height 44
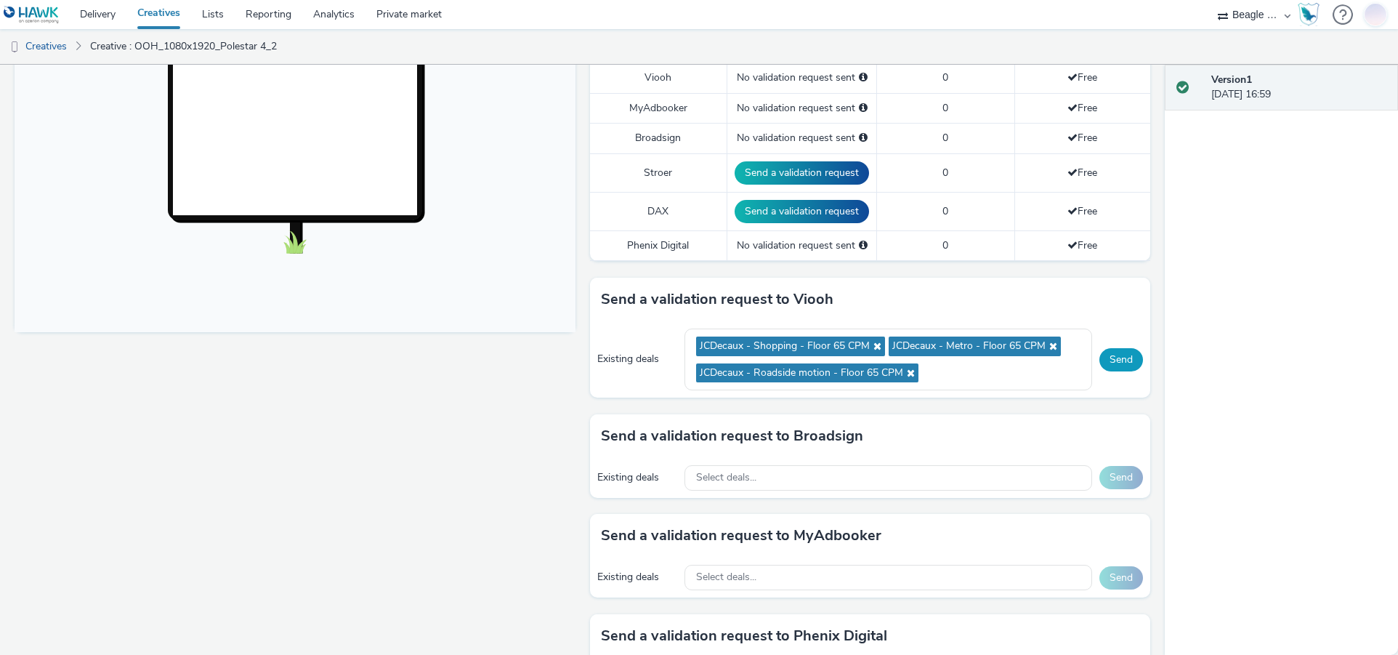
click at [1112, 363] on button "Send" at bounding box center [1121, 359] width 44 height 23
click at [739, 475] on span "Select deals..." at bounding box center [726, 477] width 60 height 12
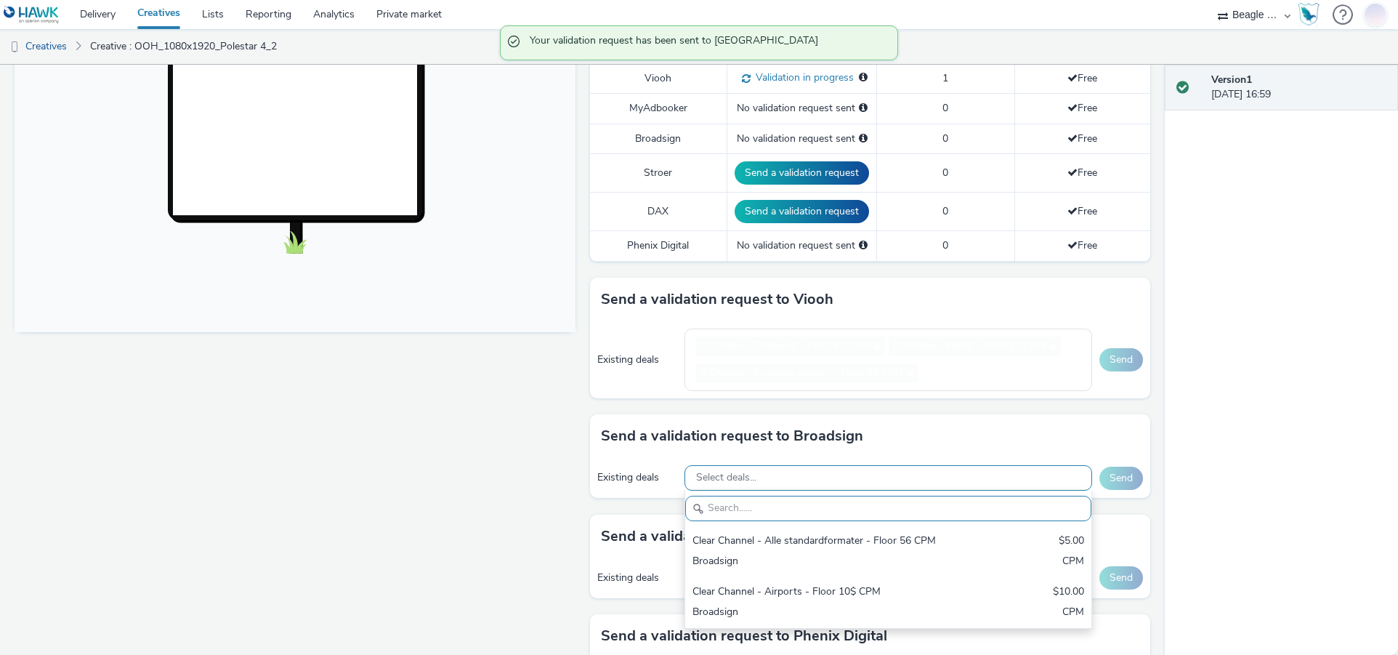
scroll to position [0, 0]
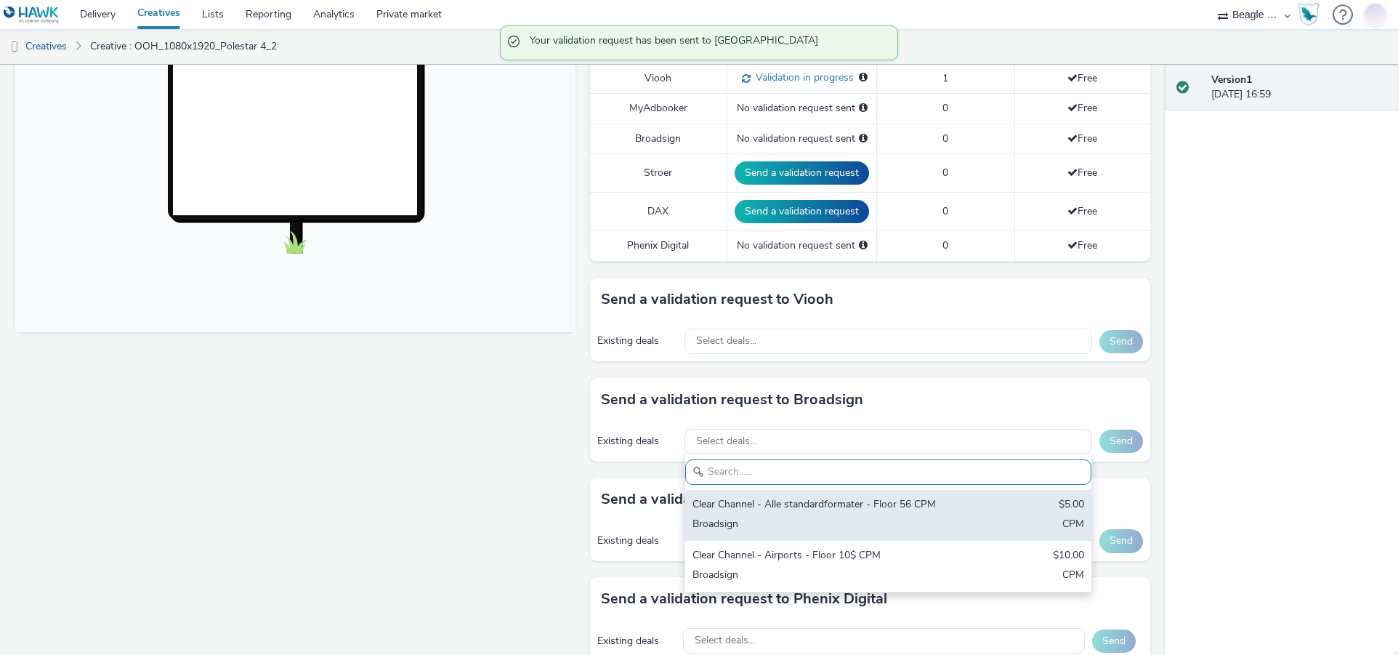
click at [788, 509] on div "Clear Channel - Alle standardformater - Floor 56 CPM" at bounding box center [821, 505] width 259 height 17
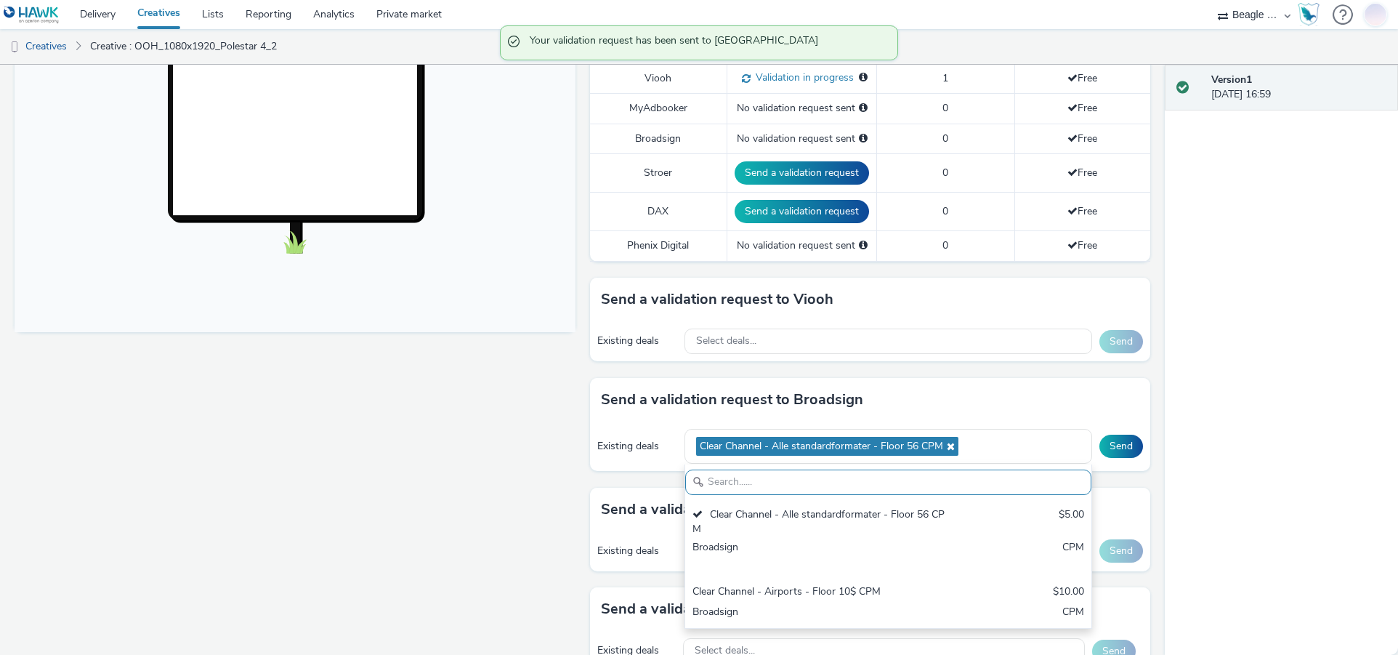
click at [1061, 371] on div "Send a validation request to Viooh Existing deals Select deals... Send" at bounding box center [870, 328] width 561 height 100
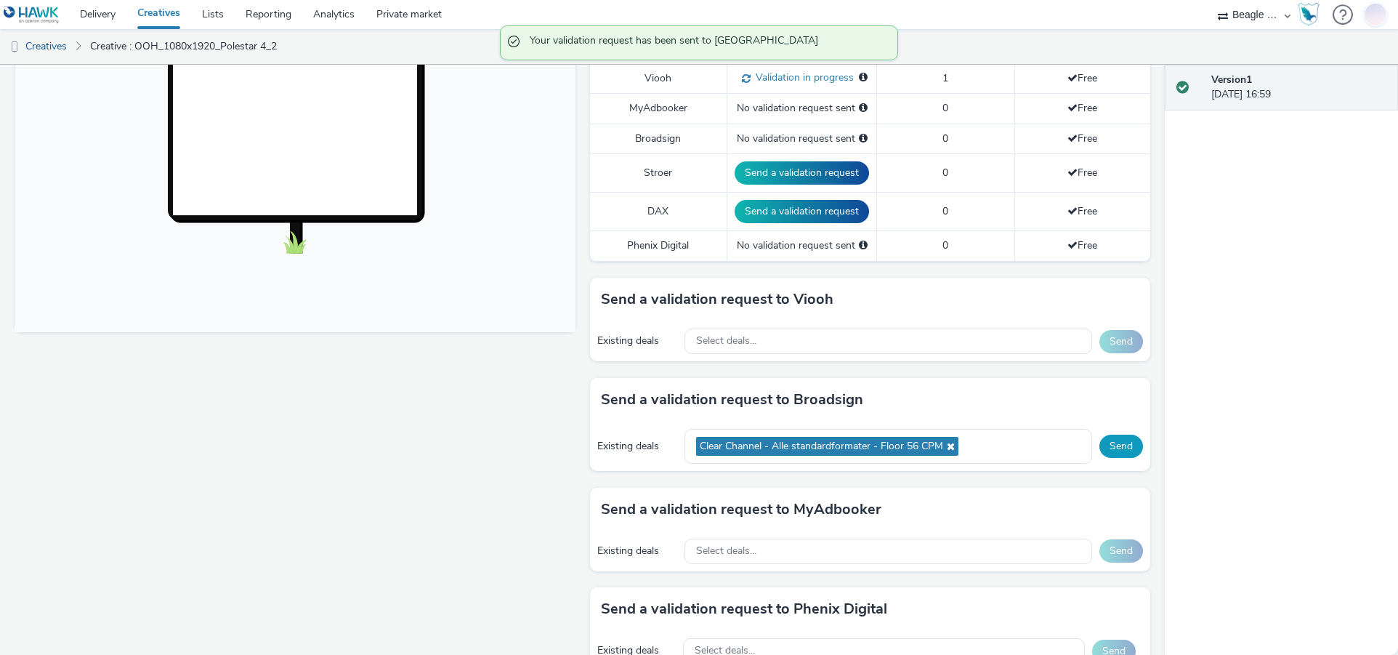
click at [1118, 450] on button "Send" at bounding box center [1121, 445] width 44 height 23
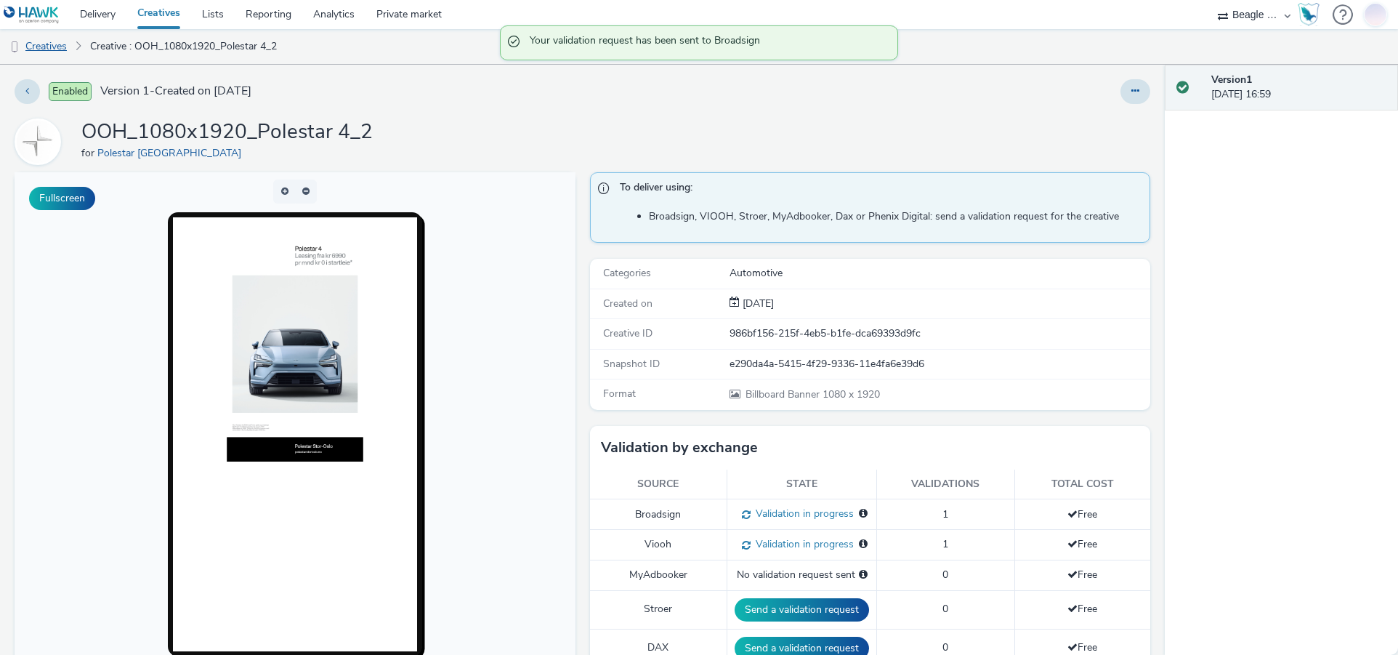
click at [59, 43] on link "Creatives" at bounding box center [37, 46] width 74 height 35
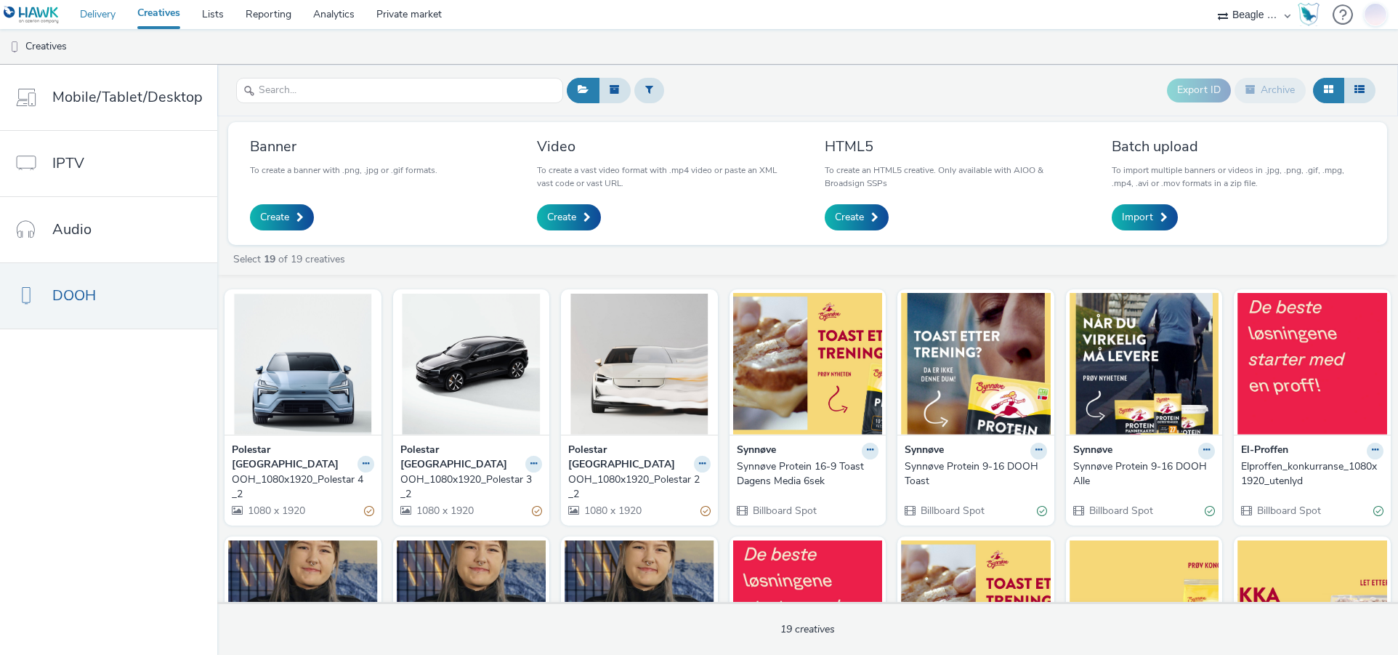
click at [97, 15] on link "Delivery" at bounding box center [97, 14] width 57 height 29
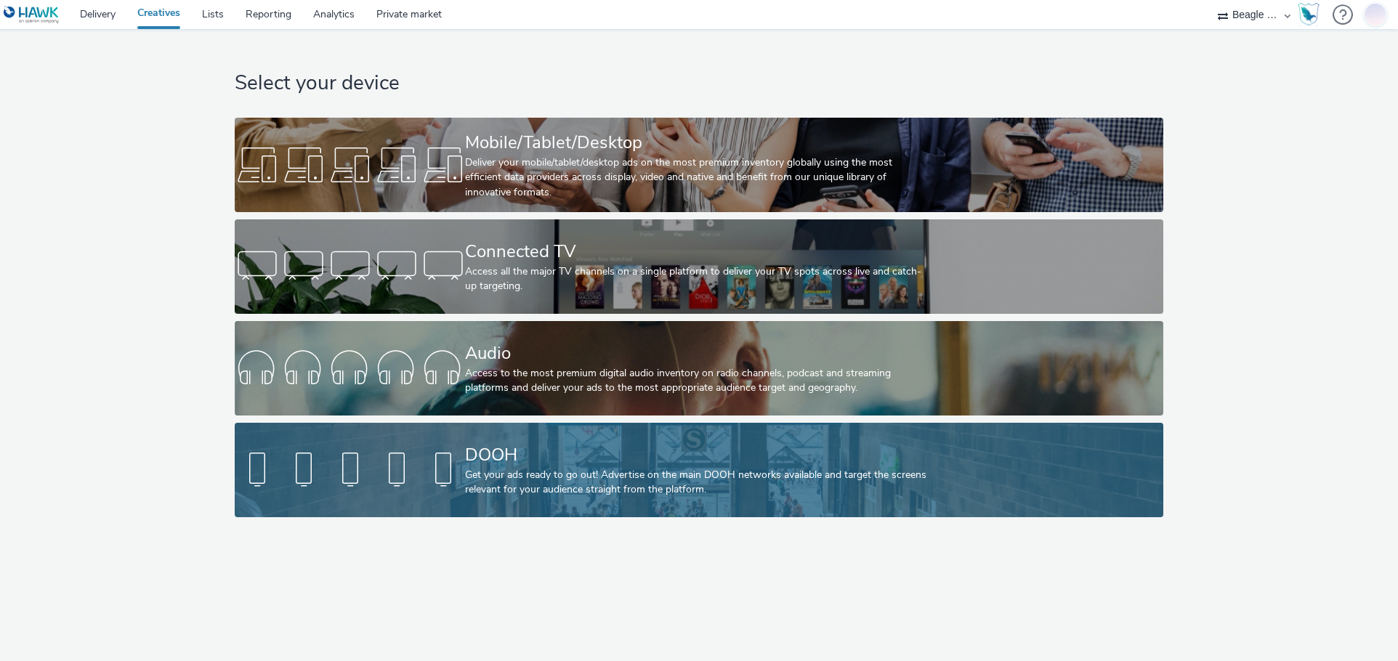
click at [659, 463] on div "DOOH" at bounding box center [695, 454] width 461 height 25
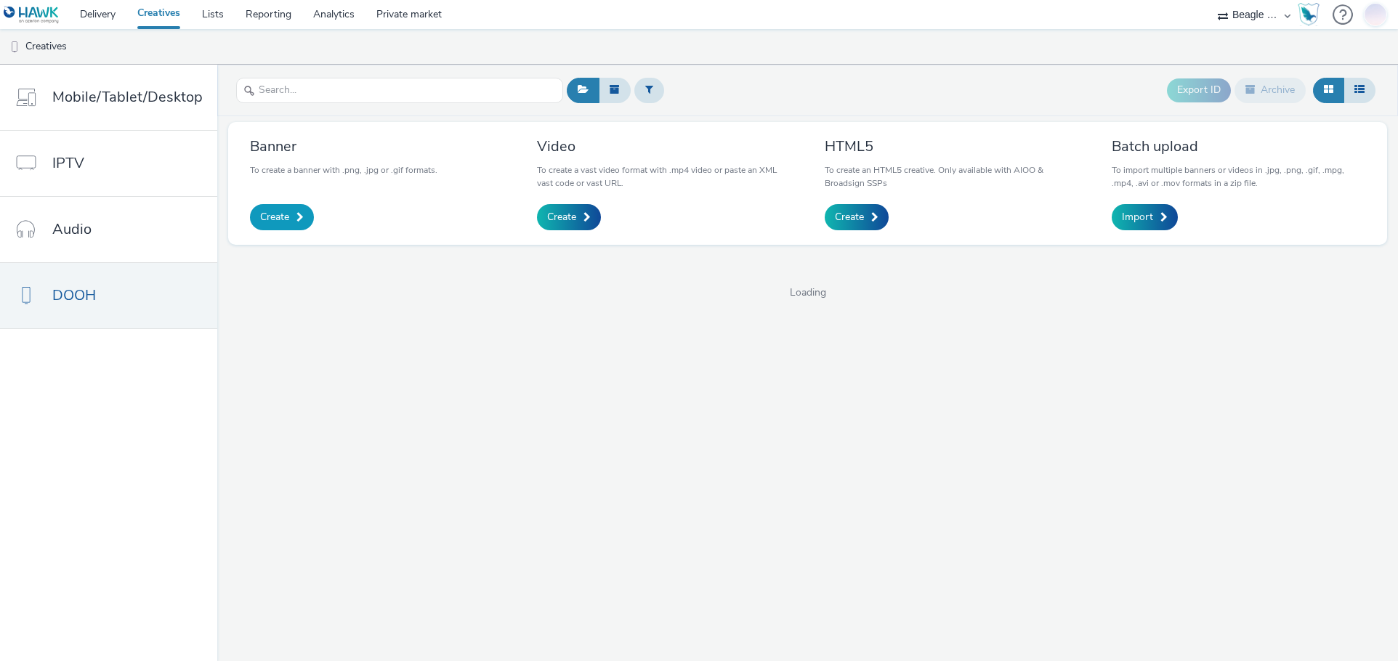
click at [299, 213] on span at bounding box center [299, 217] width 7 height 10
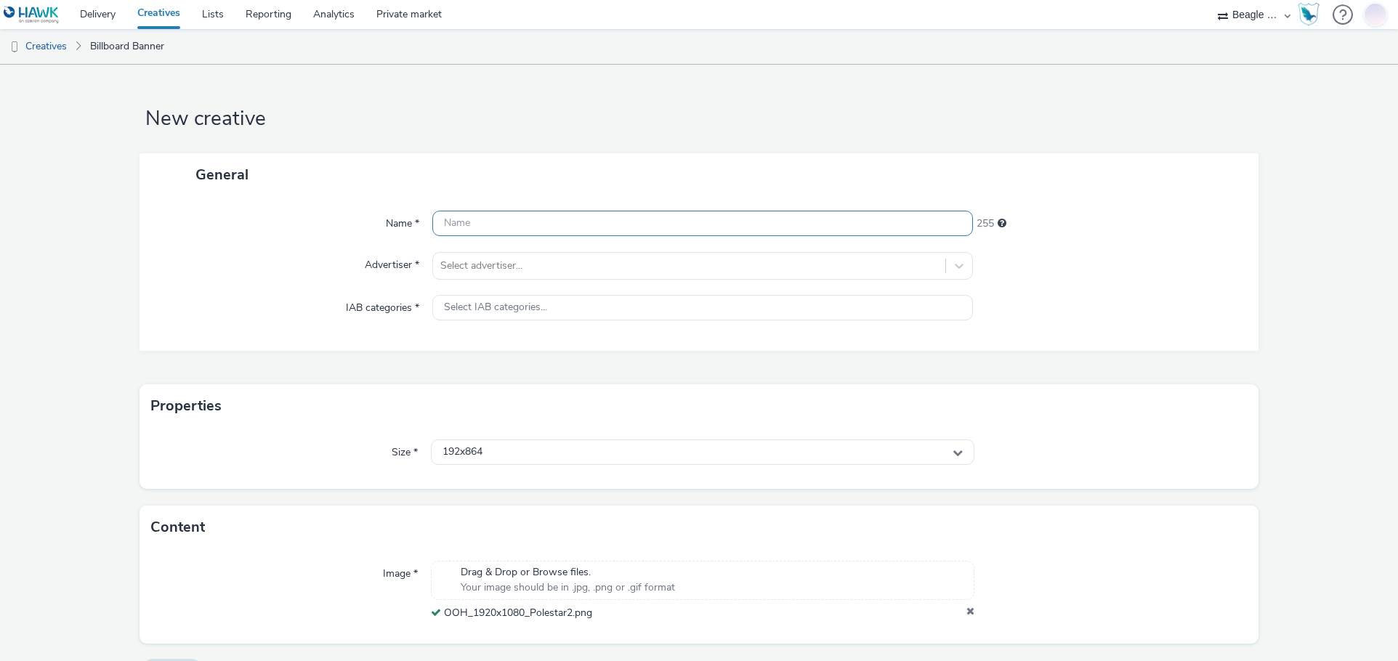
click at [471, 214] on input "text" at bounding box center [702, 223] width 541 height 25
paste input "OOH_1920x1080_Polestar2"
type input "OOH_1920x1080_Polestar2"
click at [485, 259] on div at bounding box center [689, 265] width 498 height 17
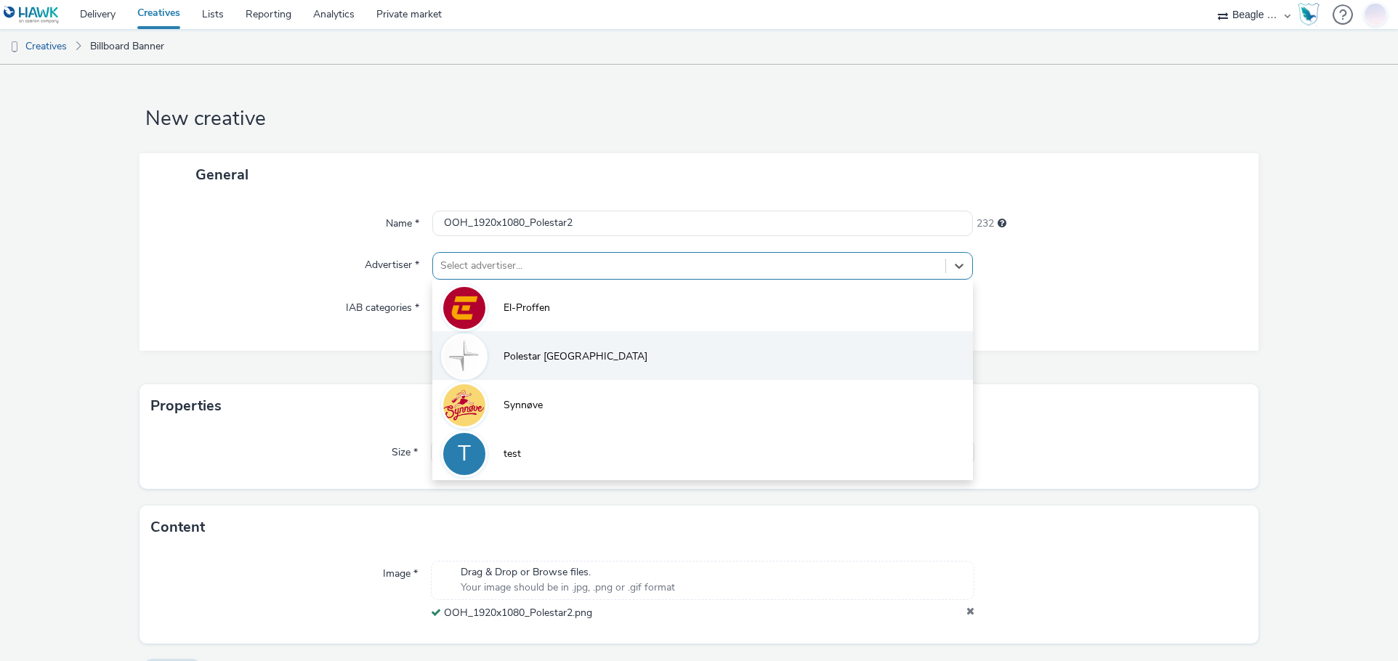
click at [503, 352] on span "Polestar [GEOGRAPHIC_DATA]" at bounding box center [575, 356] width 144 height 15
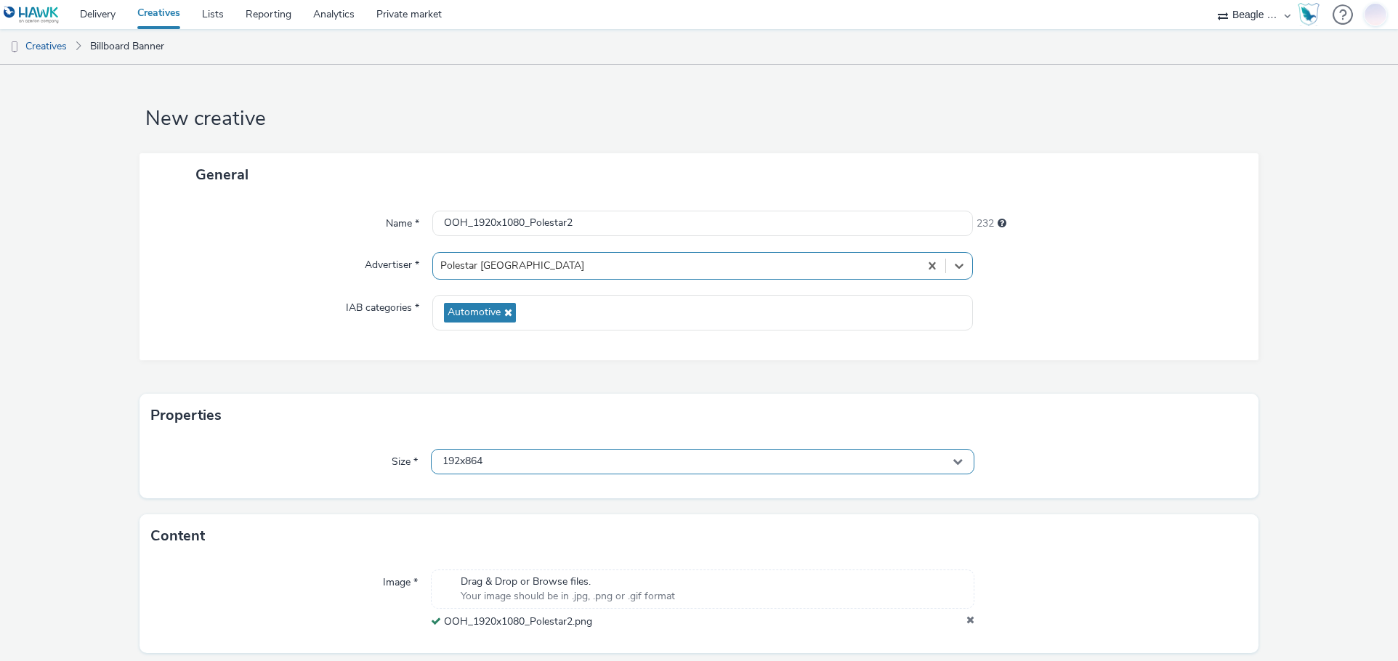
click at [495, 457] on div "192x864" at bounding box center [703, 461] width 544 height 25
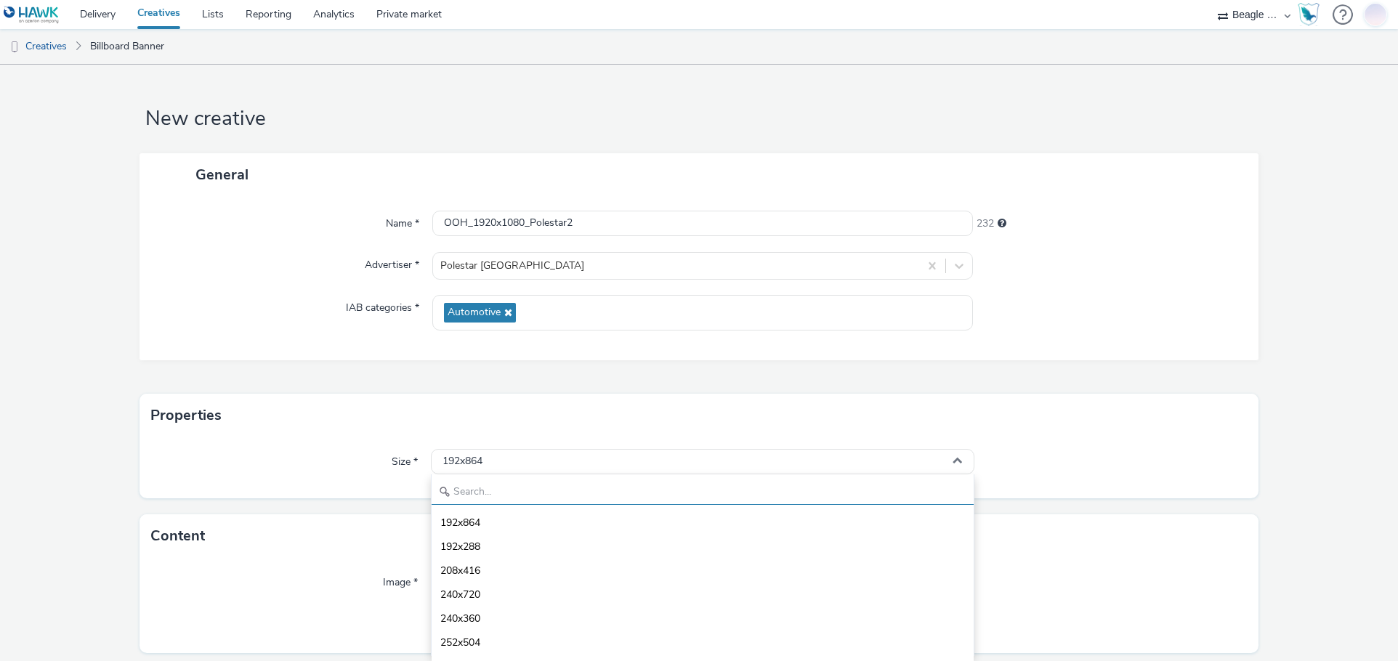
click at [474, 493] on input "text" at bounding box center [703, 491] width 543 height 25
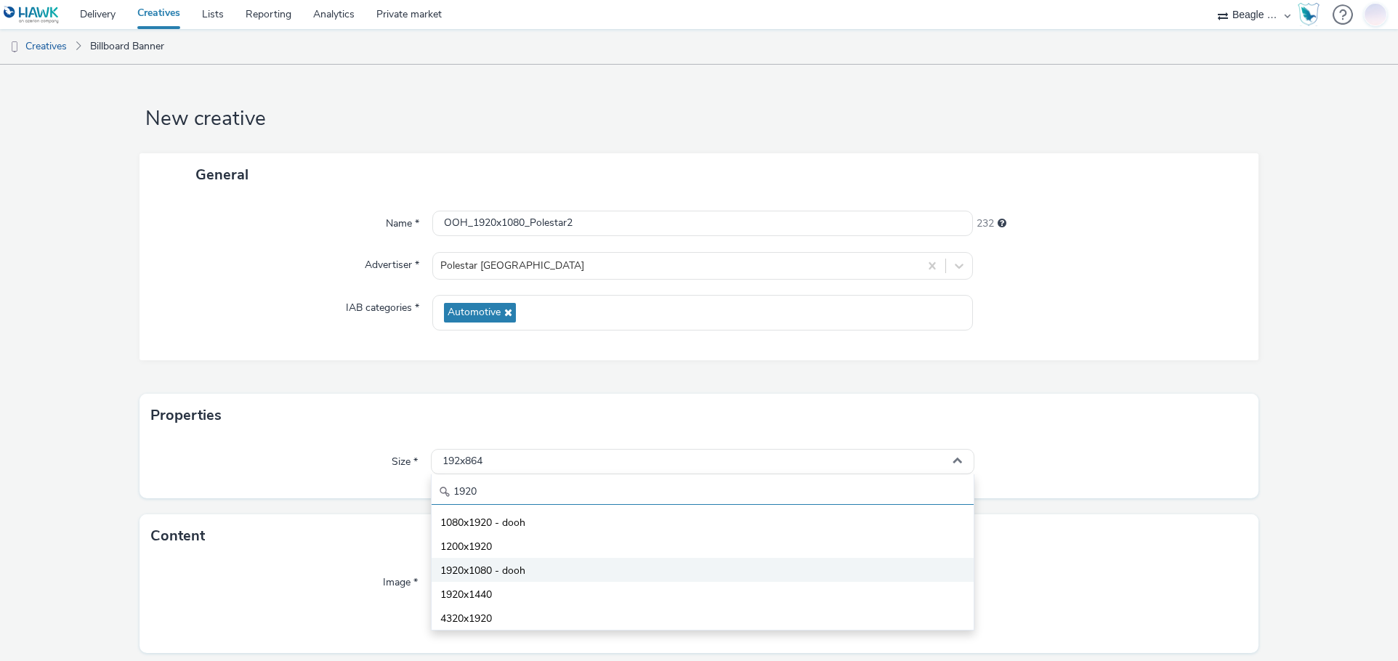
type input "1920"
click at [486, 572] on span "1920x1080 - dooh" at bounding box center [482, 571] width 85 height 15
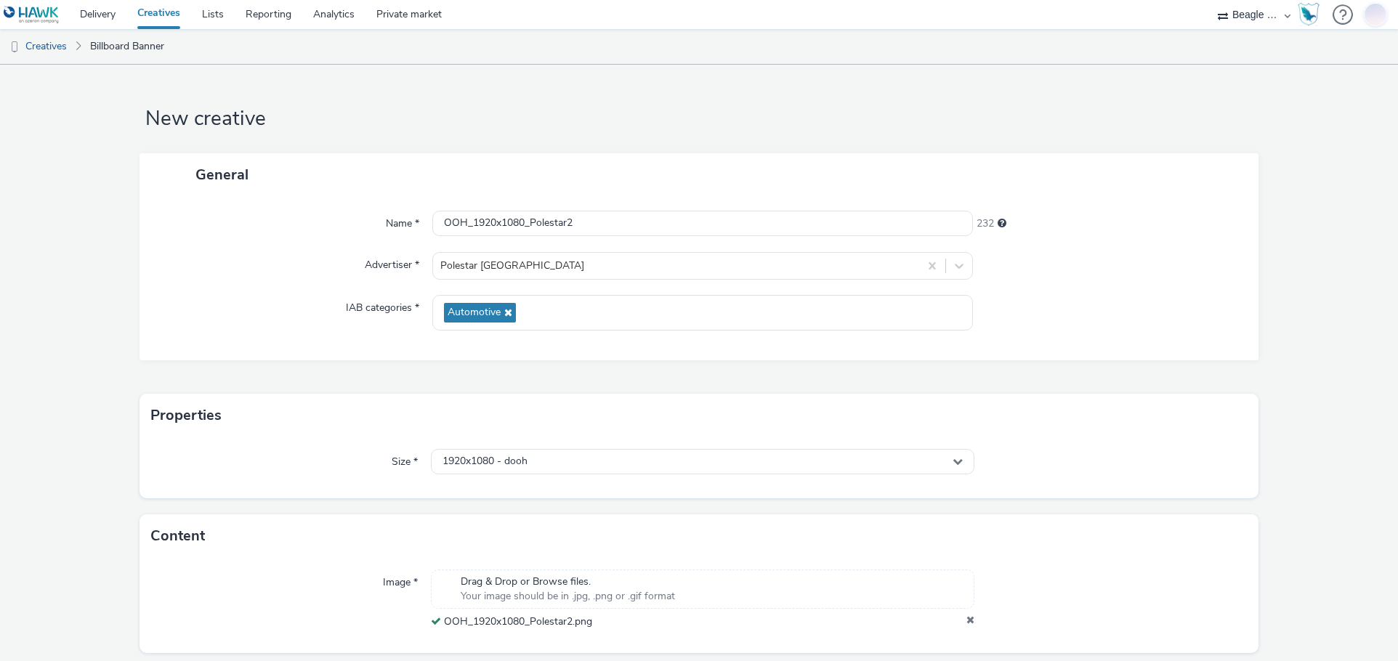
scroll to position [46, 0]
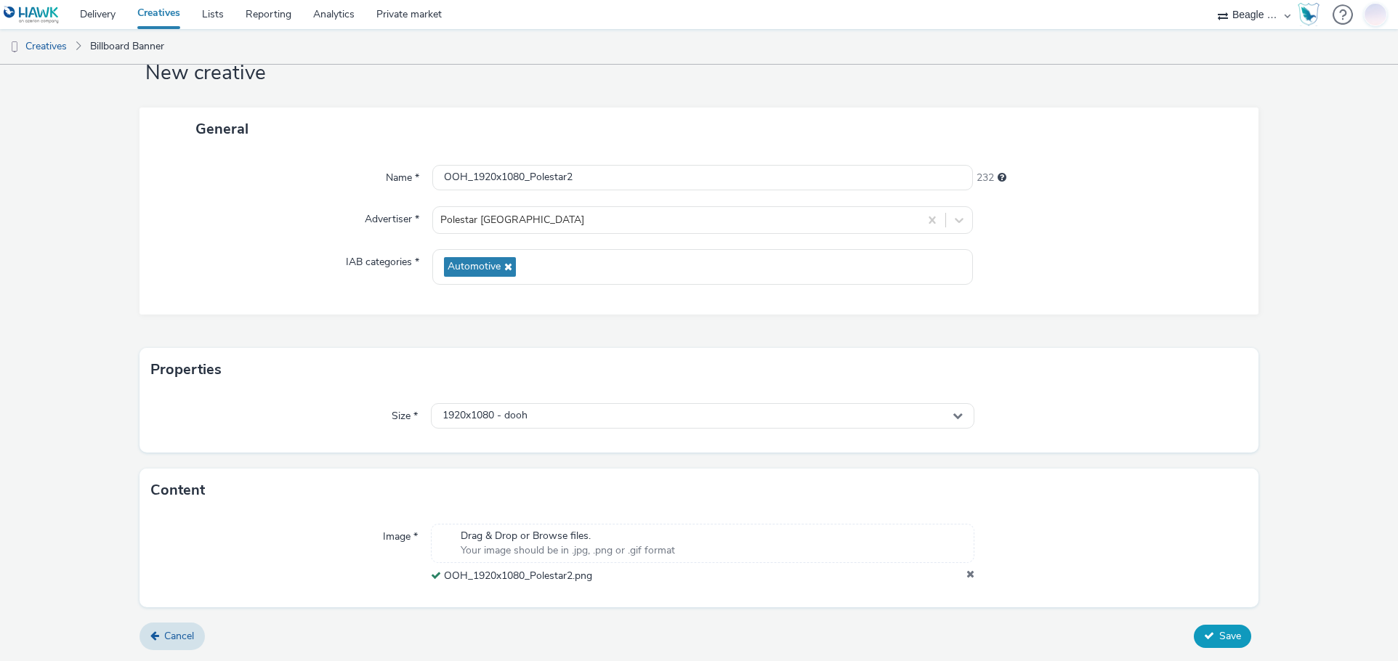
click at [1219, 633] on span "Save" at bounding box center [1230, 636] width 22 height 14
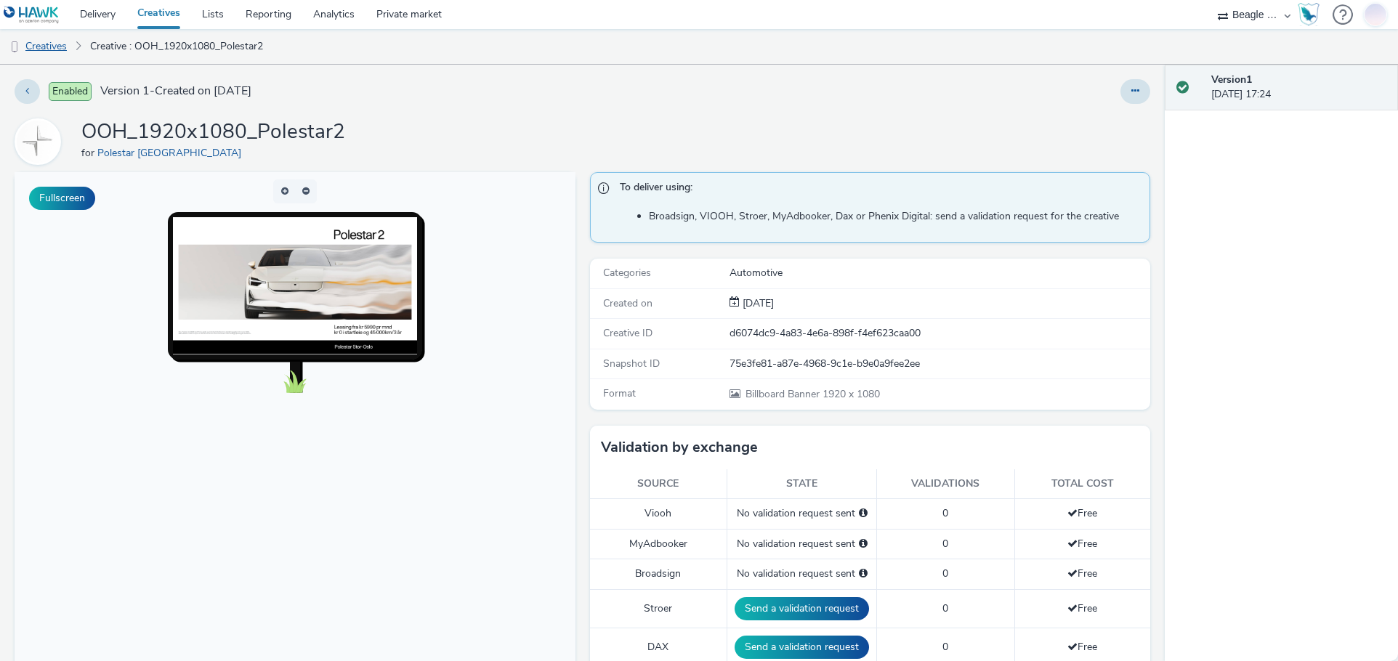
click at [58, 46] on link "Creatives" at bounding box center [37, 46] width 74 height 35
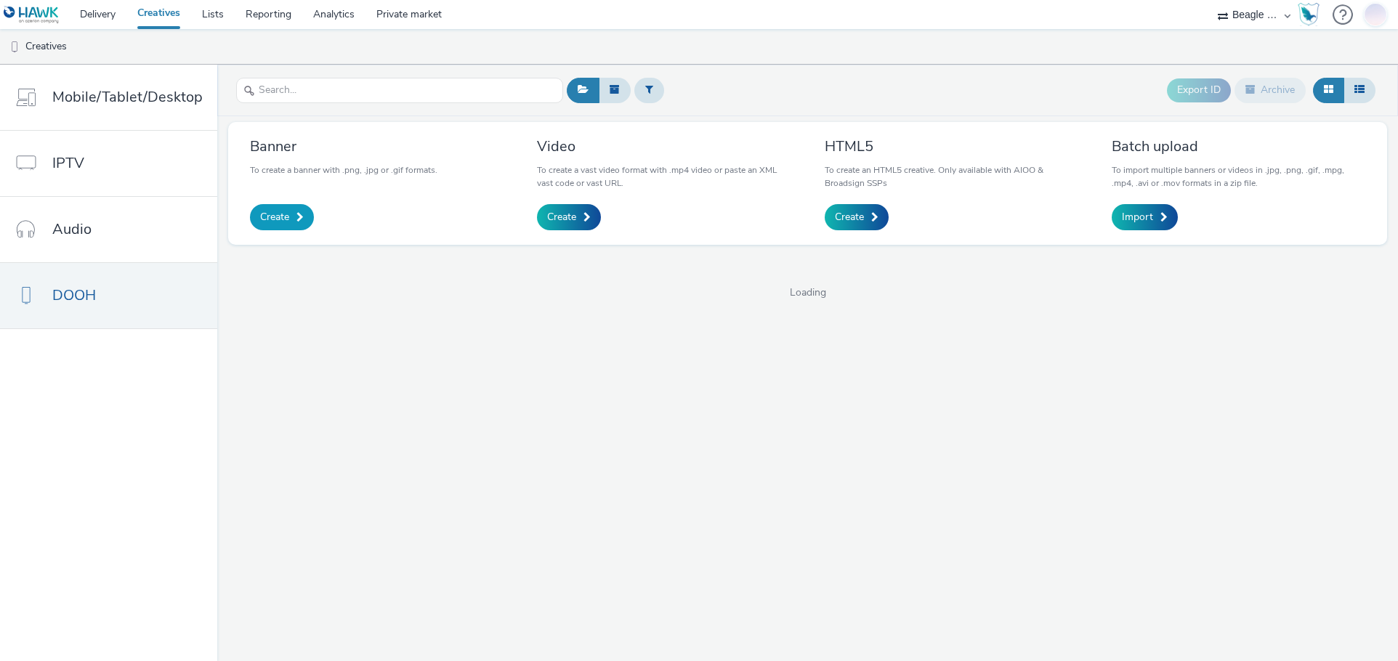
click at [288, 216] on link "Create" at bounding box center [282, 217] width 64 height 26
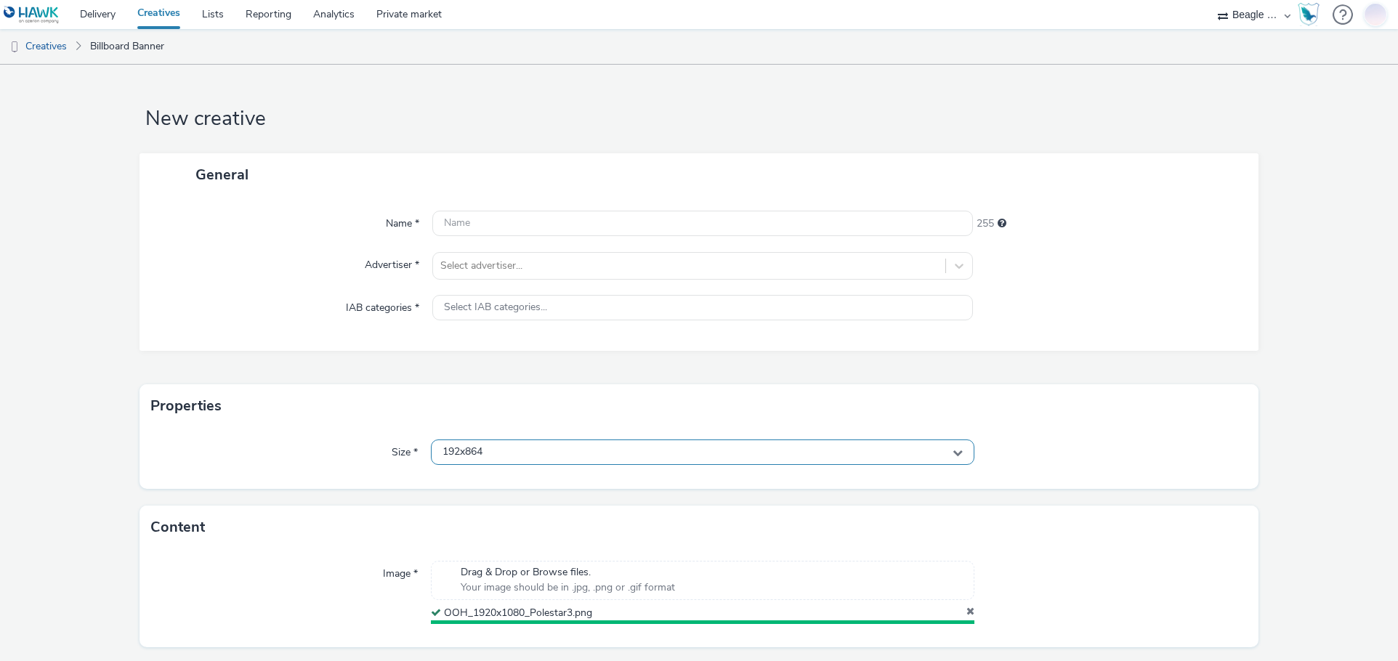
click at [512, 451] on div "192x864" at bounding box center [703, 452] width 544 height 25
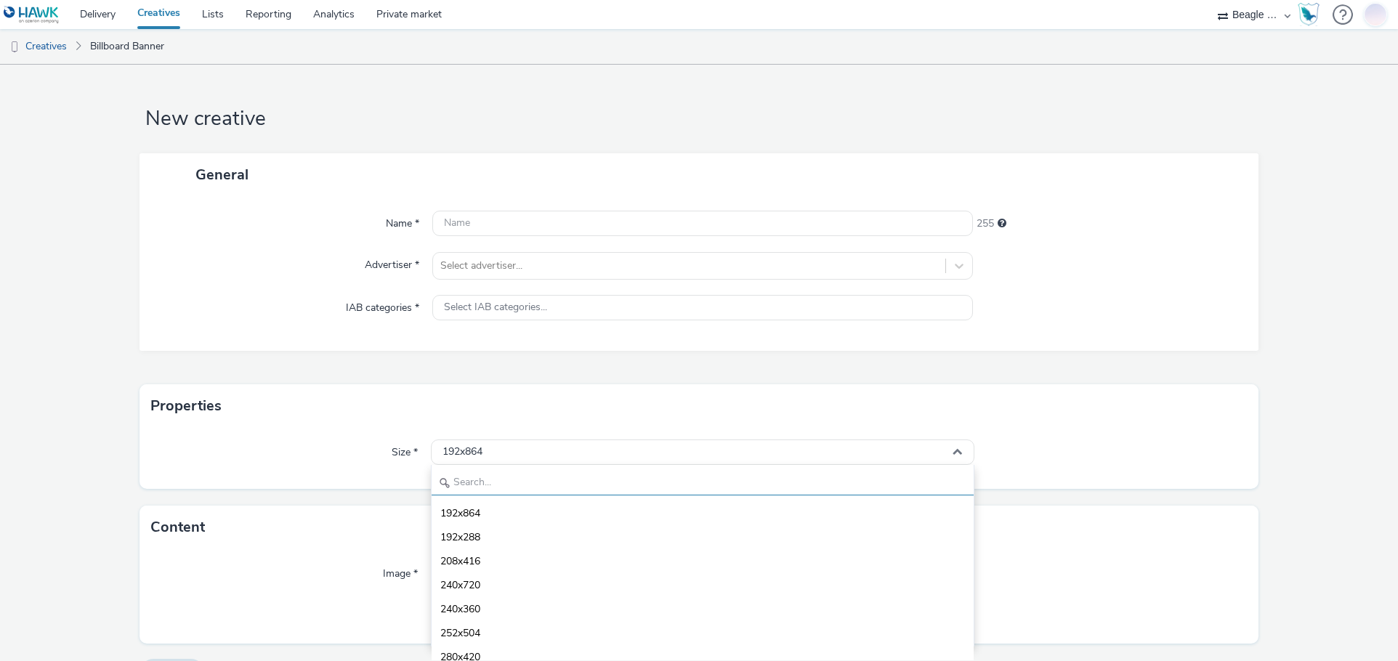
click at [498, 487] on input "text" at bounding box center [703, 482] width 543 height 25
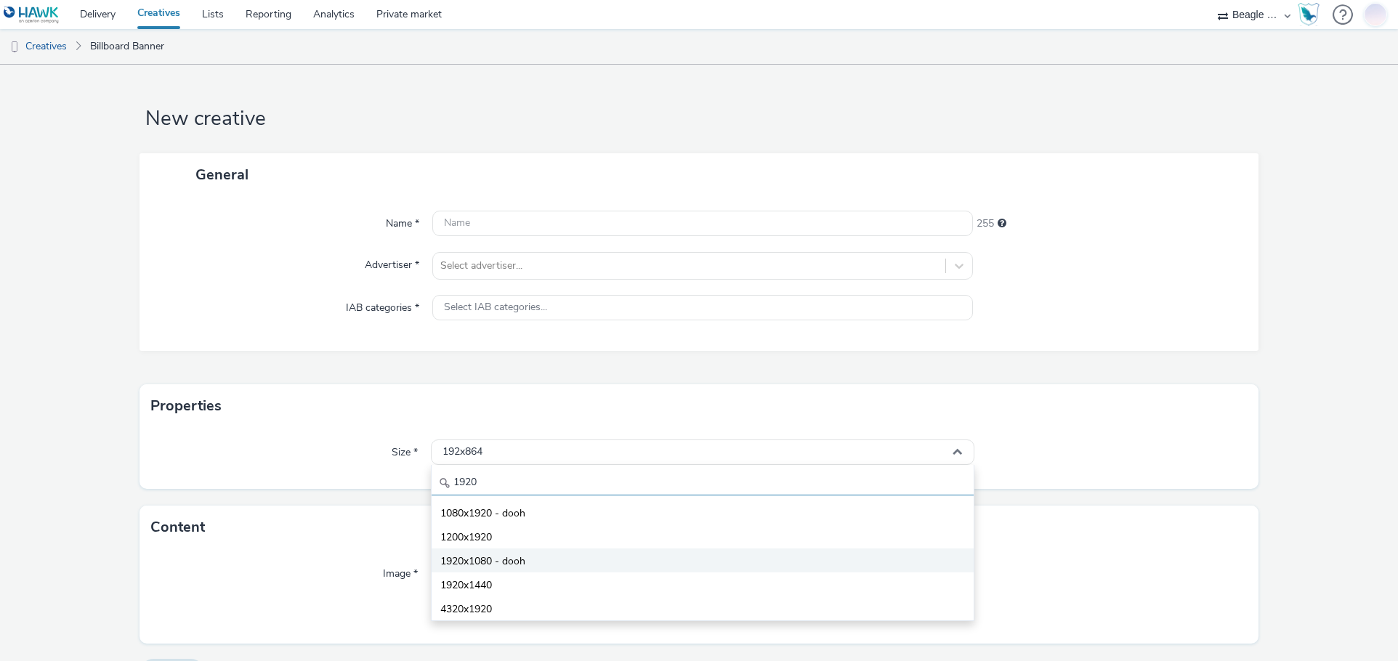
type input "1920"
click at [486, 562] on span "1920x1080 - dooh" at bounding box center [482, 561] width 85 height 15
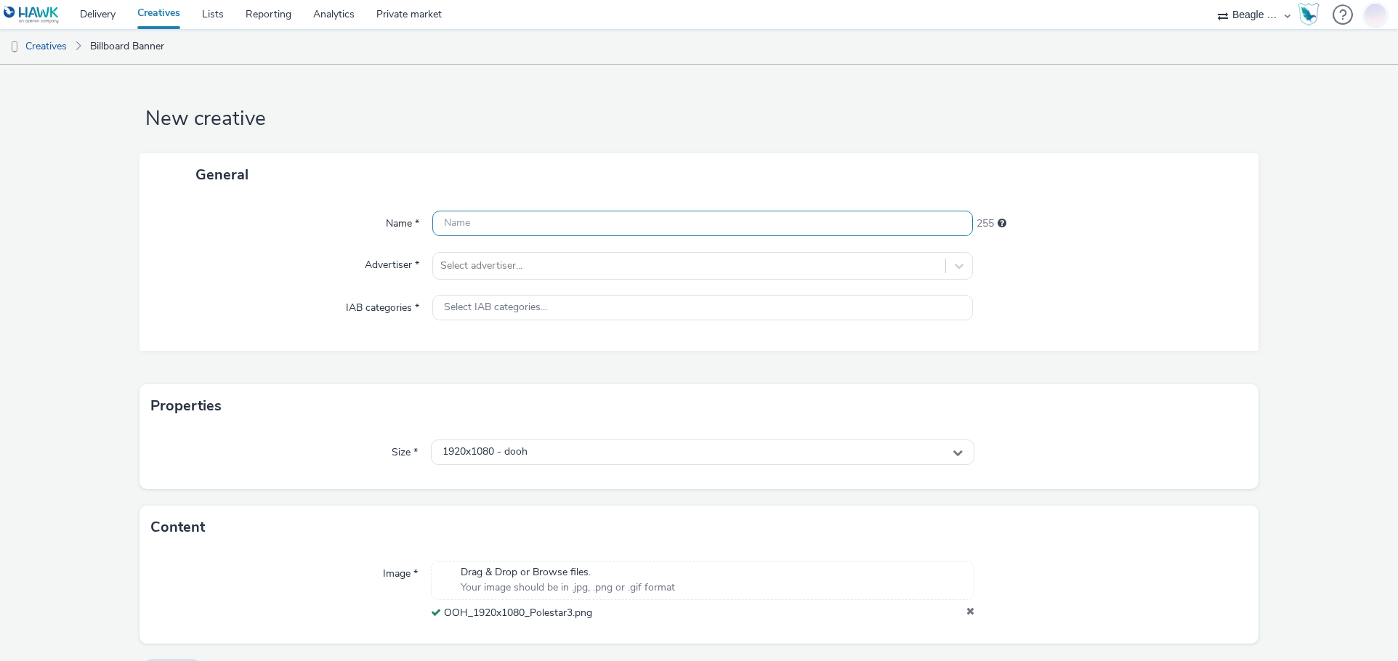
click at [470, 224] on input "text" at bounding box center [702, 223] width 541 height 25
paste input "OOH_1920x1080_Polestar3"
type input "OOH_1920x1080_Polestar3"
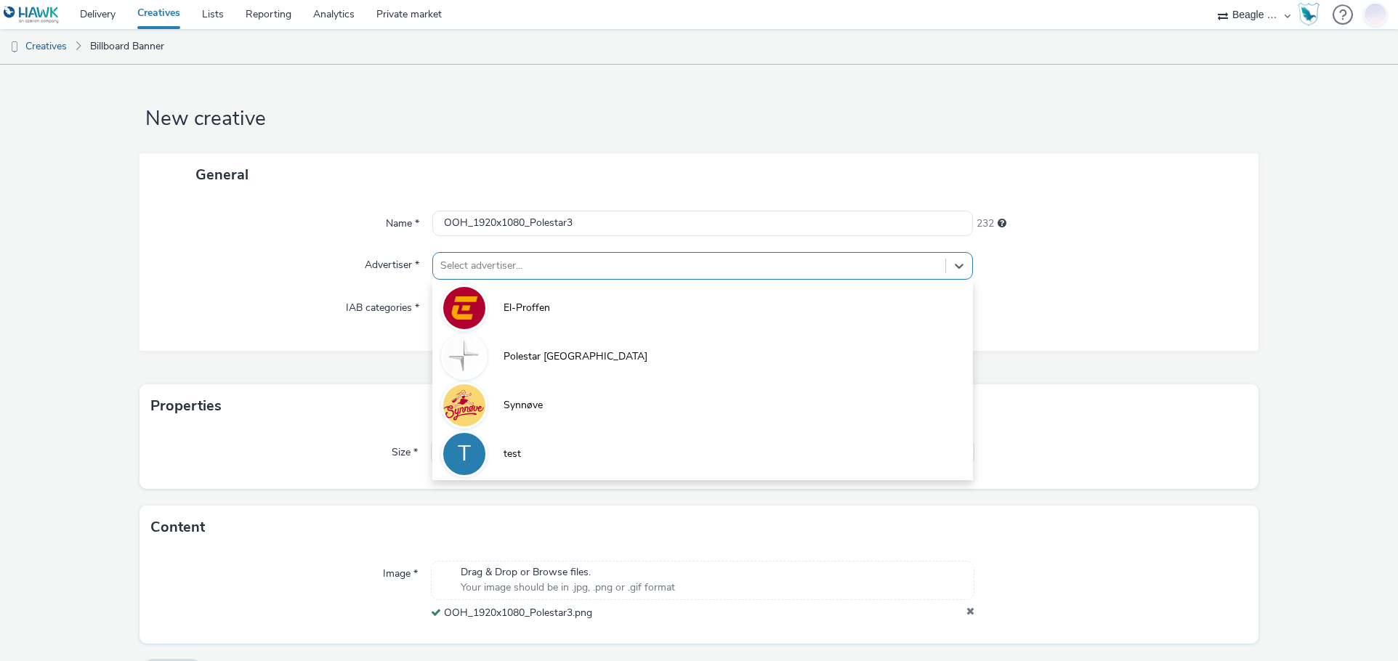
click at [479, 272] on div at bounding box center [689, 265] width 498 height 17
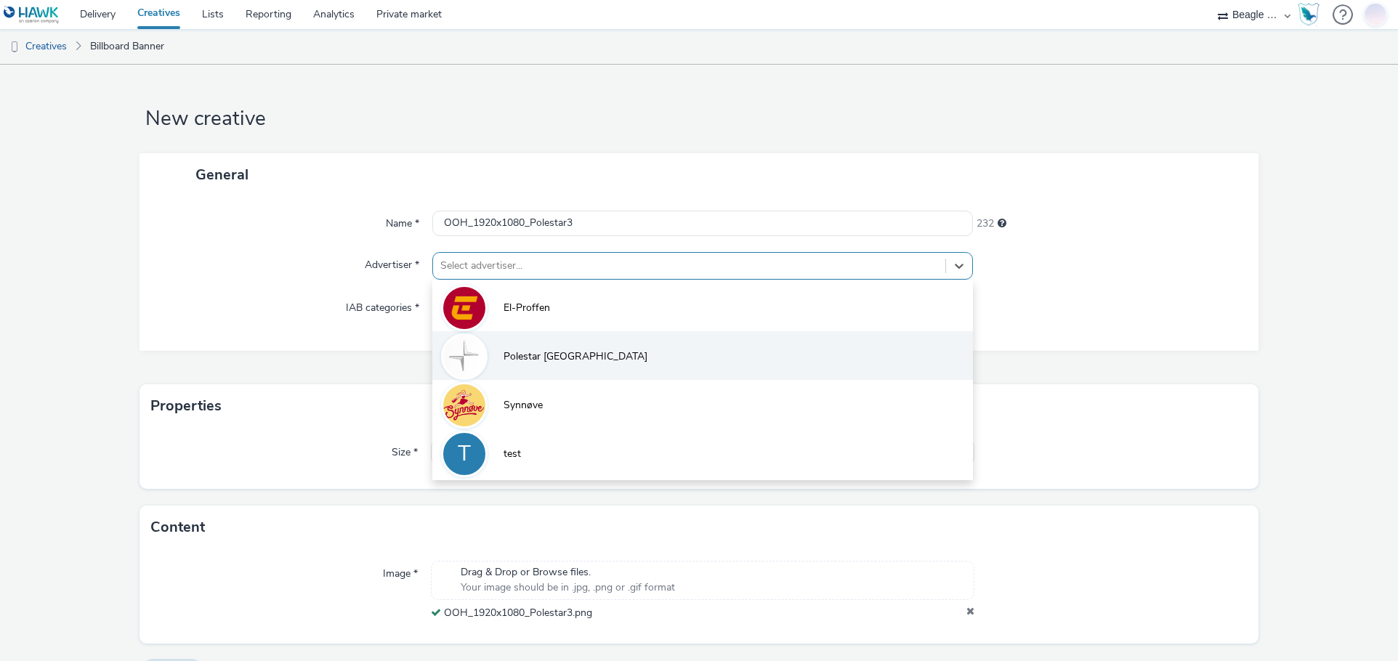
click at [514, 347] on li "Polestar [GEOGRAPHIC_DATA]" at bounding box center [702, 355] width 541 height 49
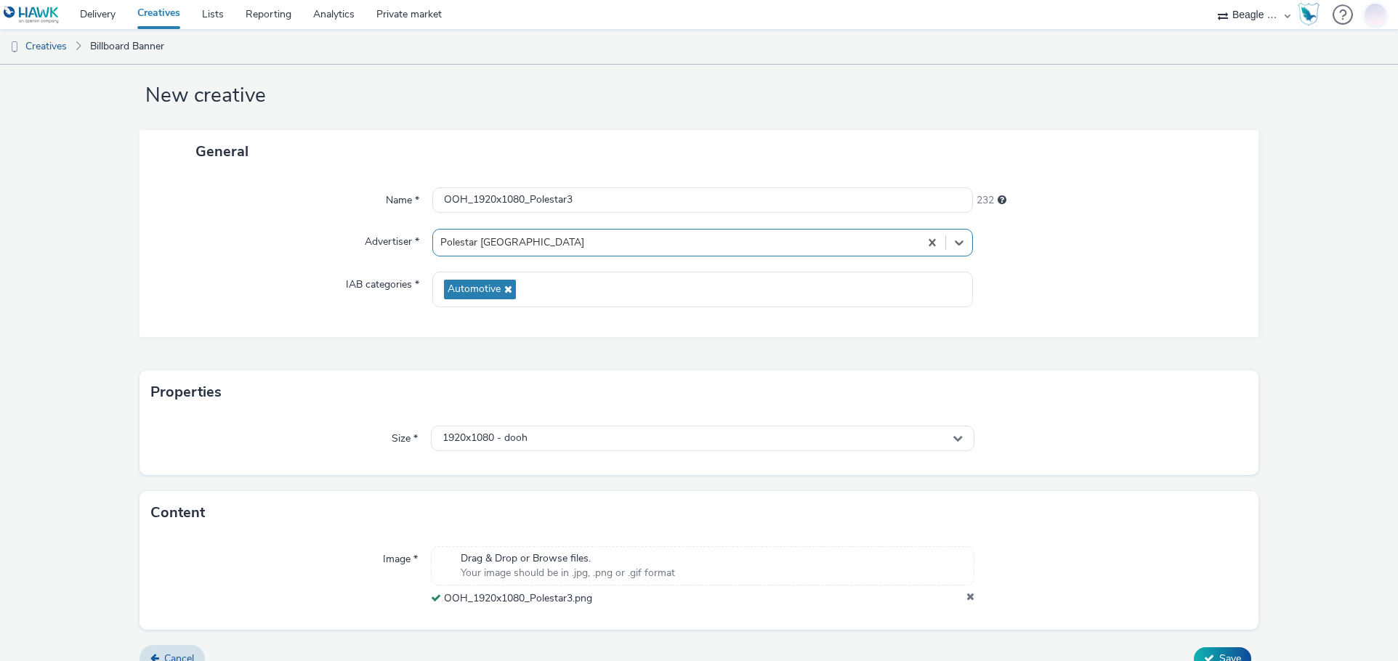
scroll to position [46, 0]
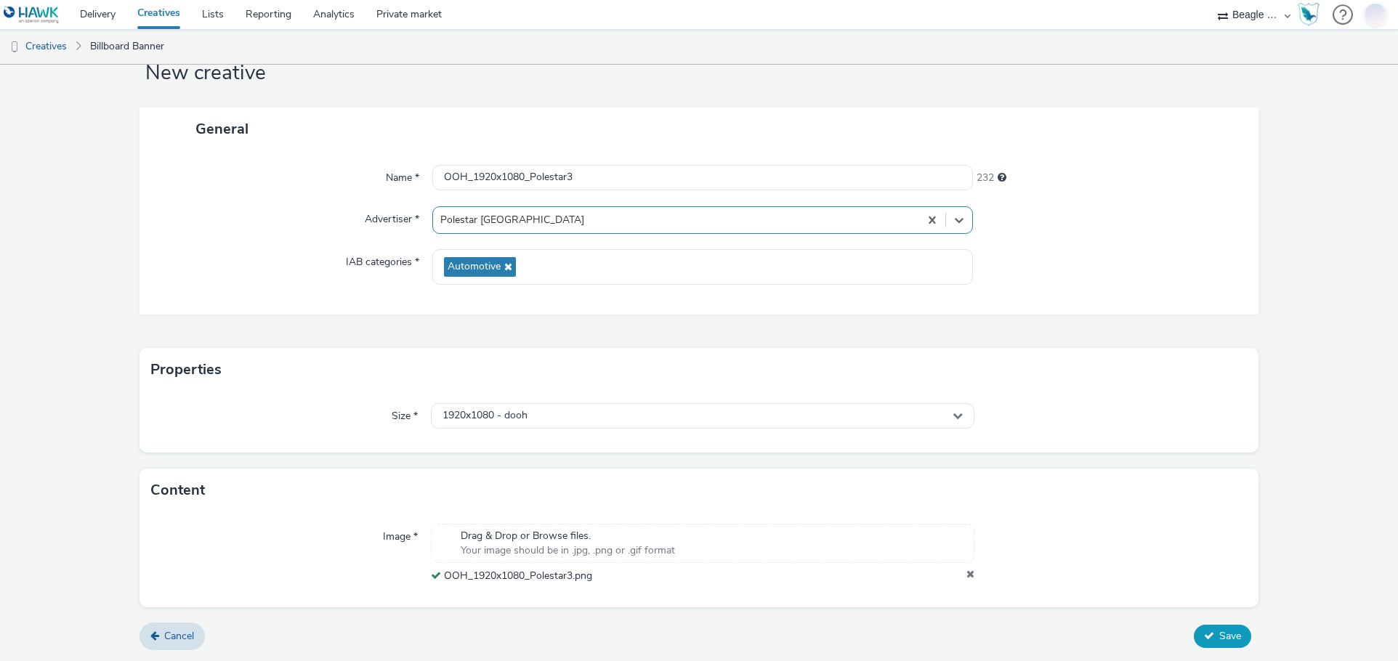
click at [1204, 632] on icon at bounding box center [1209, 636] width 10 height 10
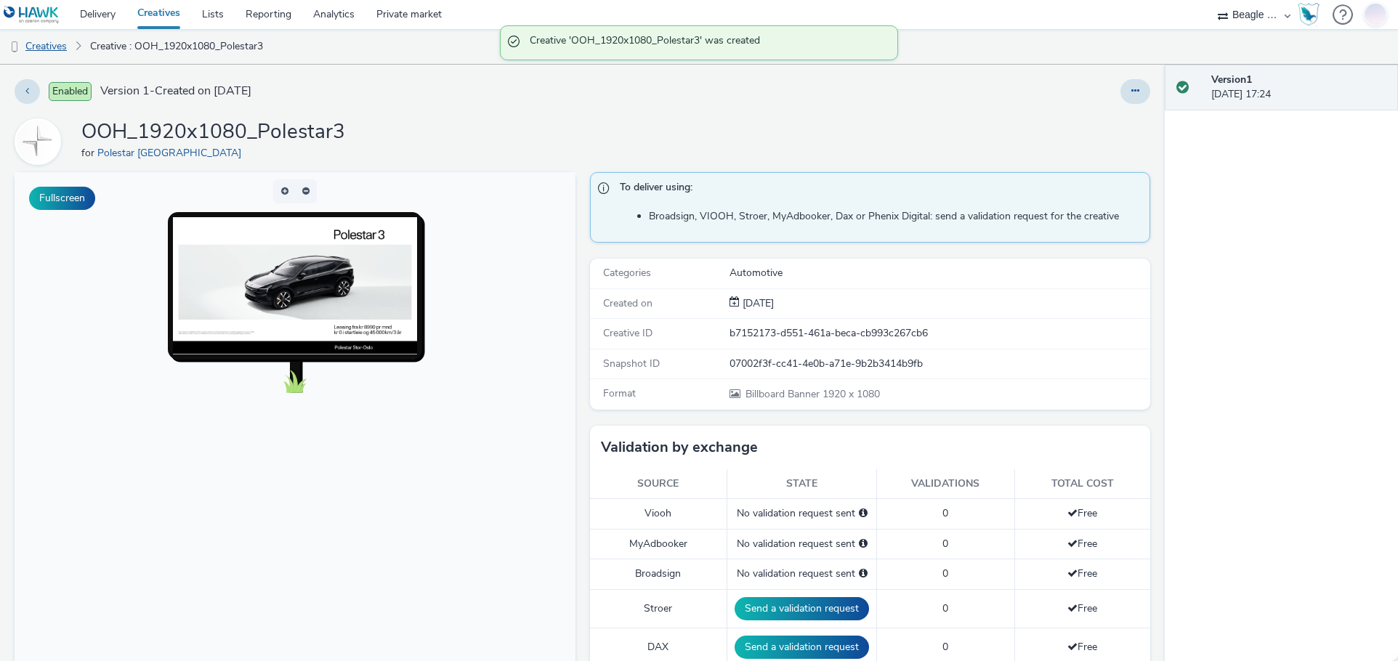
click at [52, 41] on link "Creatives" at bounding box center [37, 46] width 74 height 35
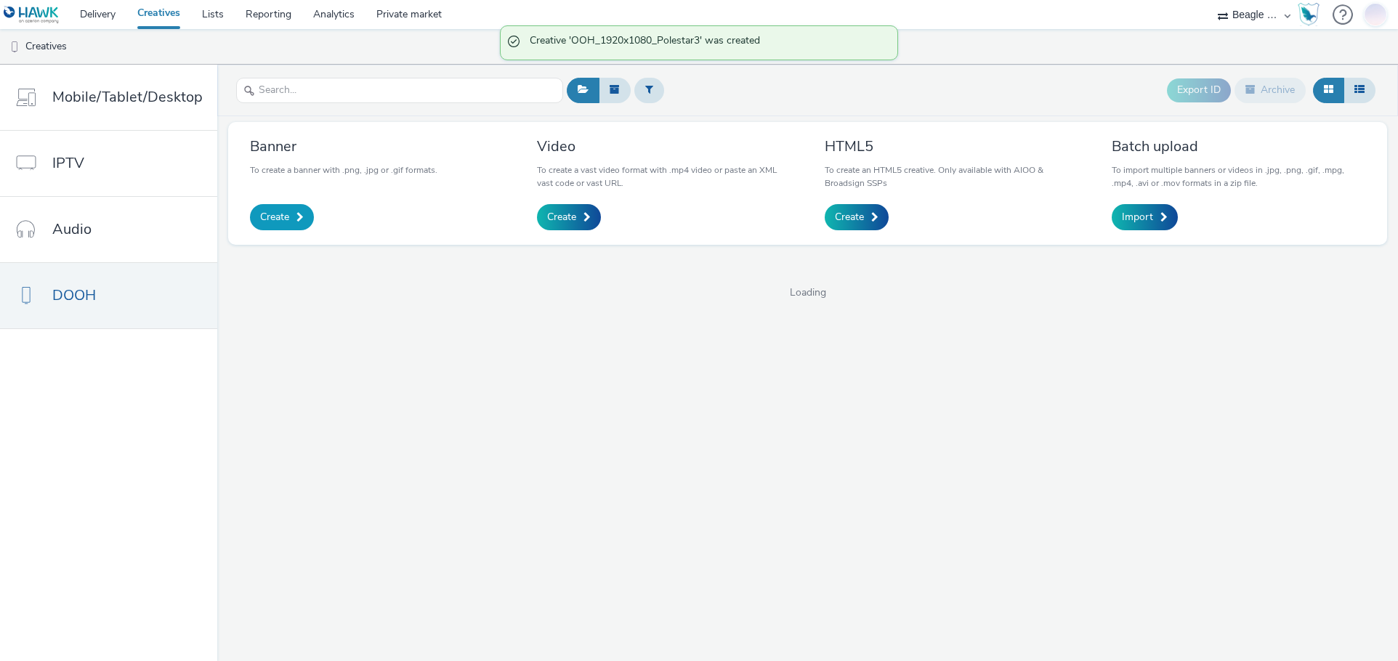
click at [298, 214] on span at bounding box center [299, 217] width 7 height 10
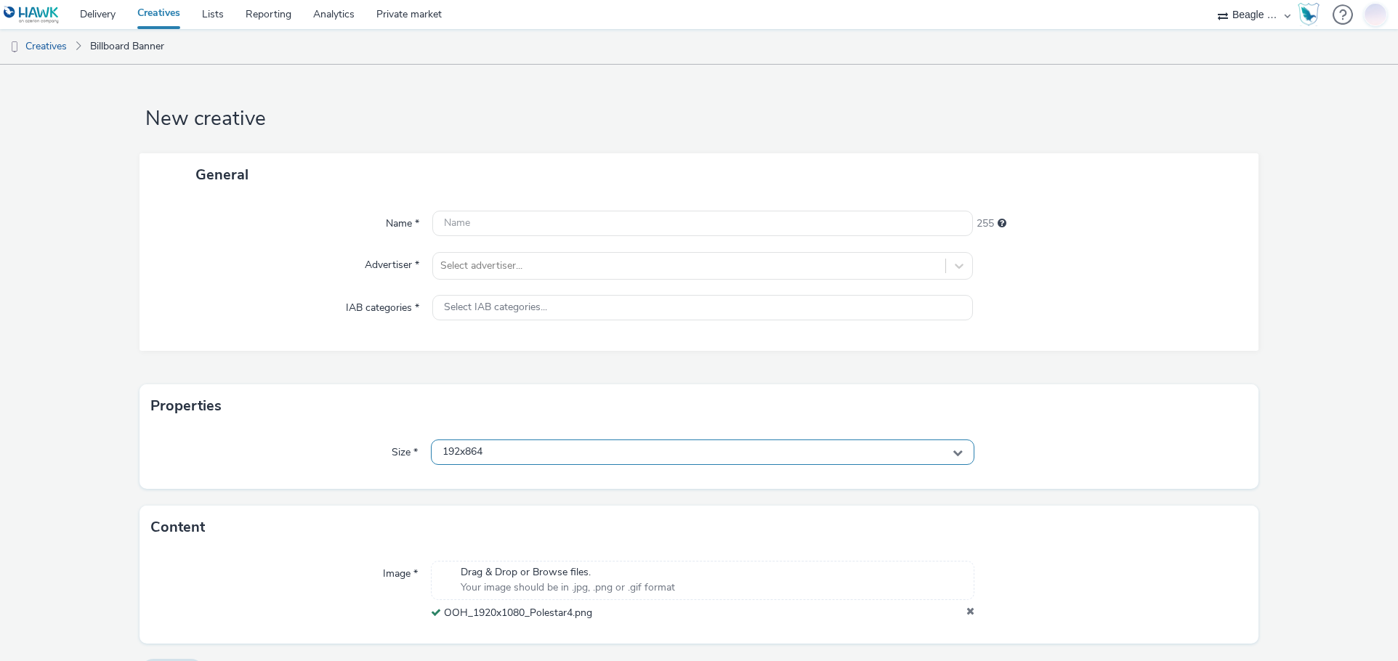
click at [488, 453] on div "192x864" at bounding box center [703, 452] width 544 height 25
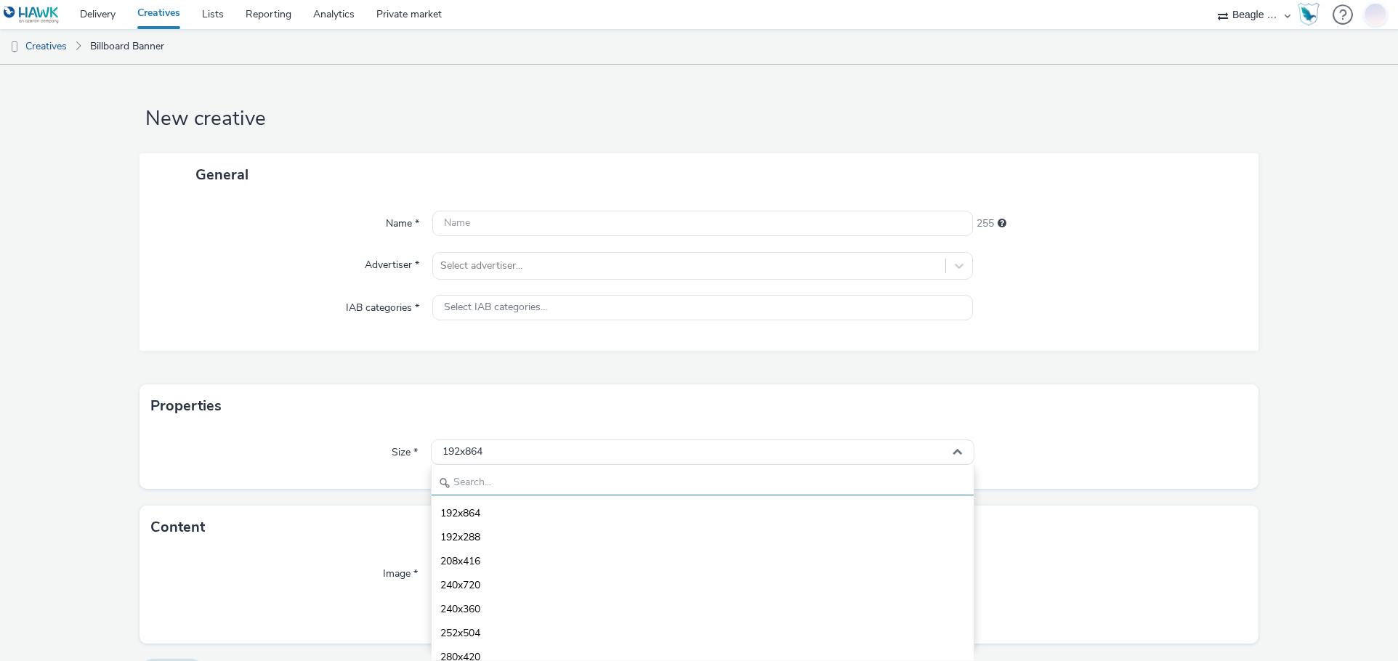
click at [491, 475] on input "text" at bounding box center [703, 482] width 543 height 25
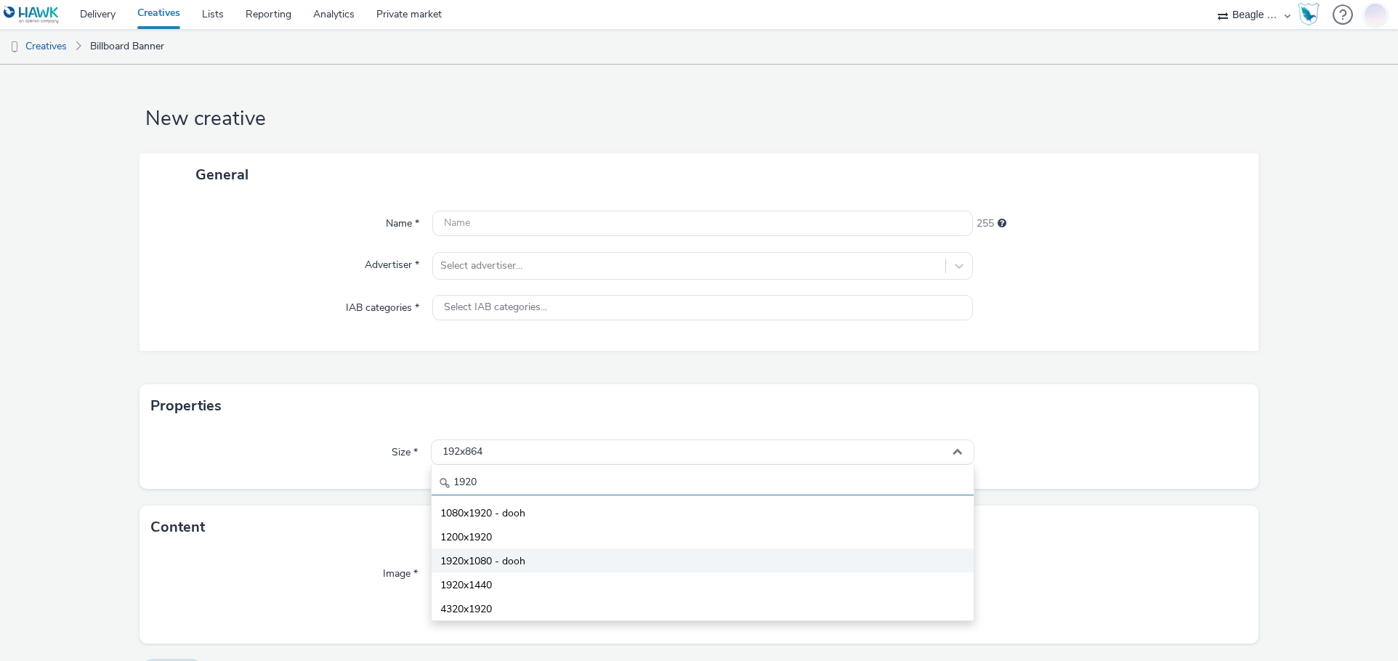
type input "1920"
click at [479, 558] on span "1920x1080 - dooh" at bounding box center [482, 561] width 85 height 15
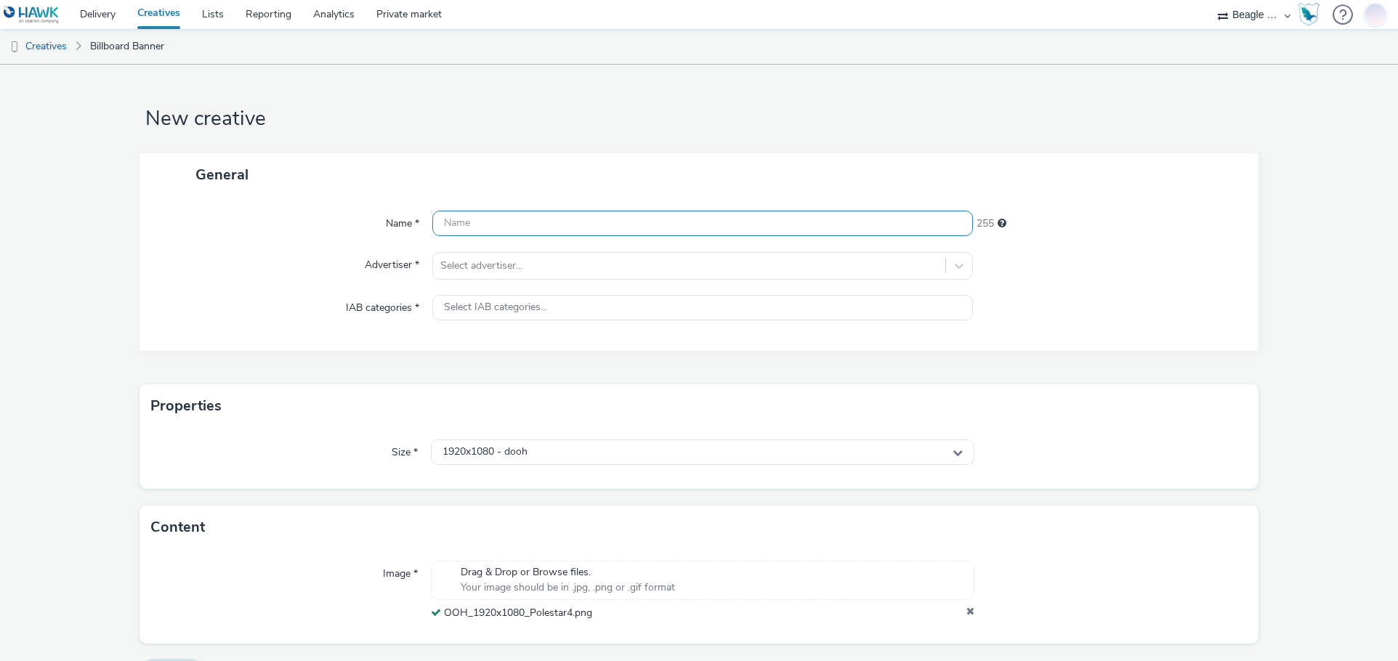
click at [471, 225] on input "text" at bounding box center [702, 223] width 541 height 25
paste input "OOH_1920x1080_Polestar4"
type input "OOH_1920x1080_Polestar4"
click at [477, 275] on div "Select advertiser..." at bounding box center [689, 265] width 513 height 23
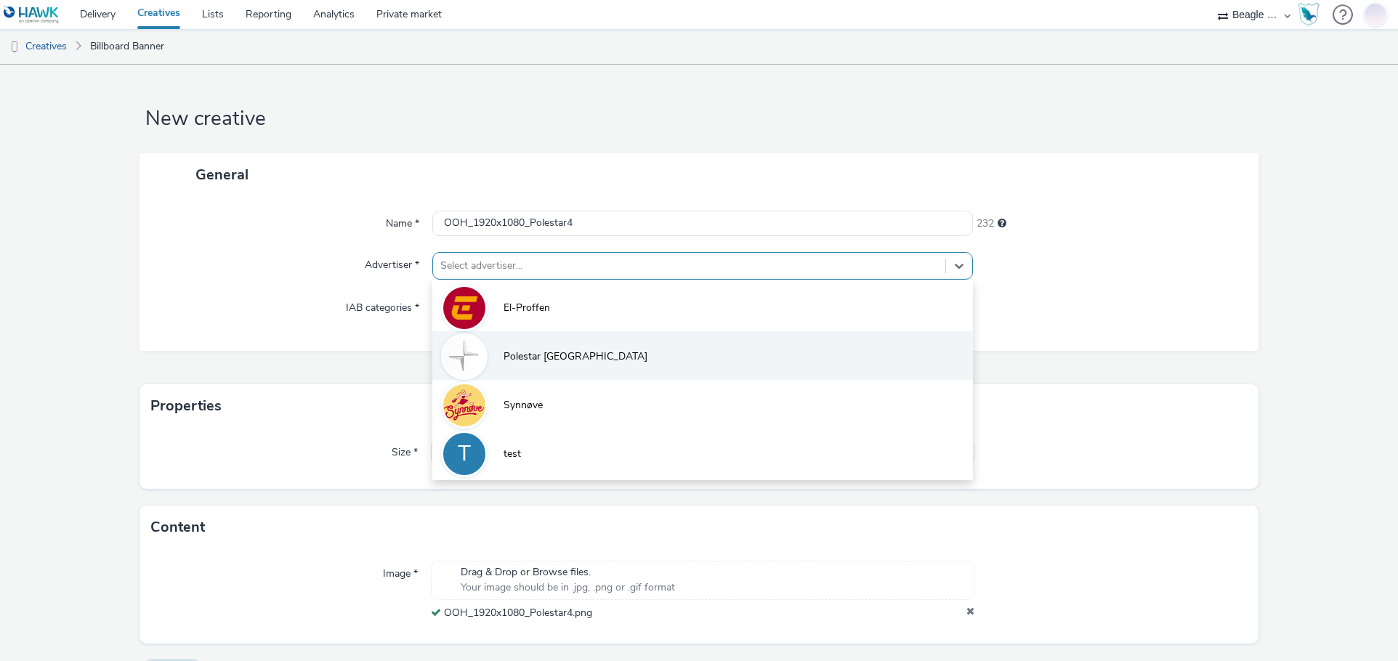
click at [492, 338] on li "Polestar [GEOGRAPHIC_DATA]" at bounding box center [702, 355] width 541 height 49
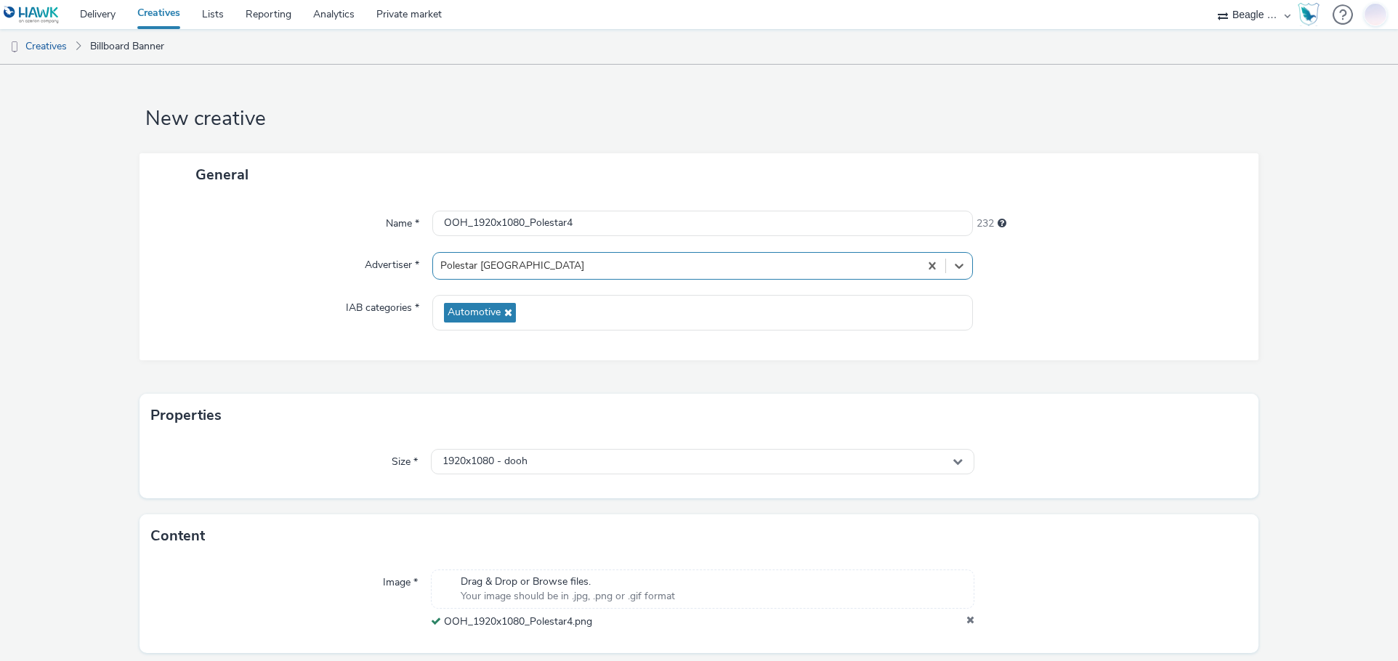
scroll to position [46, 0]
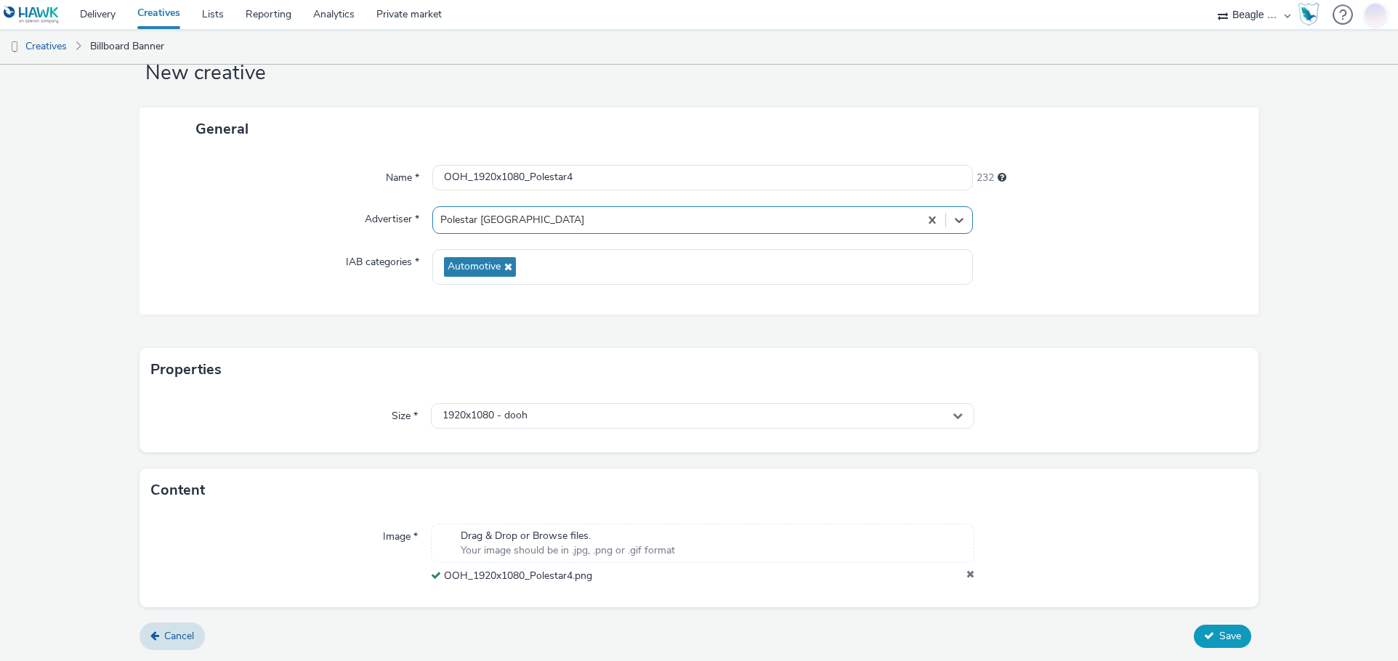
click at [1204, 635] on icon at bounding box center [1209, 636] width 10 height 10
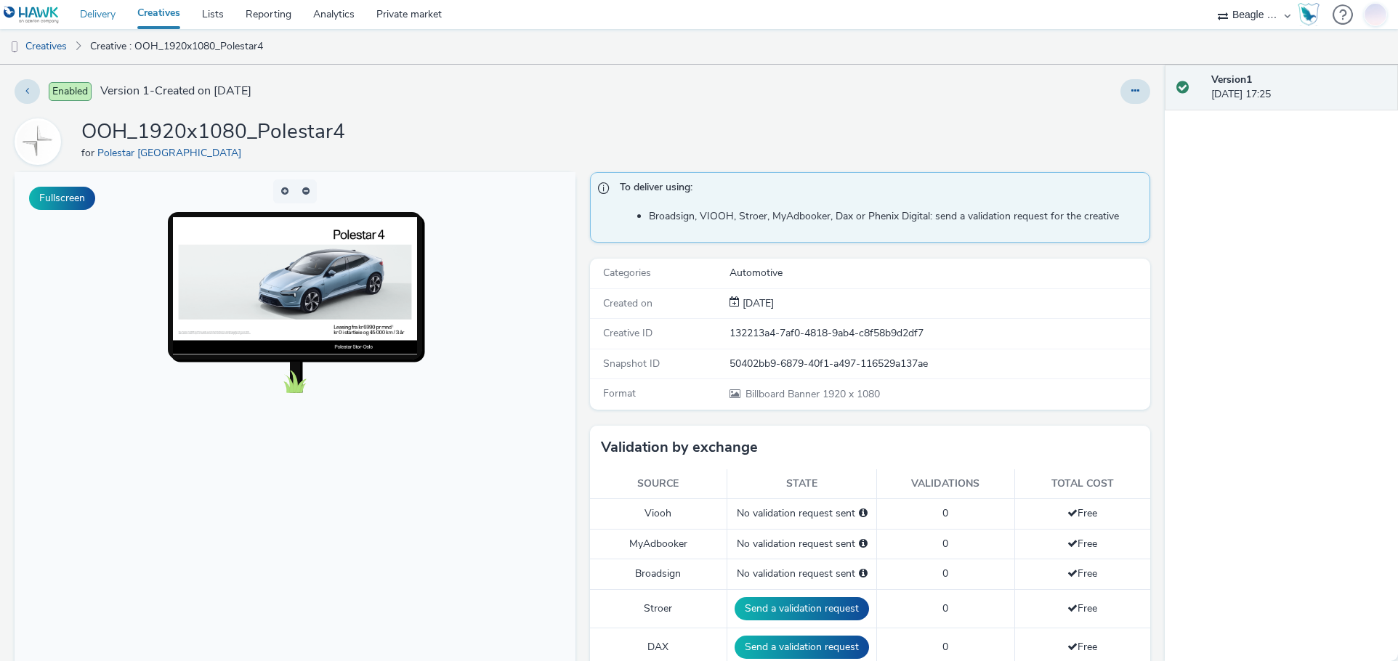
click at [97, 14] on link "Delivery" at bounding box center [97, 14] width 57 height 29
